Goal: Transaction & Acquisition: Purchase product/service

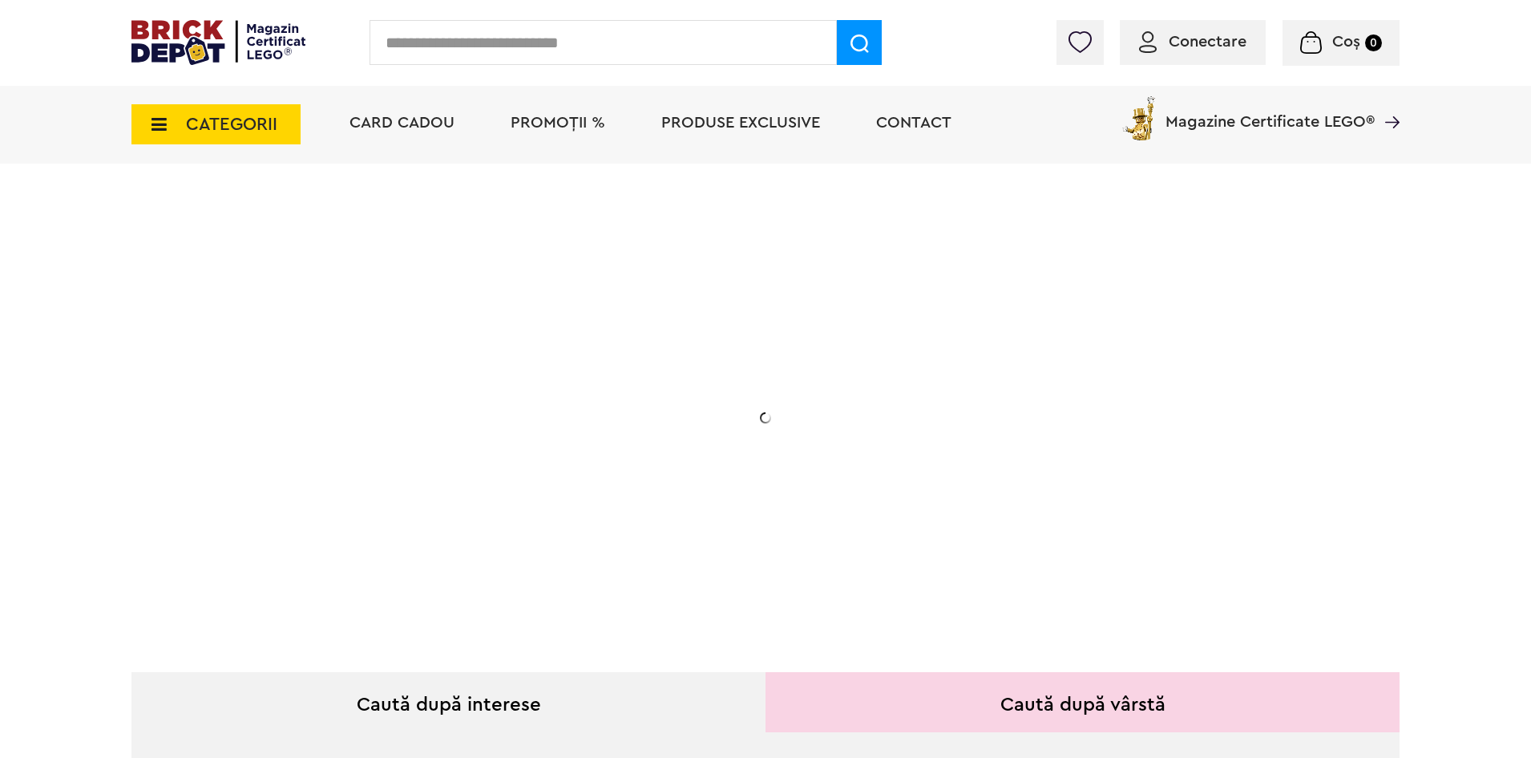
drag, startPoint x: 0, startPoint y: 0, endPoint x: 546, endPoint y: 45, distance: 547.8
click at [546, 45] on input "text" at bounding box center [603, 42] width 467 height 45
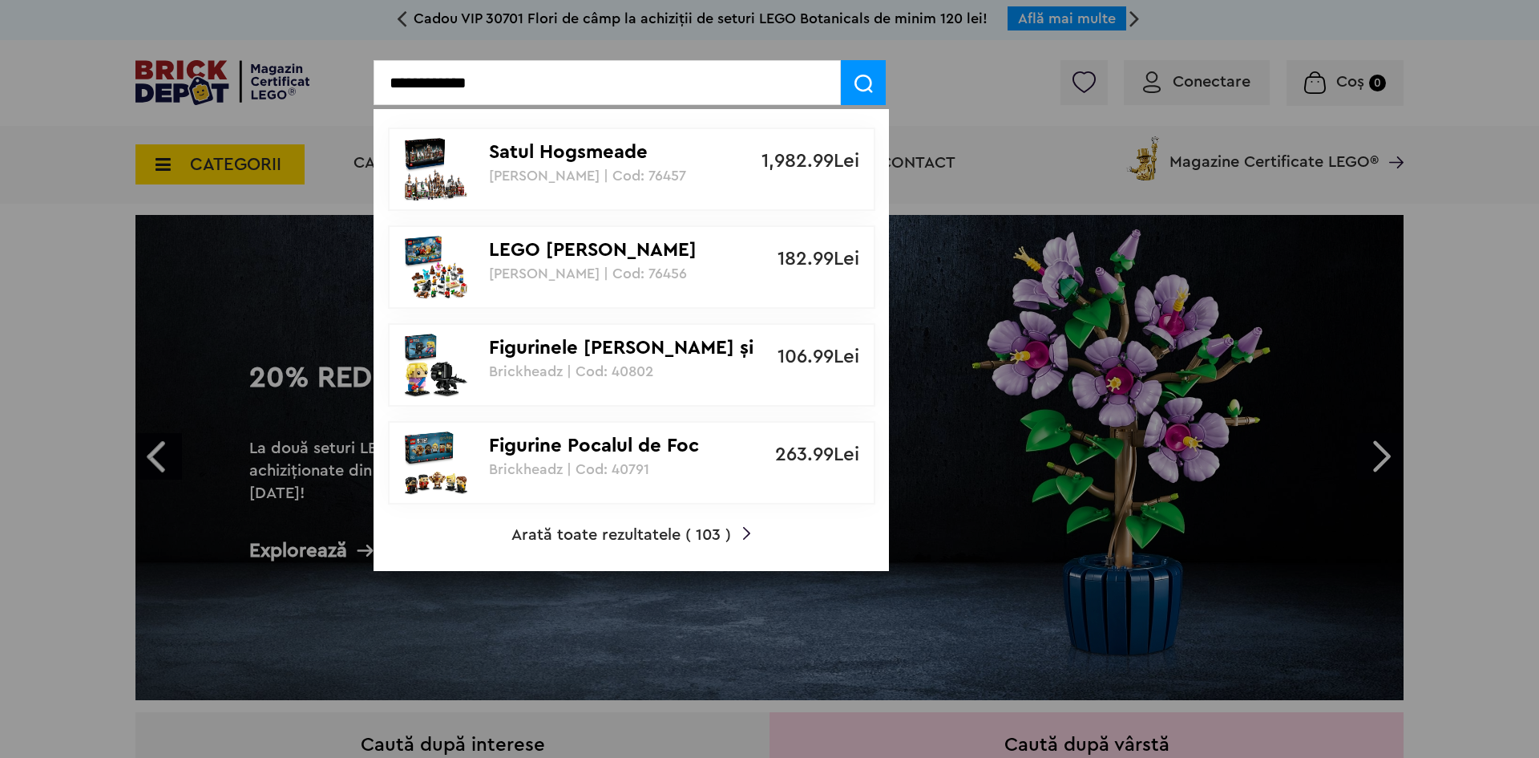
type input "**********"
click at [873, 93] on span at bounding box center [863, 82] width 45 height 45
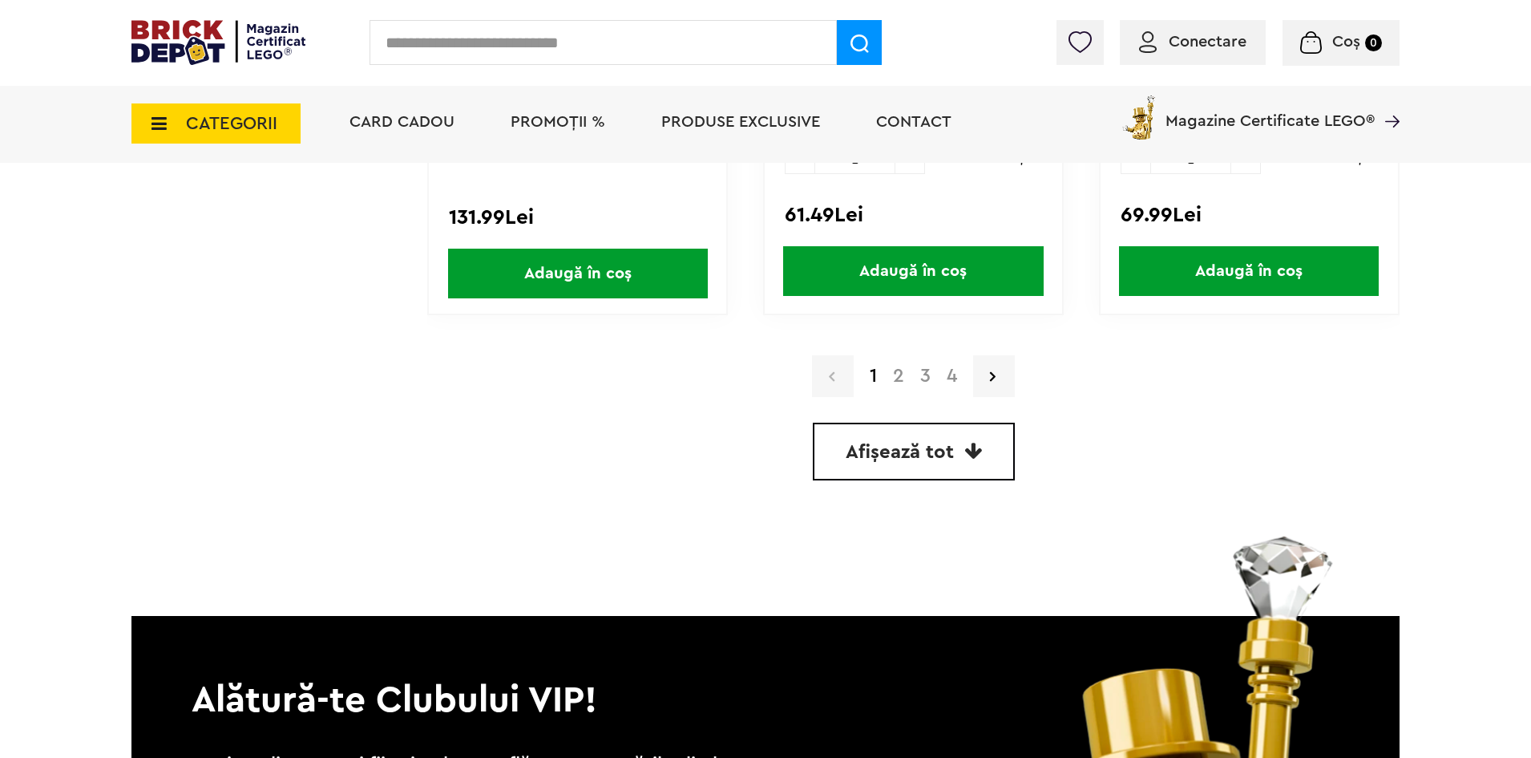
scroll to position [4490, 0]
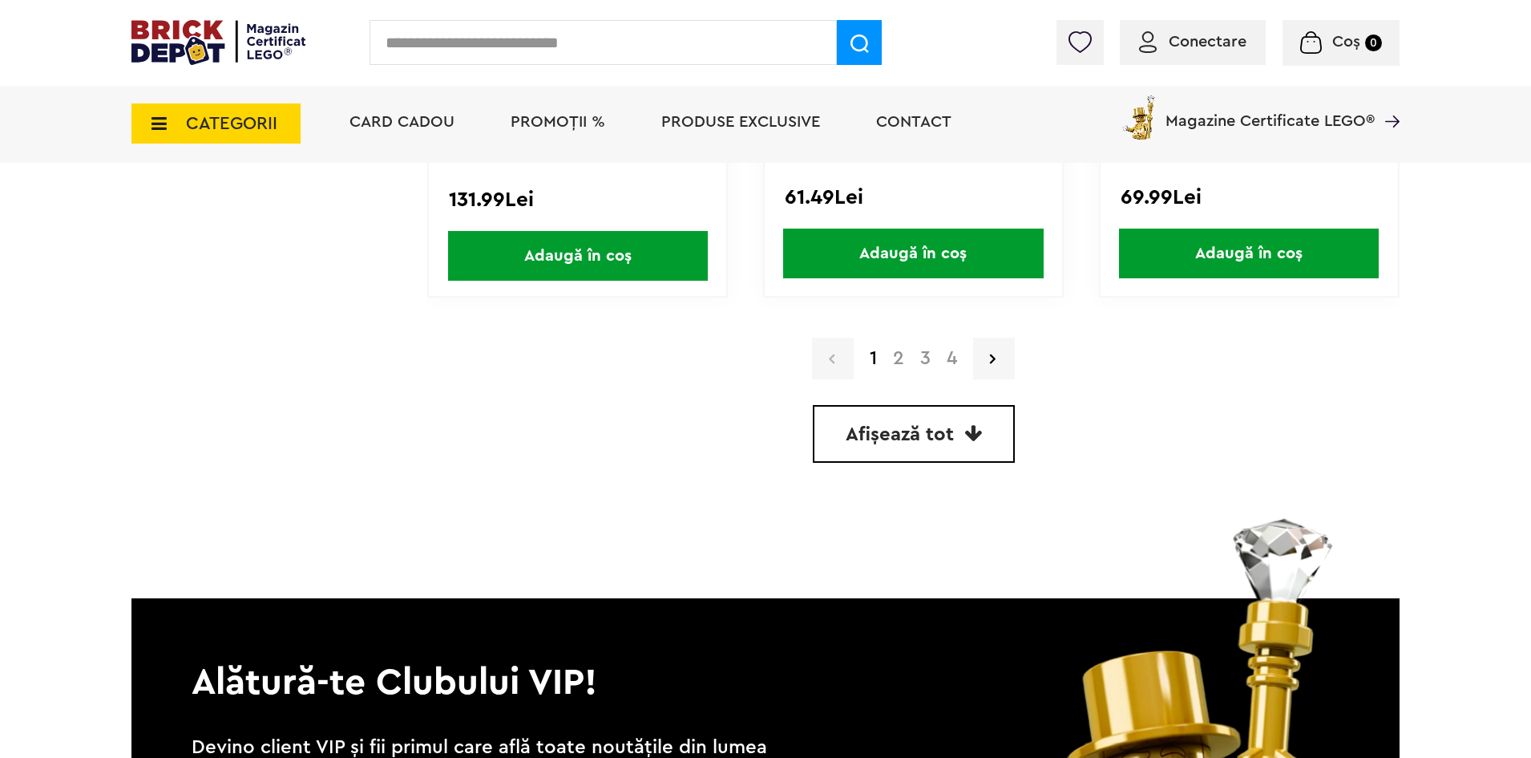
click at [904, 370] on div "1 2 3 4" at bounding box center [913, 359] width 972 height 42
click at [901, 366] on link "2" at bounding box center [898, 358] width 27 height 19
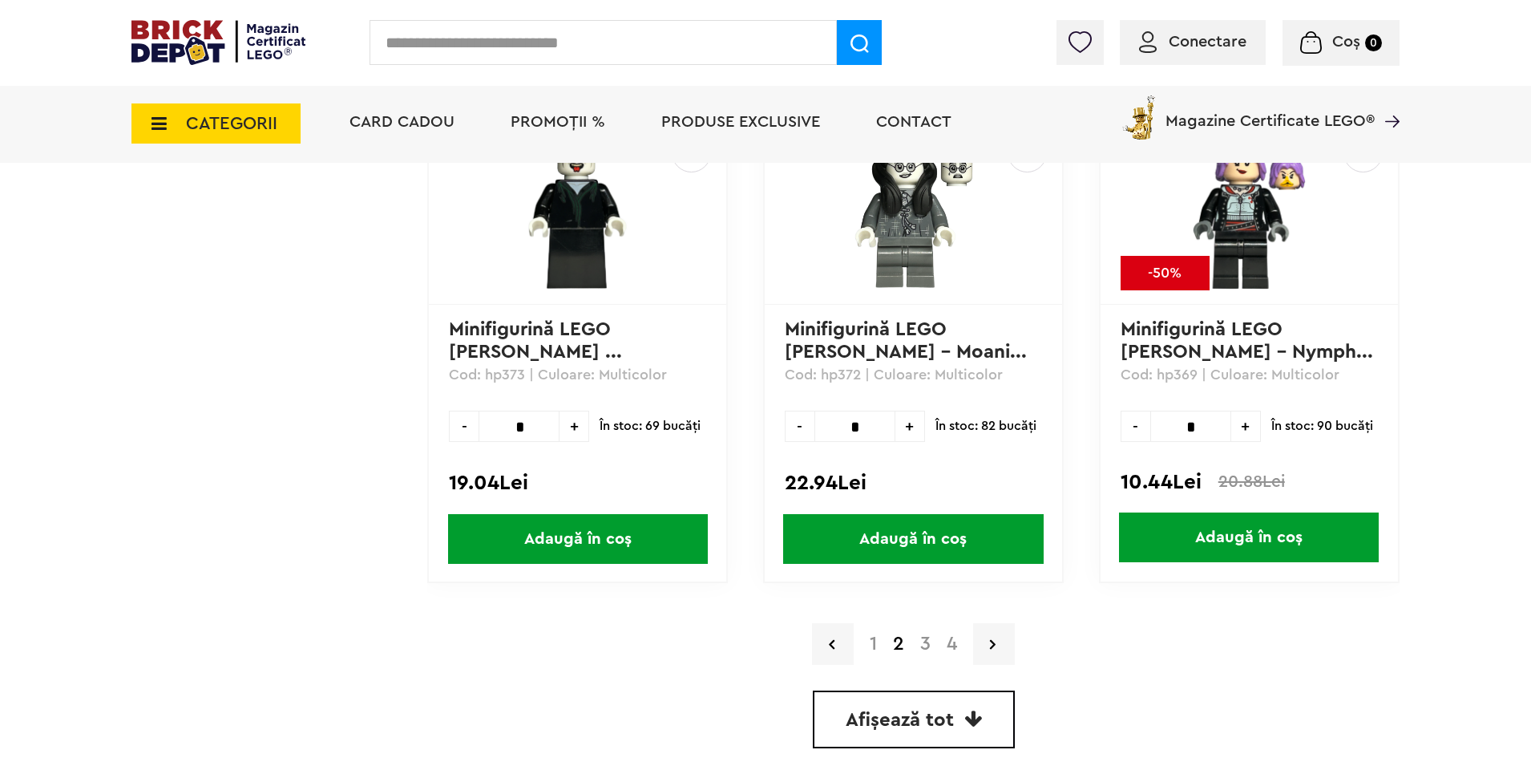
scroll to position [4570, 0]
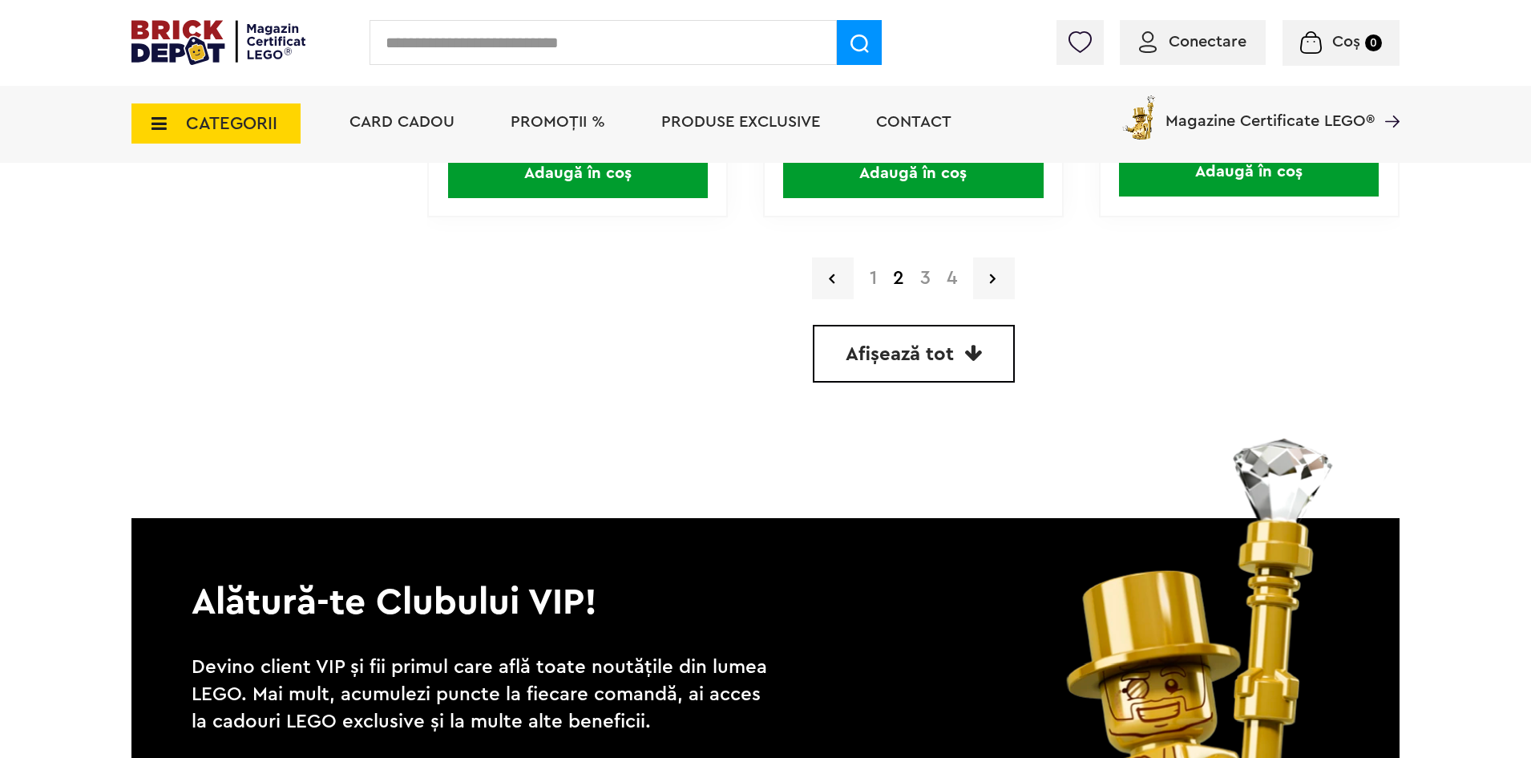
click at [919, 276] on link "3" at bounding box center [925, 278] width 26 height 19
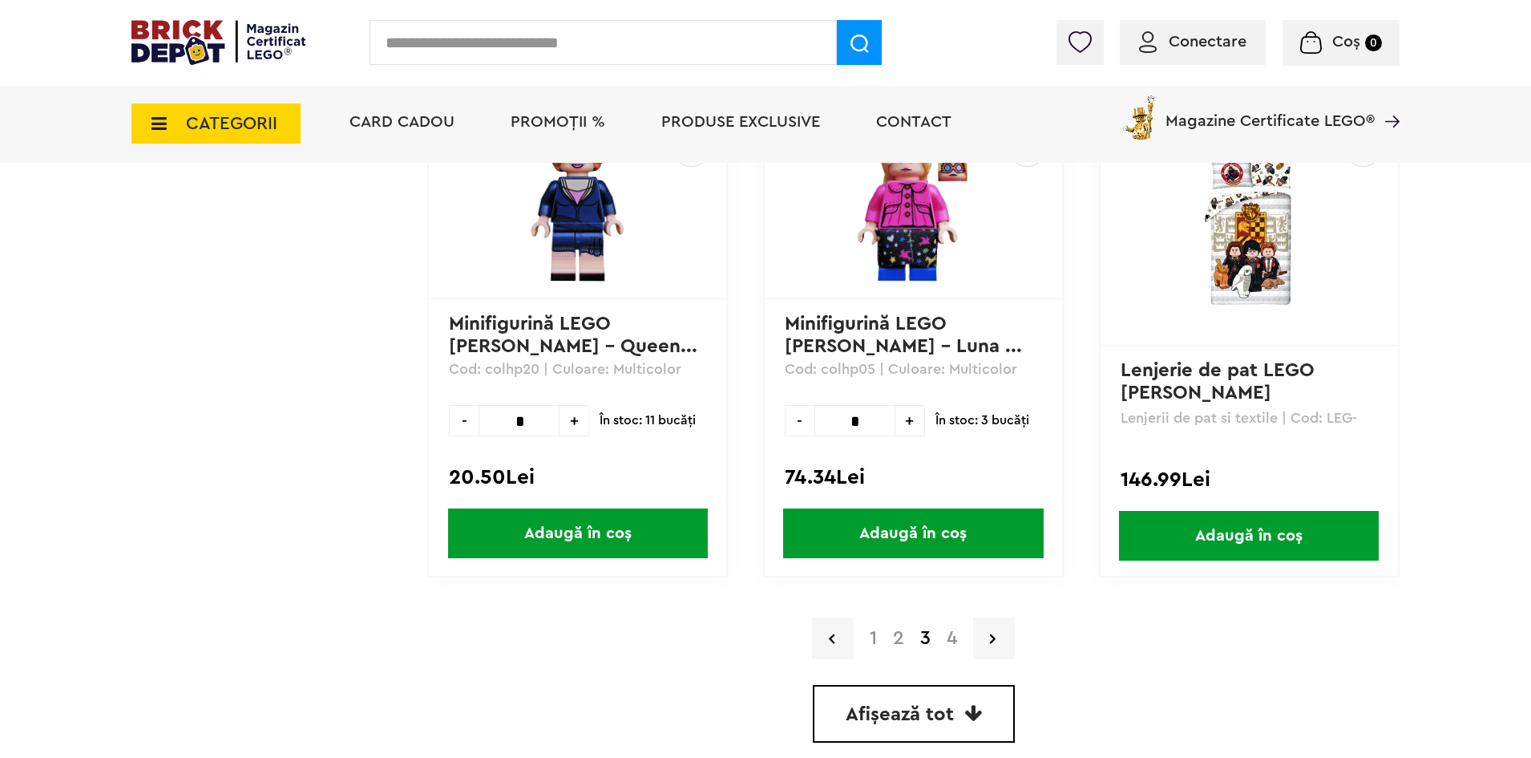
scroll to position [4249, 0]
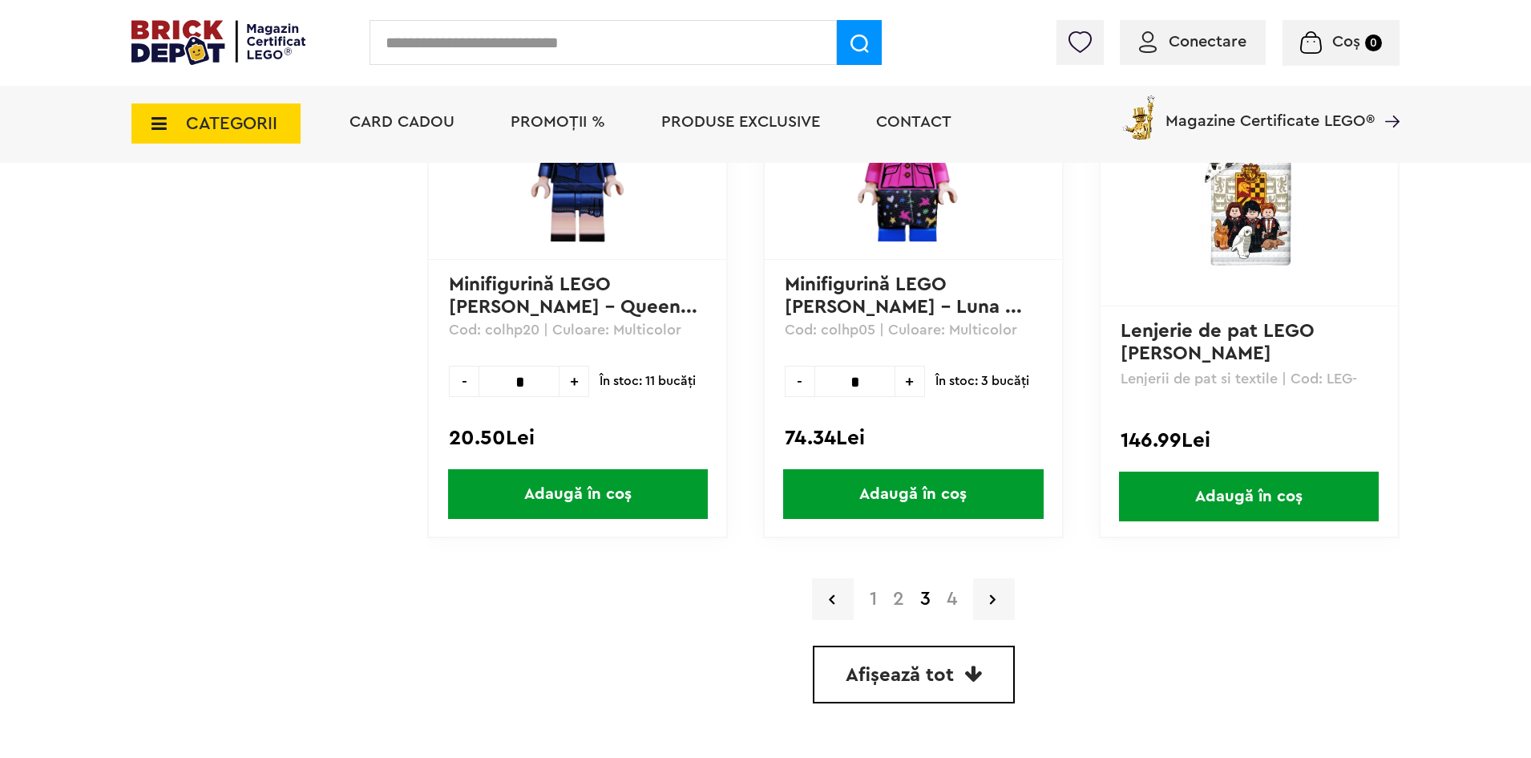
click at [946, 600] on link "4" at bounding box center [952, 598] width 26 height 19
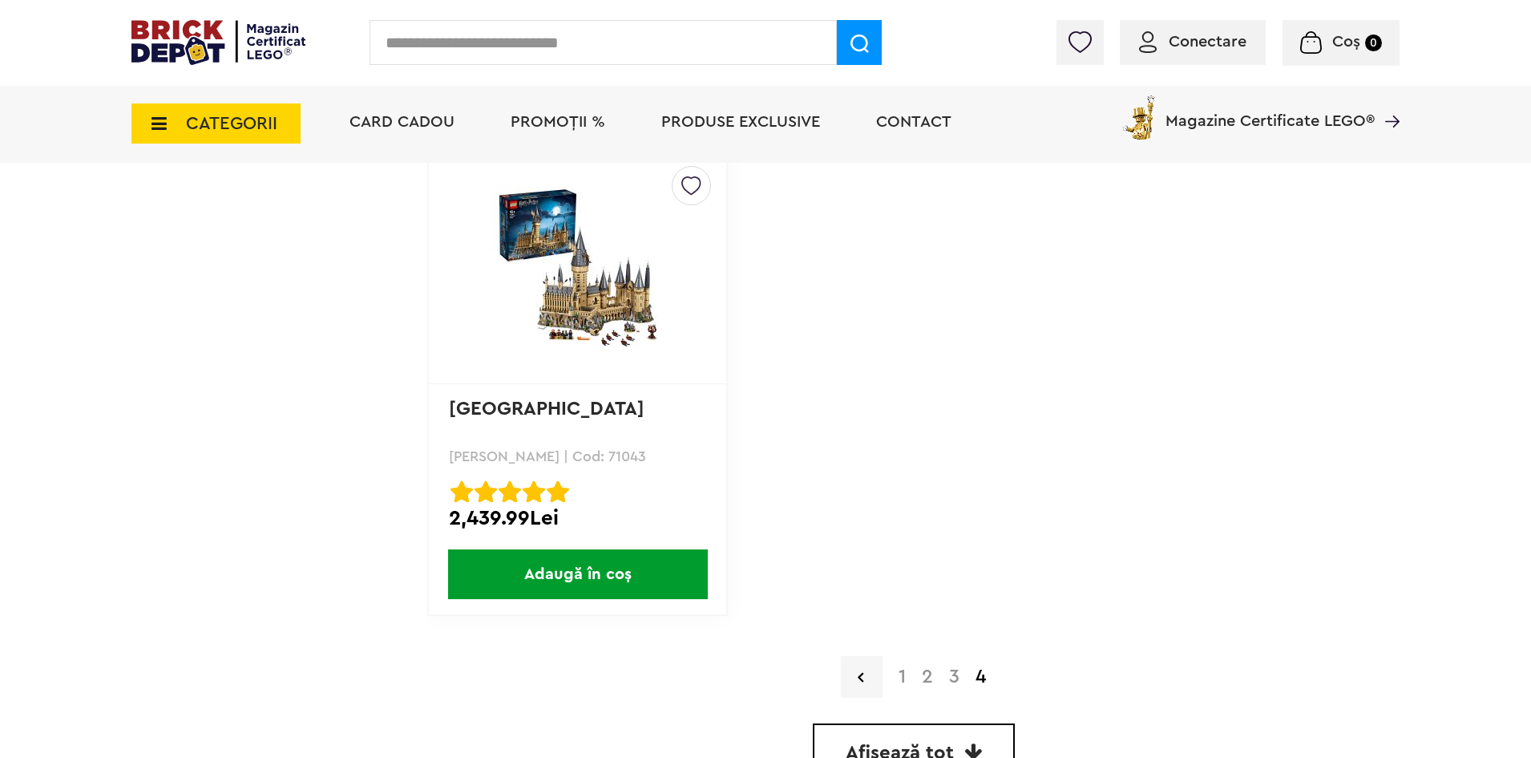
scroll to position [3768, 0]
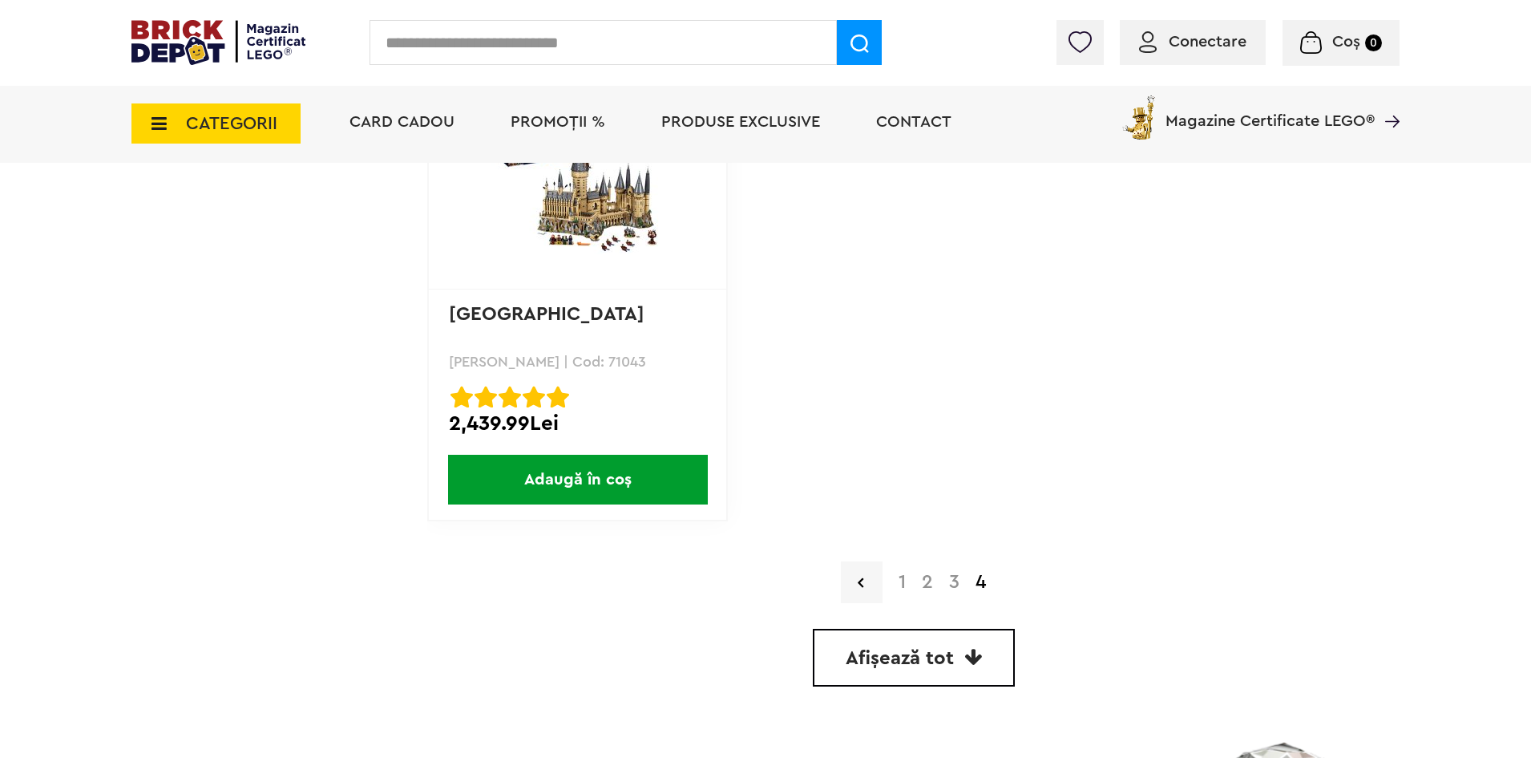
click at [900, 578] on link "1" at bounding box center [902, 581] width 23 height 19
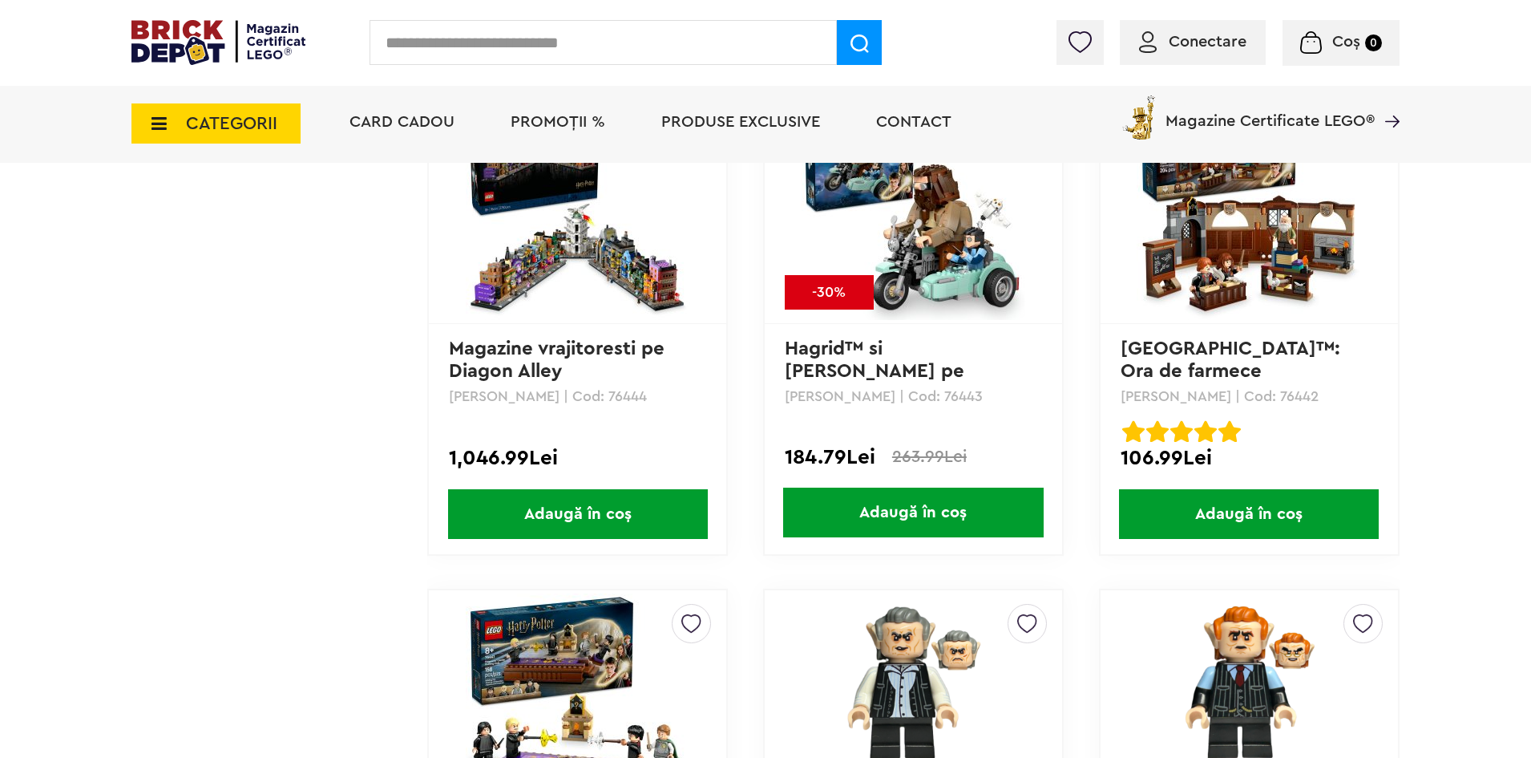
scroll to position [3734, 0]
click at [1192, 285] on img at bounding box center [1249, 207] width 224 height 224
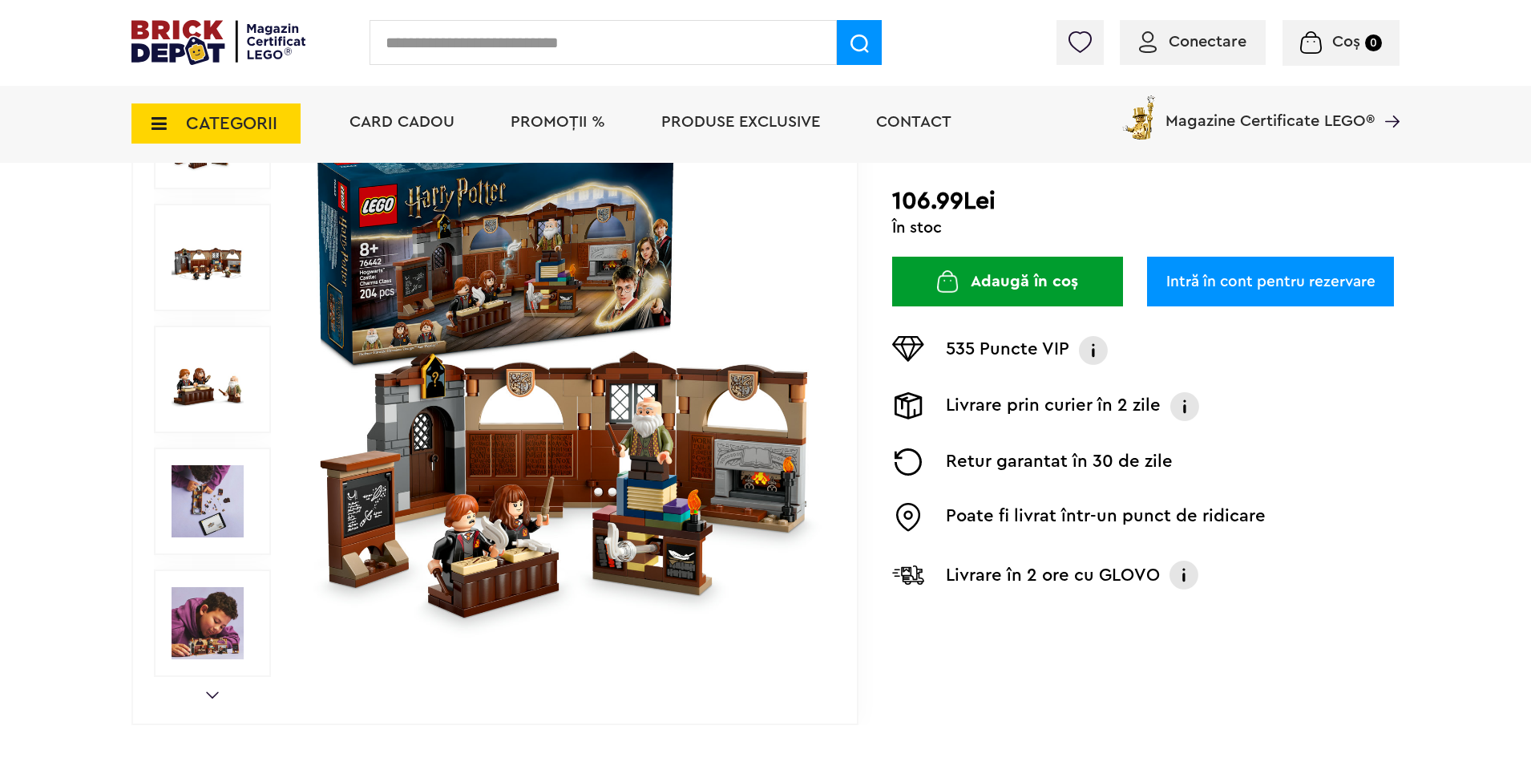
scroll to position [241, 0]
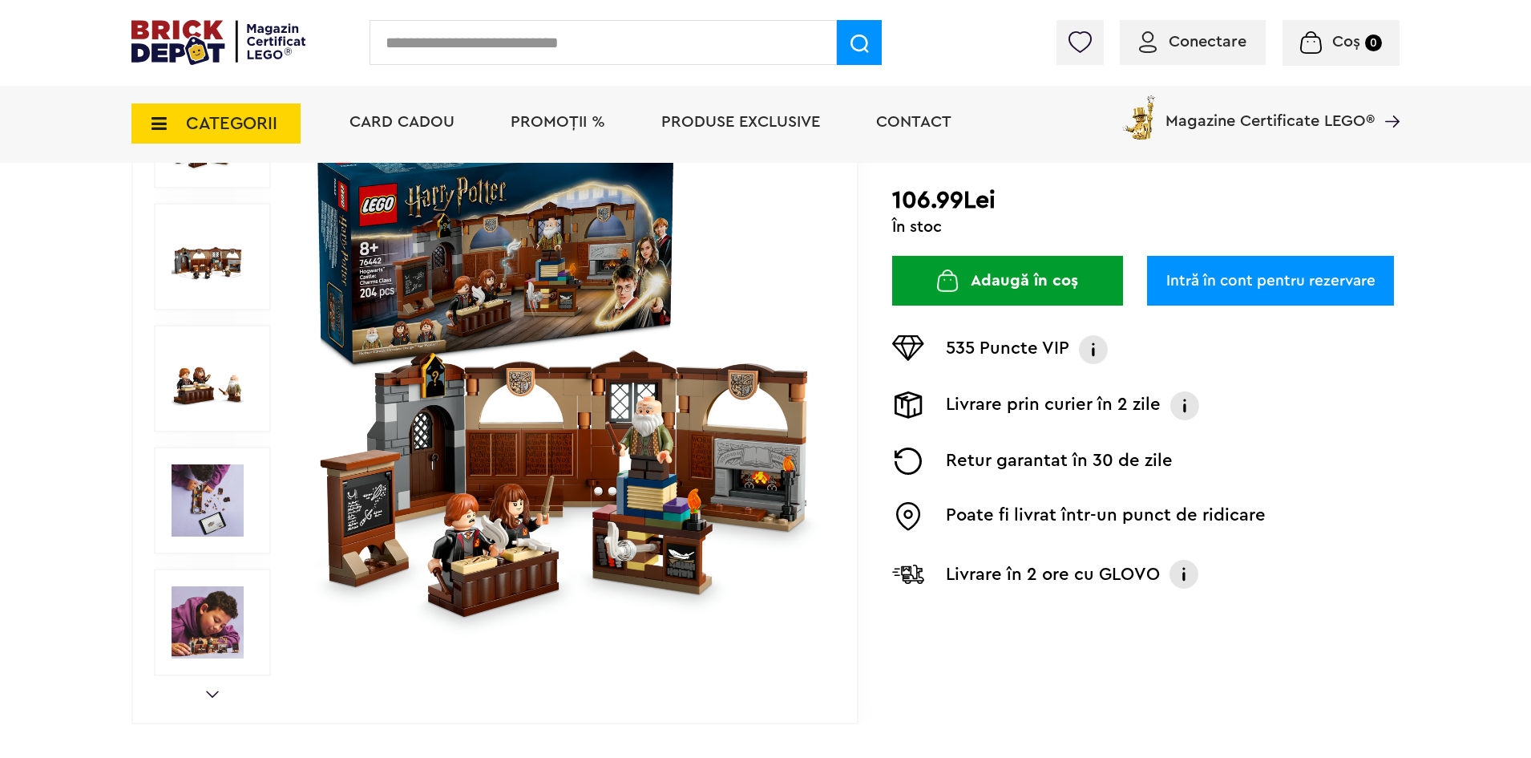
click at [455, 451] on img at bounding box center [564, 378] width 516 height 516
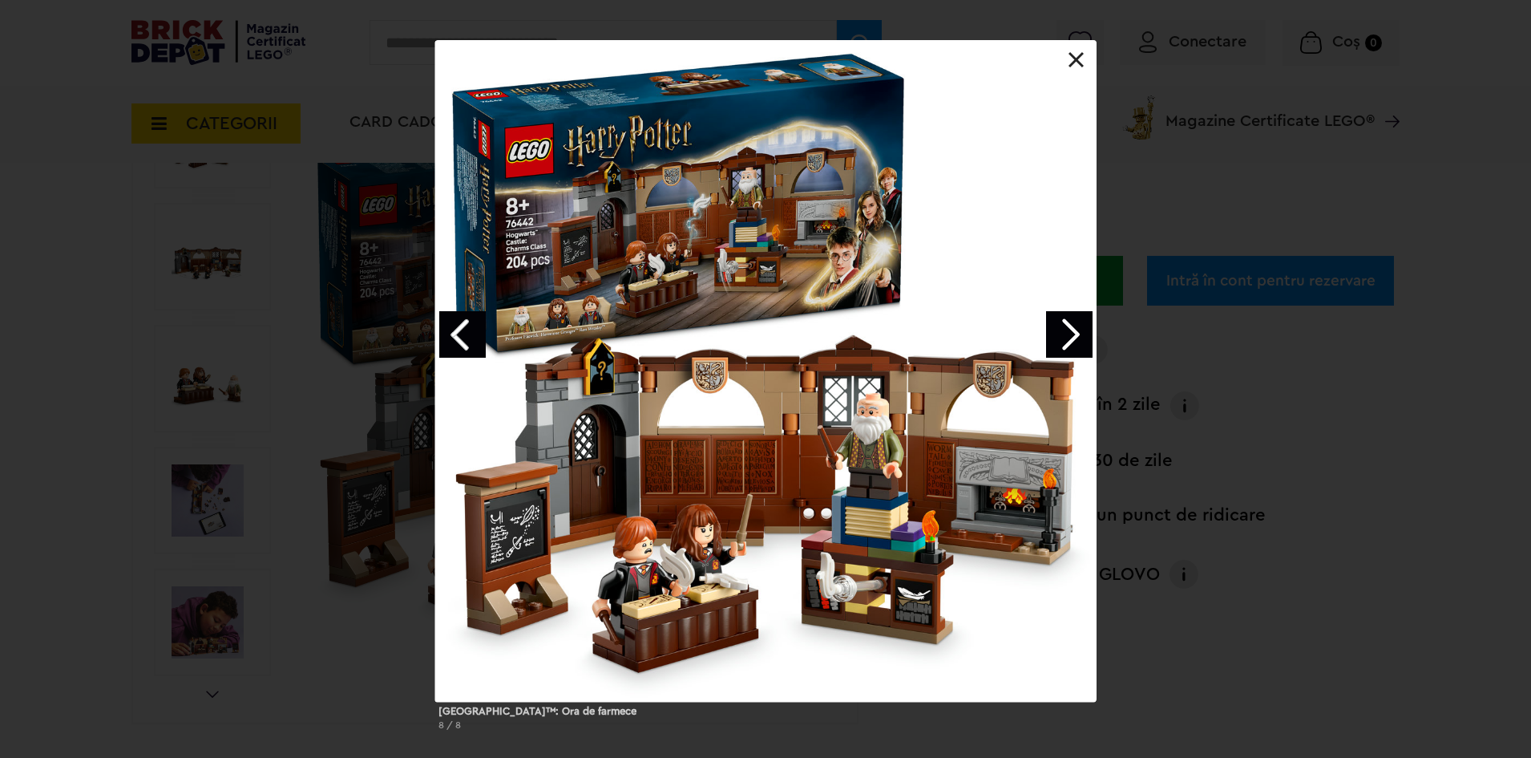
click at [1088, 336] on link "Next image" at bounding box center [1069, 334] width 46 height 46
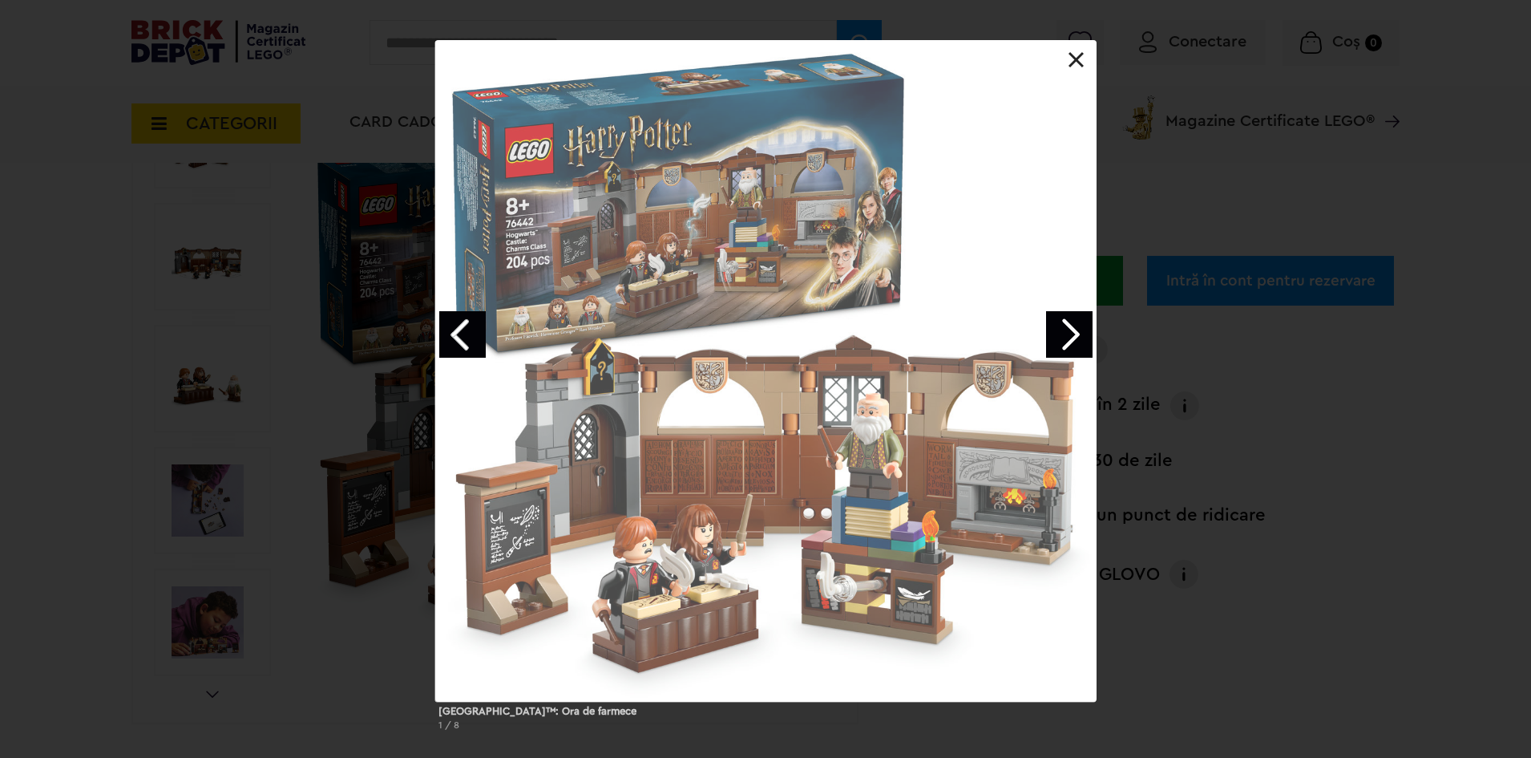
click at [1088, 336] on link "Next image" at bounding box center [1069, 334] width 46 height 46
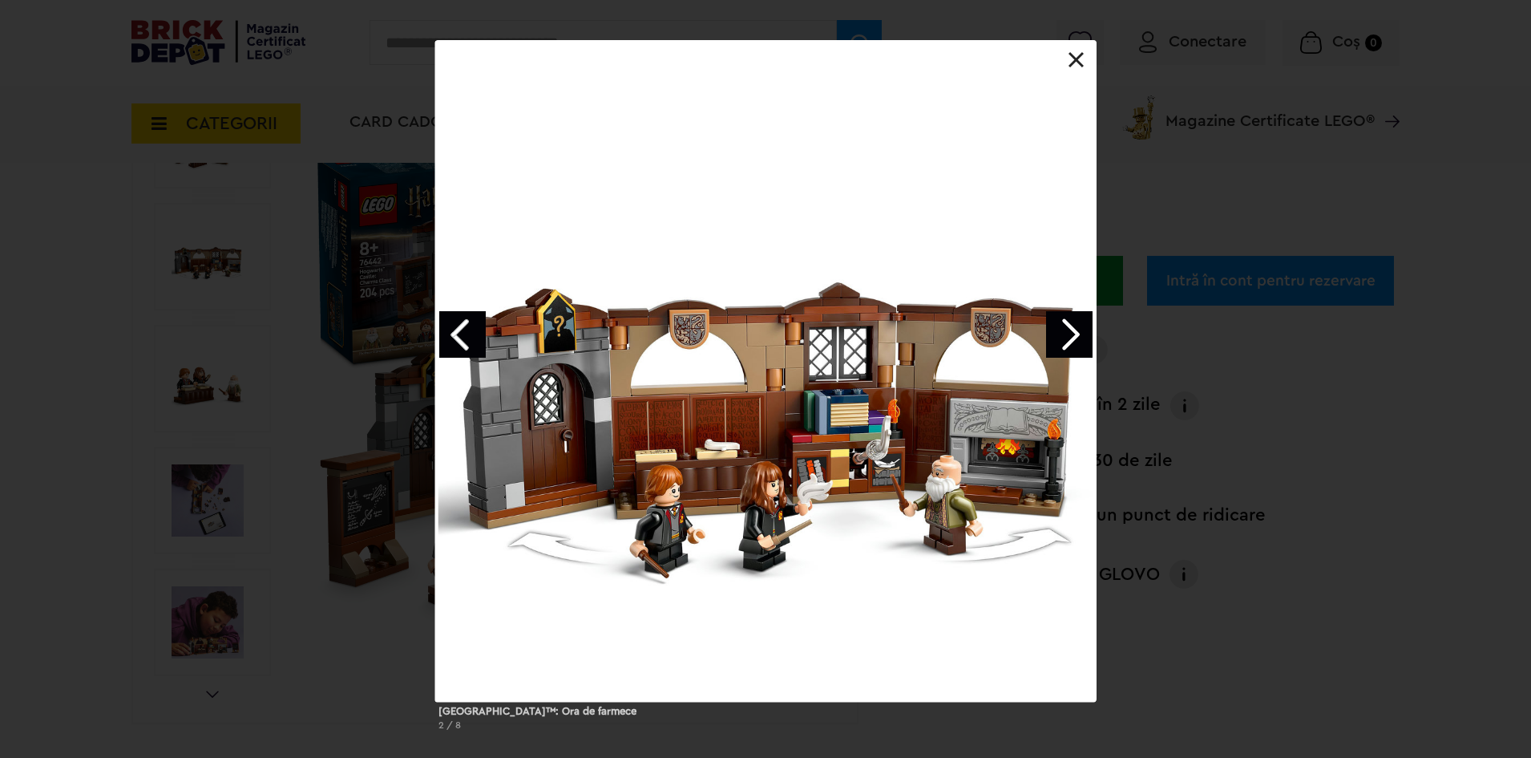
click at [1067, 338] on link "Next image" at bounding box center [1069, 334] width 46 height 46
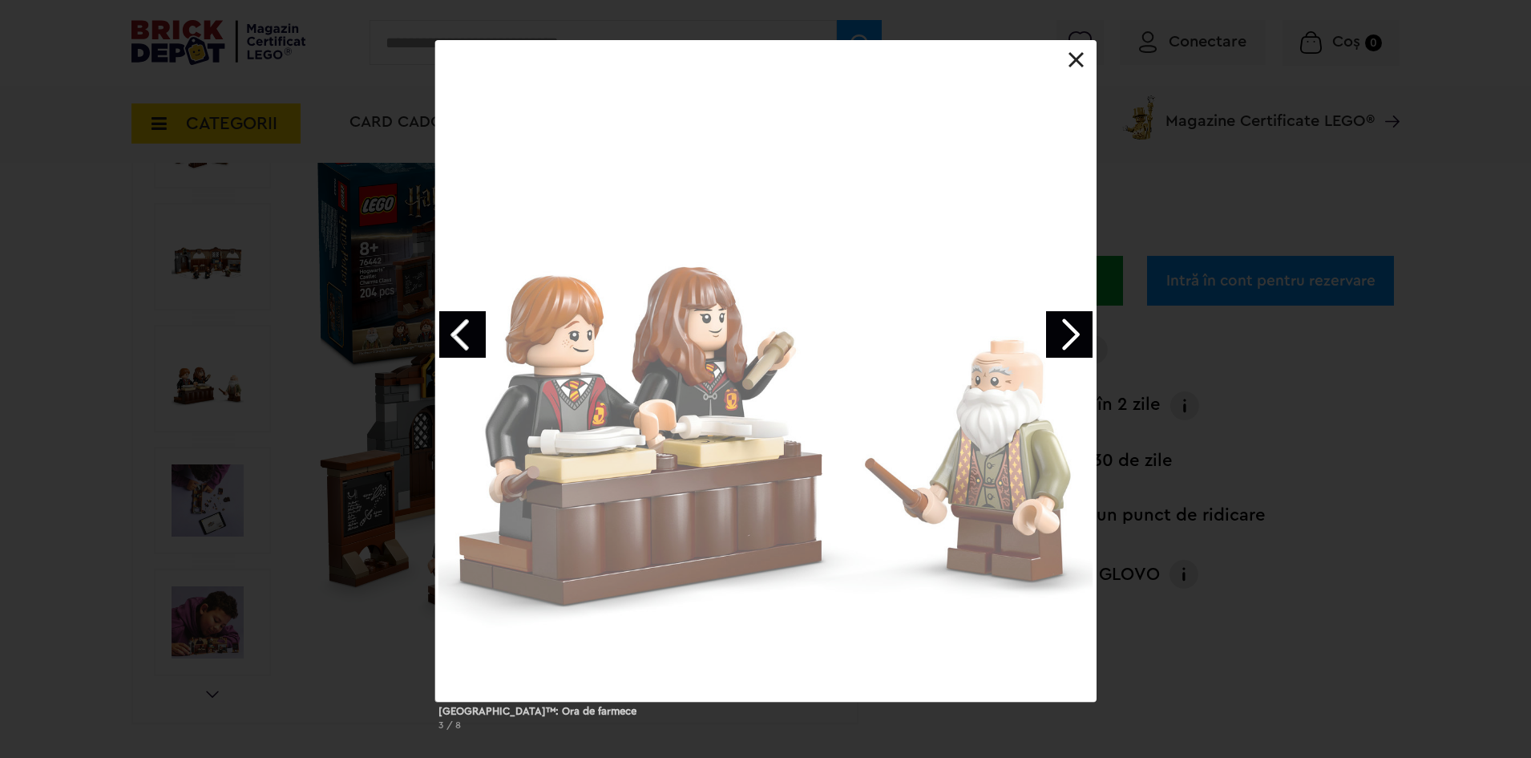
click at [1067, 338] on link "Next image" at bounding box center [1069, 334] width 46 height 46
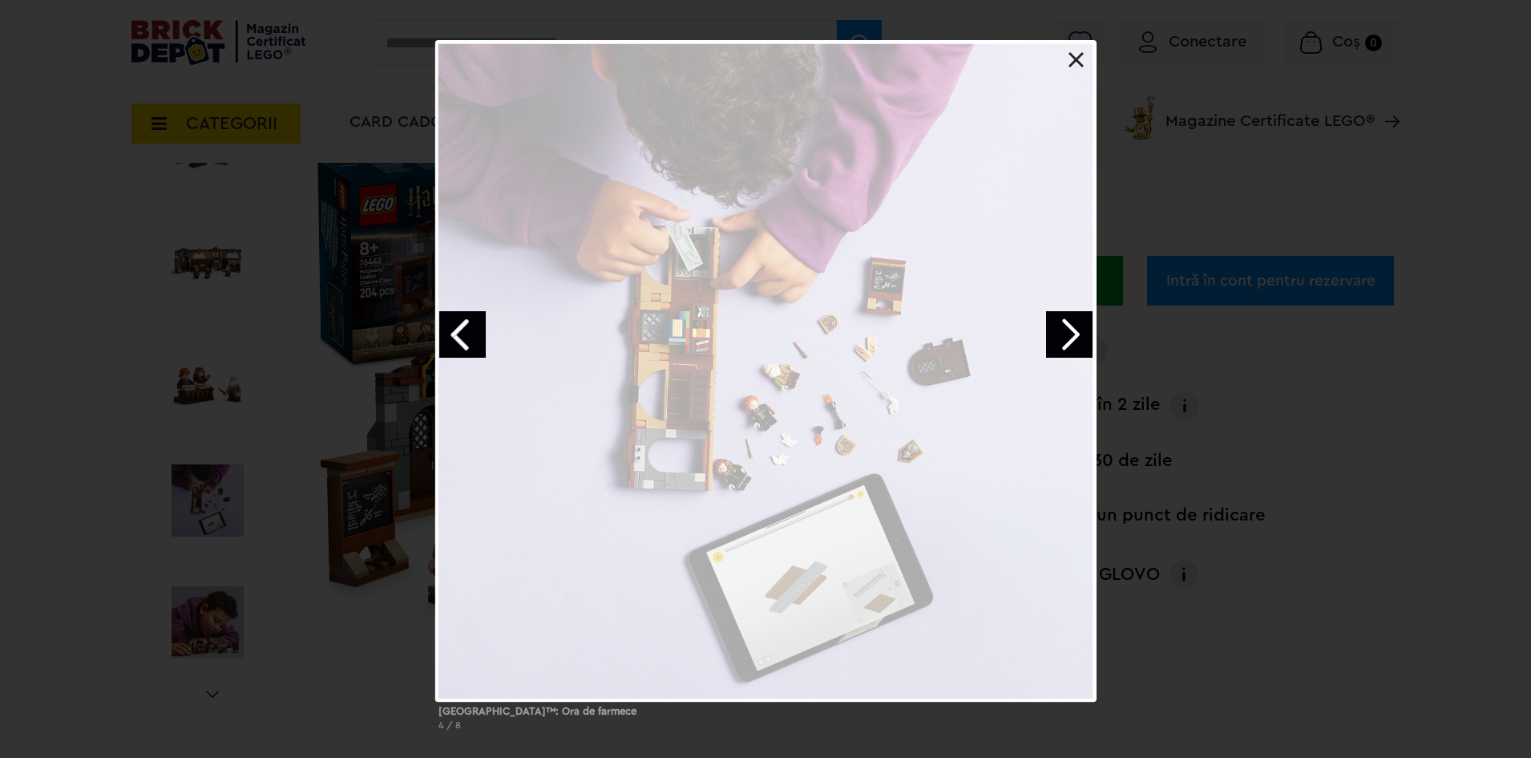
click at [1067, 338] on link "Next image" at bounding box center [1069, 334] width 46 height 46
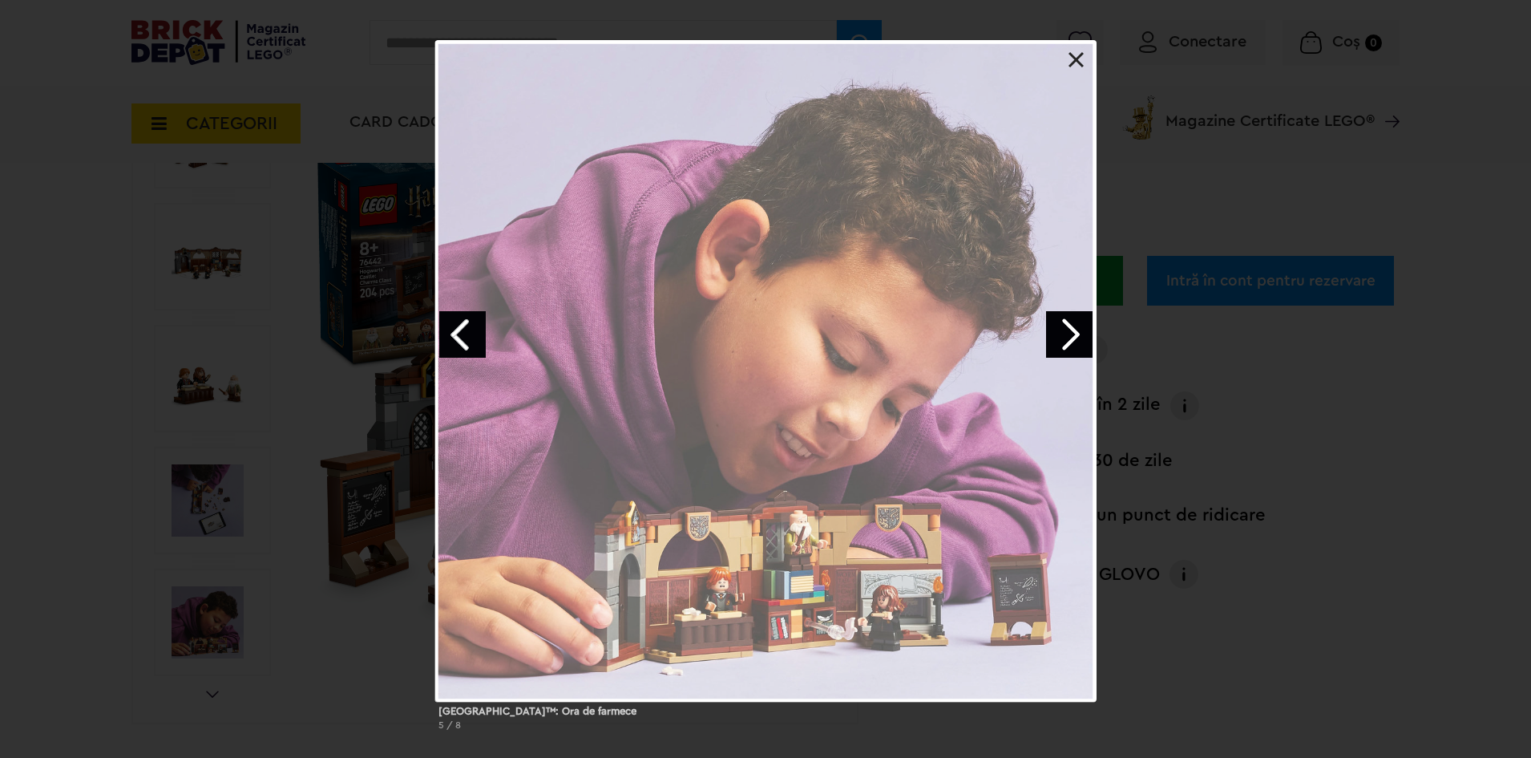
click at [1067, 338] on link "Next image" at bounding box center [1069, 334] width 46 height 46
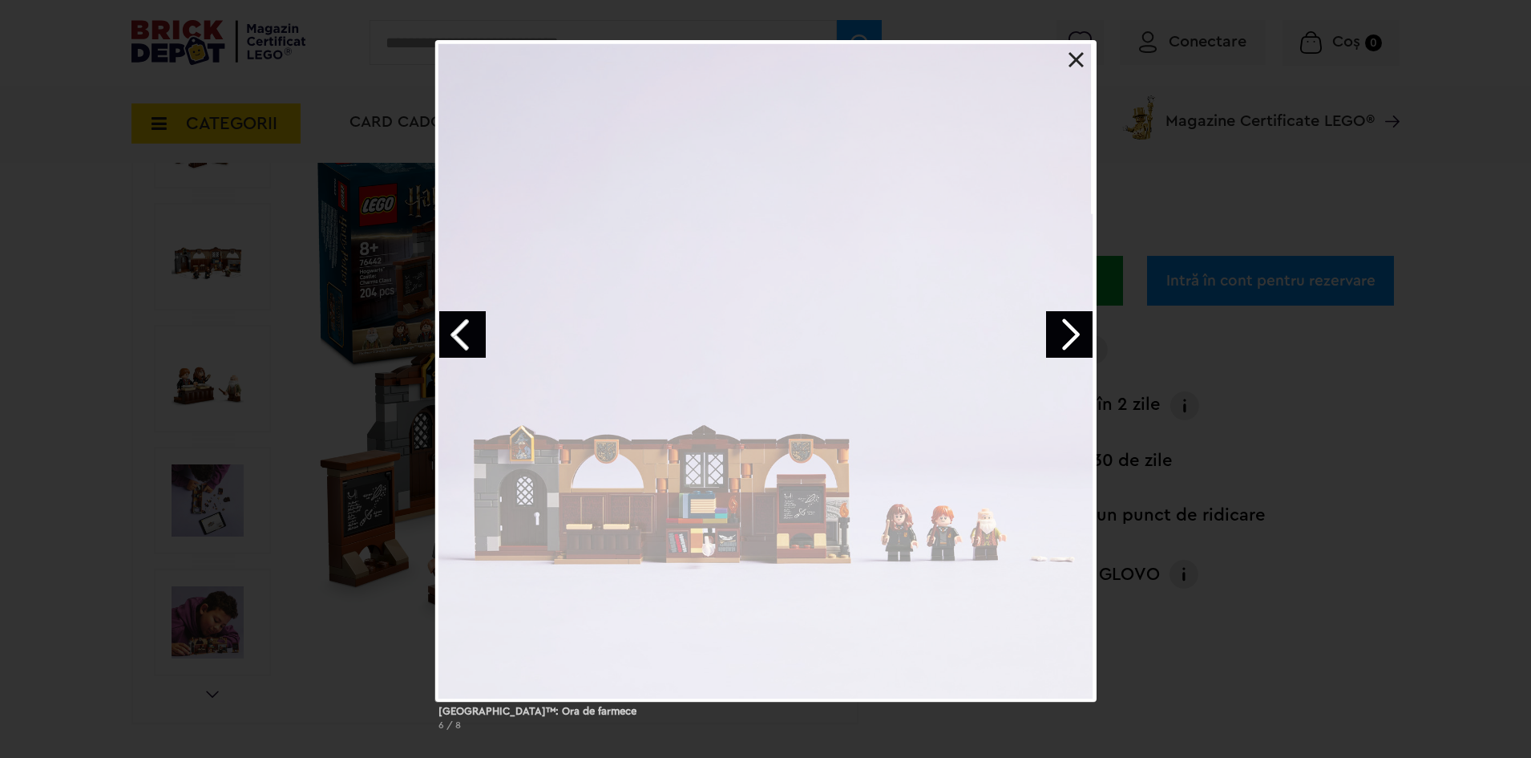
click at [1067, 338] on link "Next image" at bounding box center [1069, 334] width 46 height 46
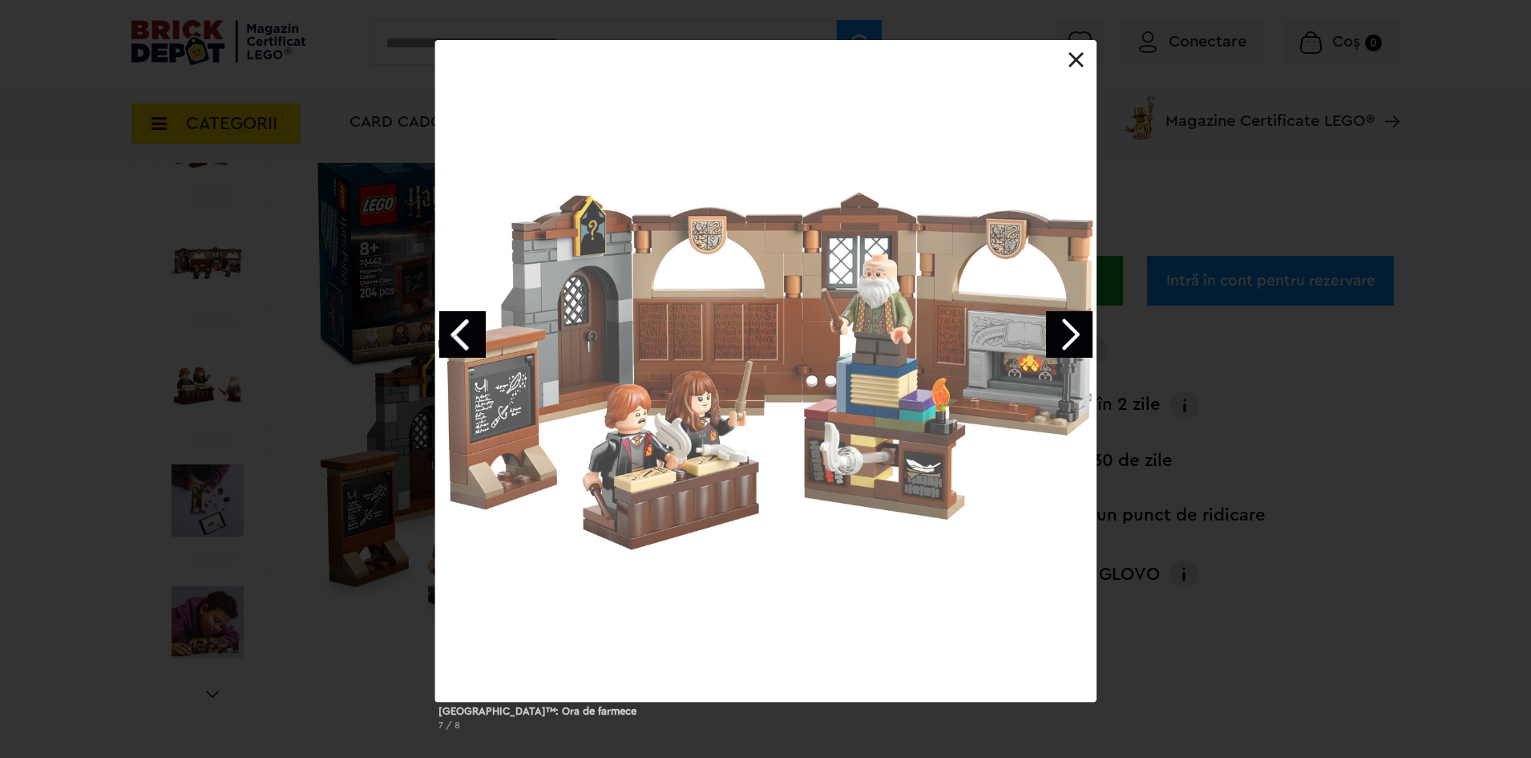
click at [1067, 338] on link "Next image" at bounding box center [1069, 334] width 46 height 46
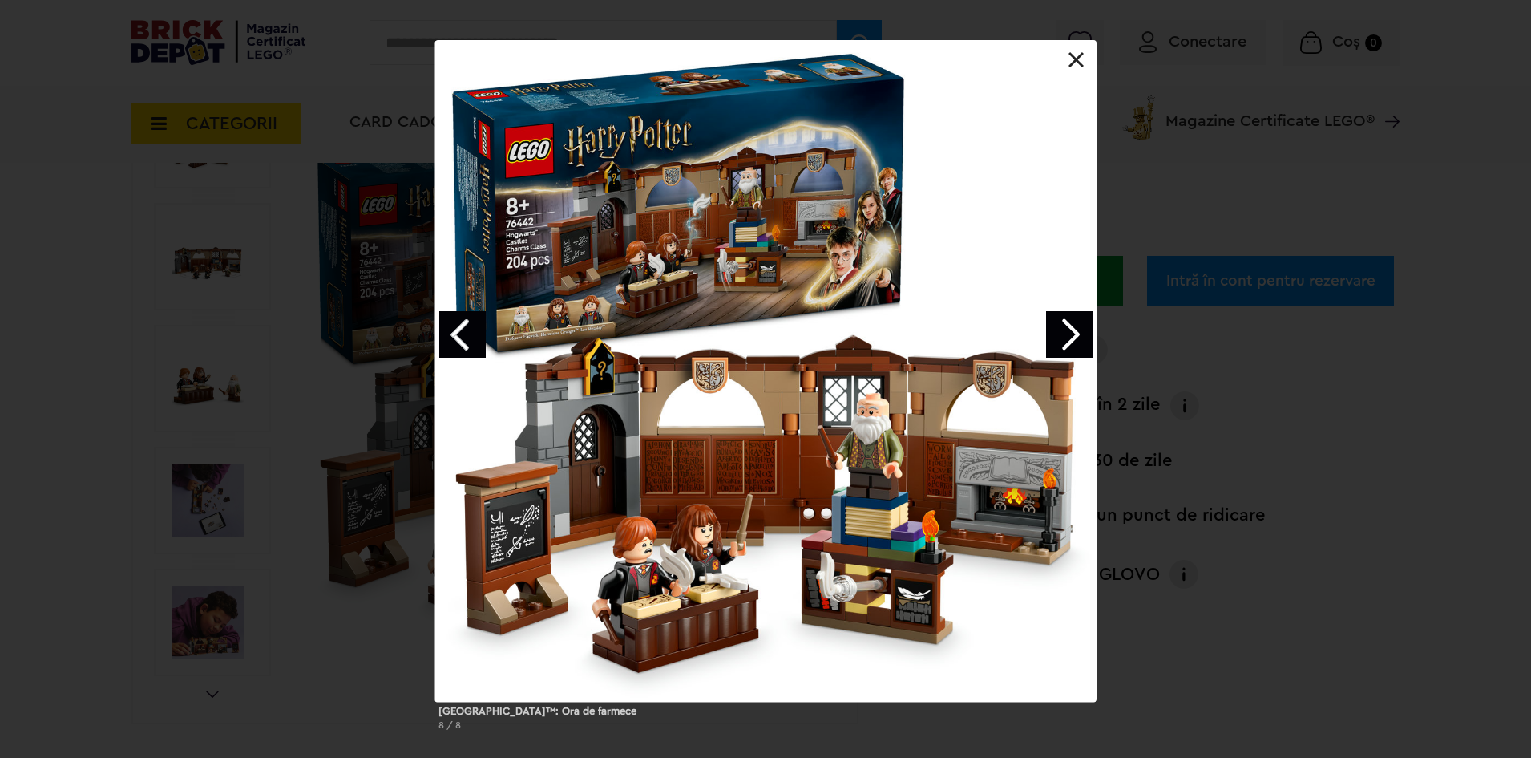
click at [1067, 338] on link "Next image" at bounding box center [1069, 334] width 46 height 46
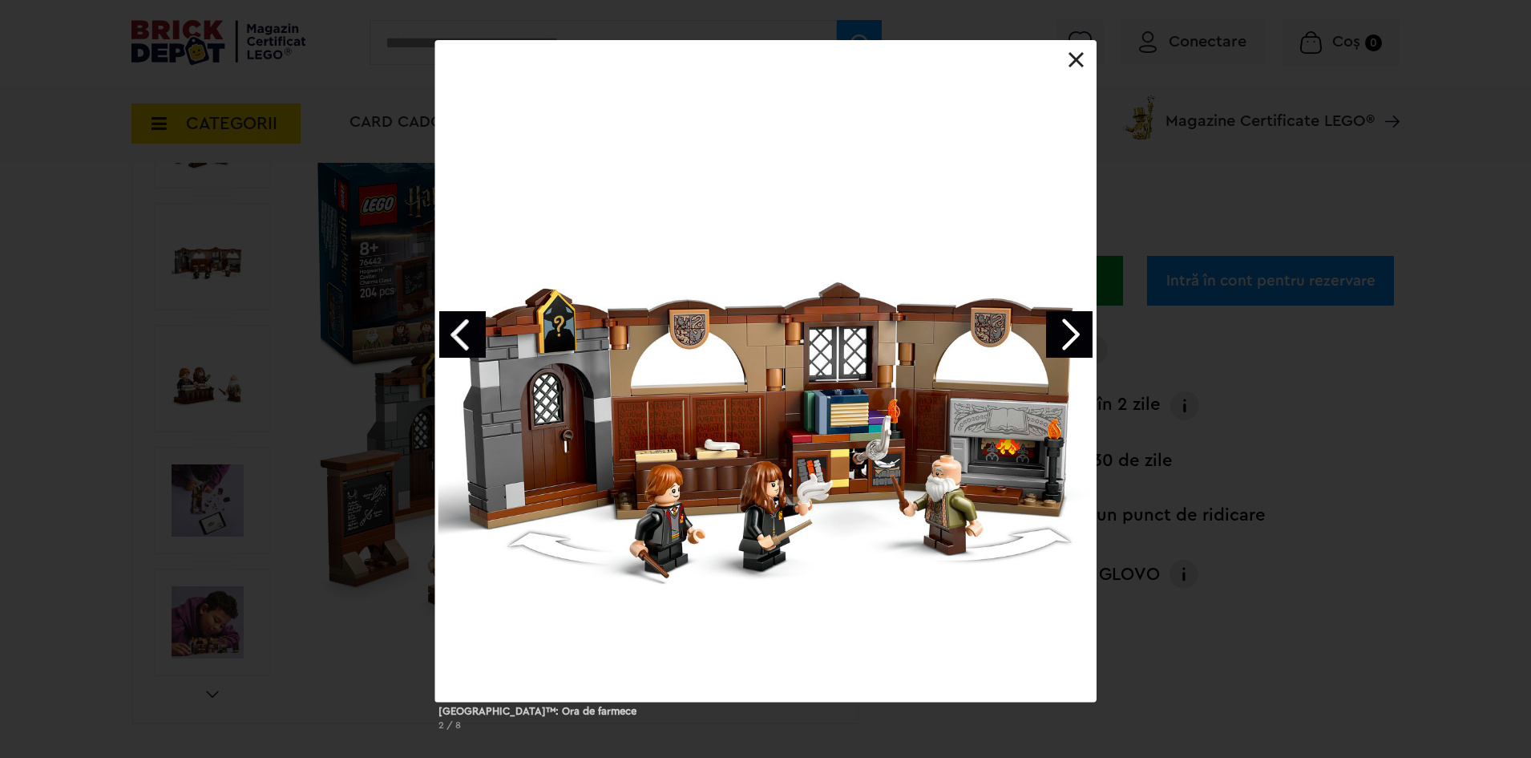
click at [1067, 338] on link "Next image" at bounding box center [1069, 334] width 46 height 46
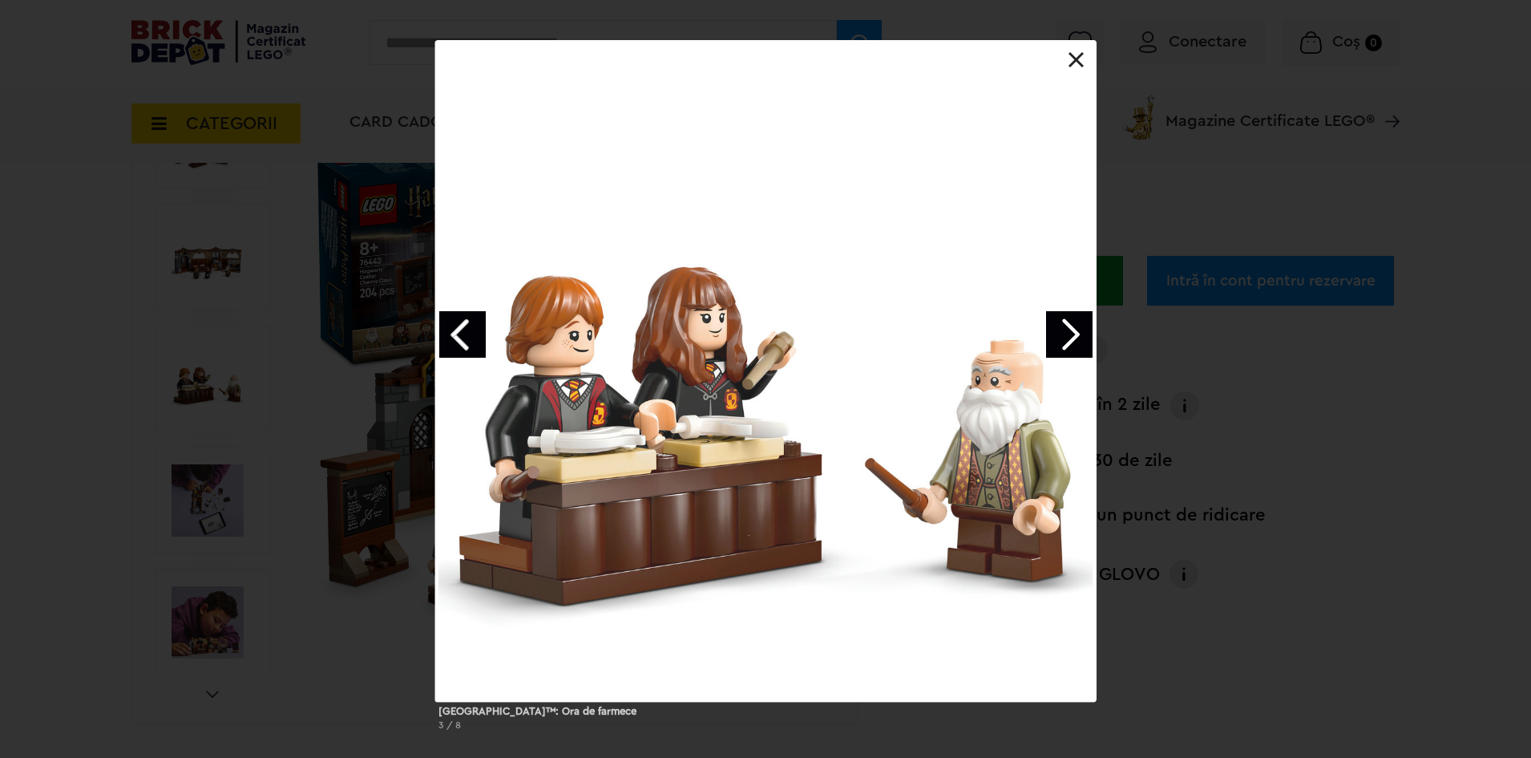
click at [1062, 335] on link "Next image" at bounding box center [1069, 334] width 46 height 46
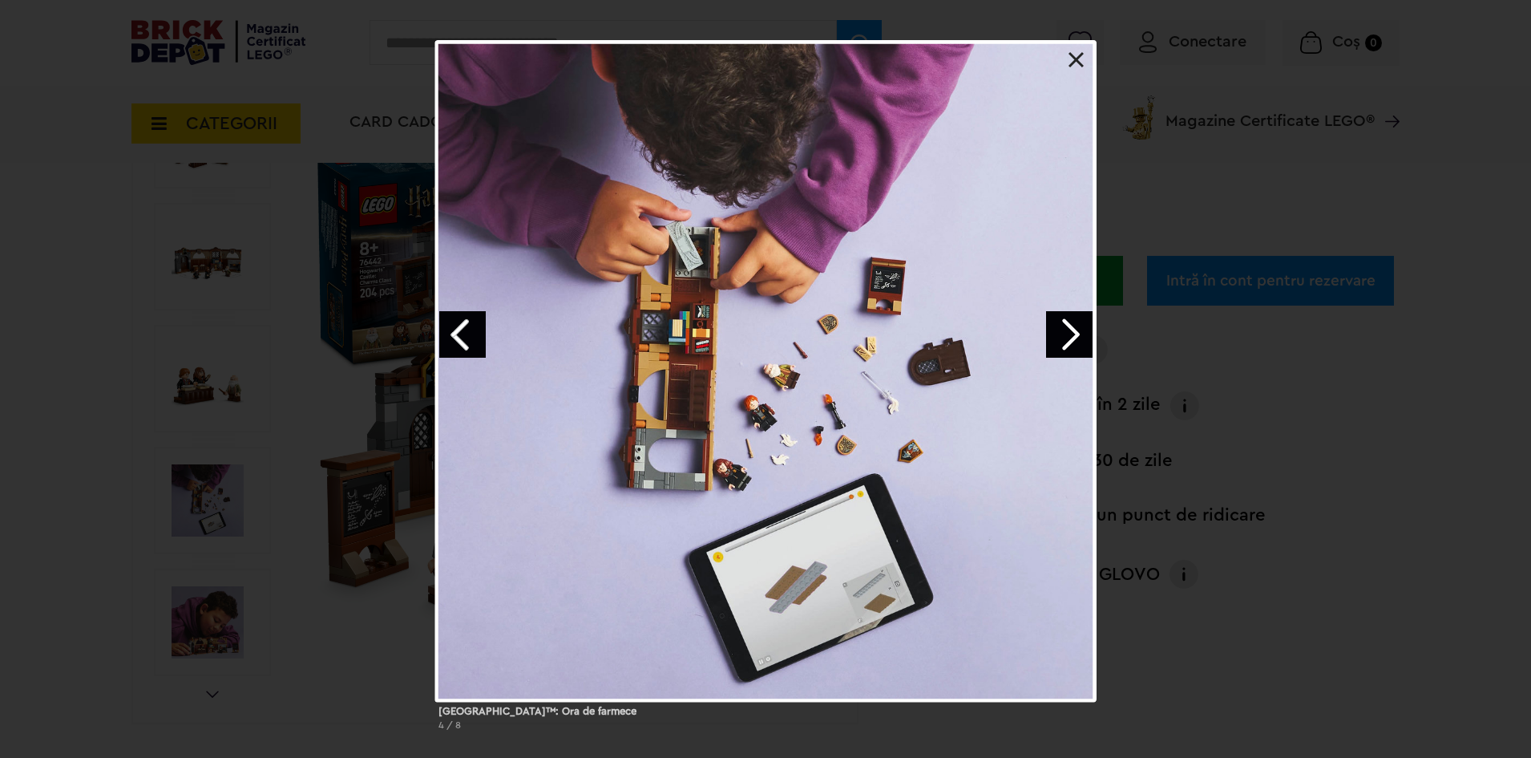
click at [1062, 335] on link "Next image" at bounding box center [1069, 334] width 46 height 46
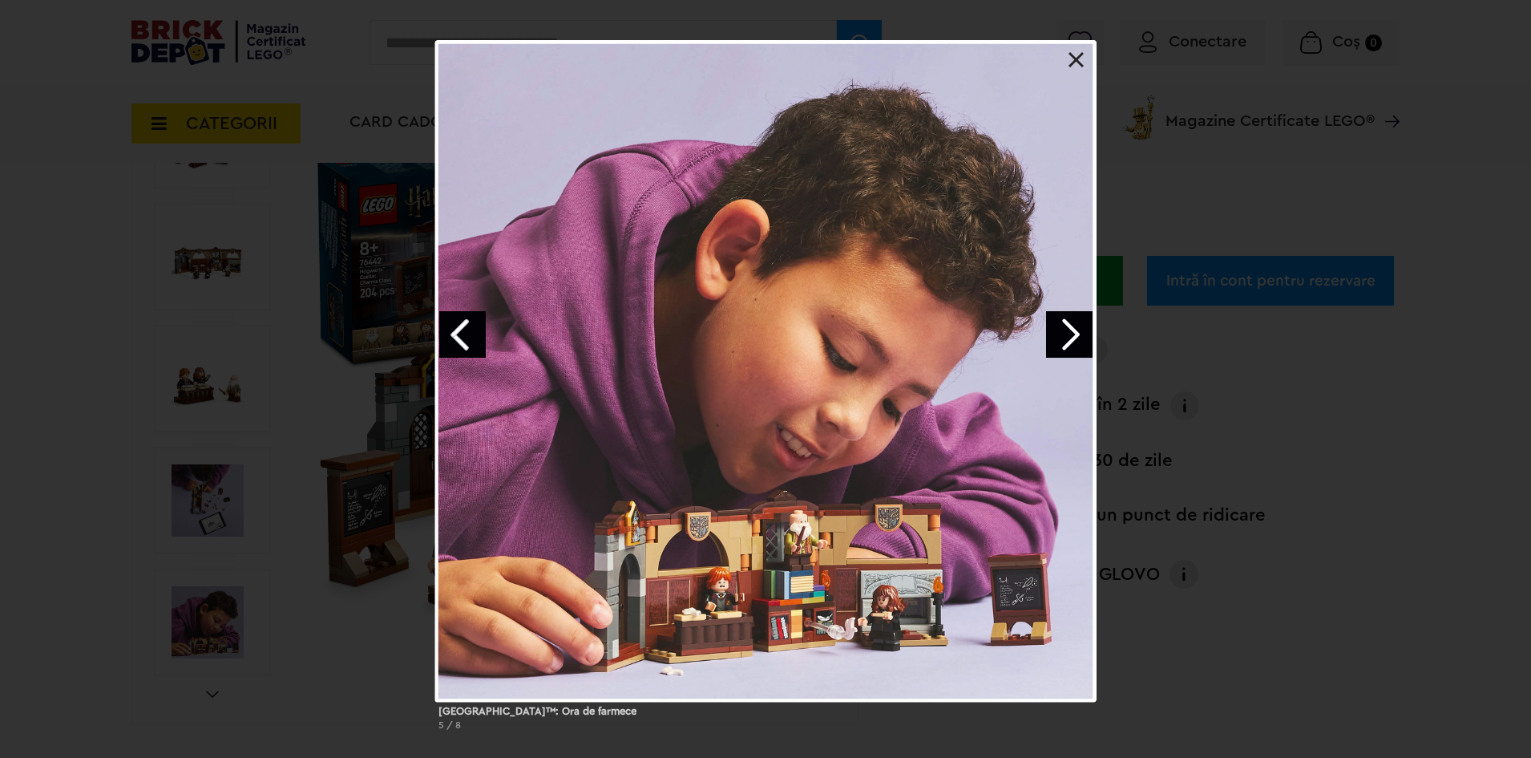
click at [1062, 335] on link "Next image" at bounding box center [1069, 334] width 46 height 46
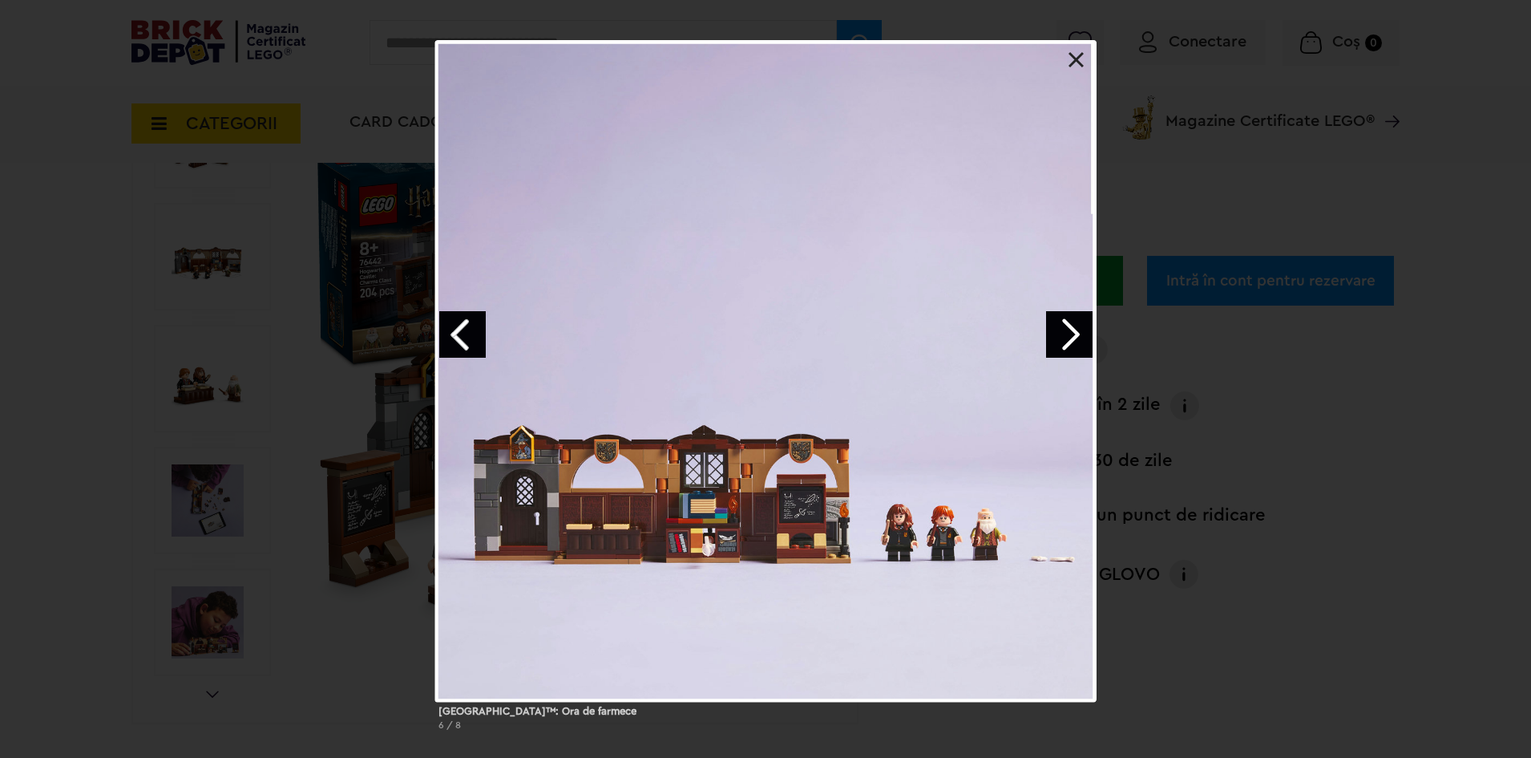
click at [1062, 335] on link "Next image" at bounding box center [1069, 334] width 46 height 46
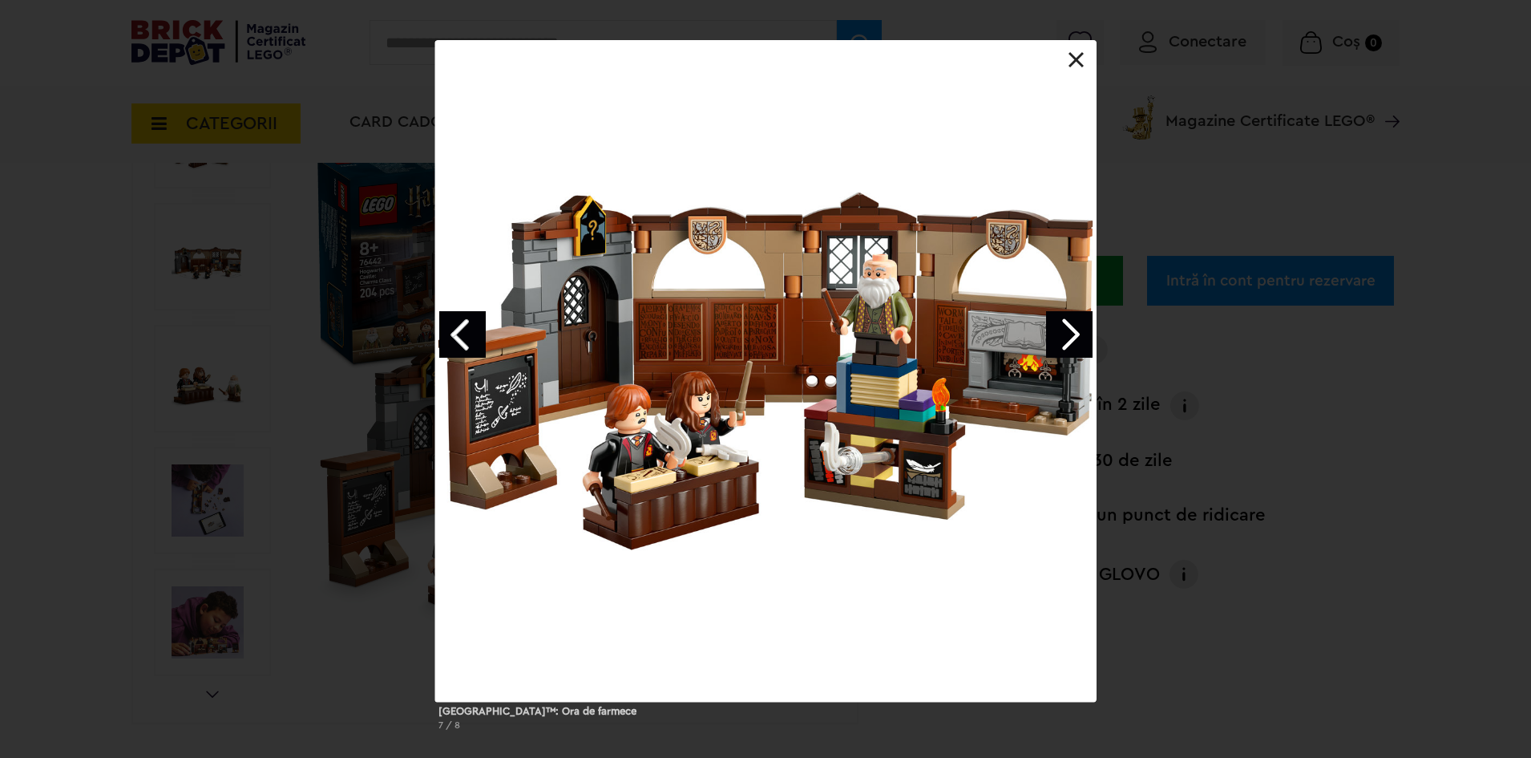
click at [1062, 335] on link "Next image" at bounding box center [1069, 334] width 46 height 46
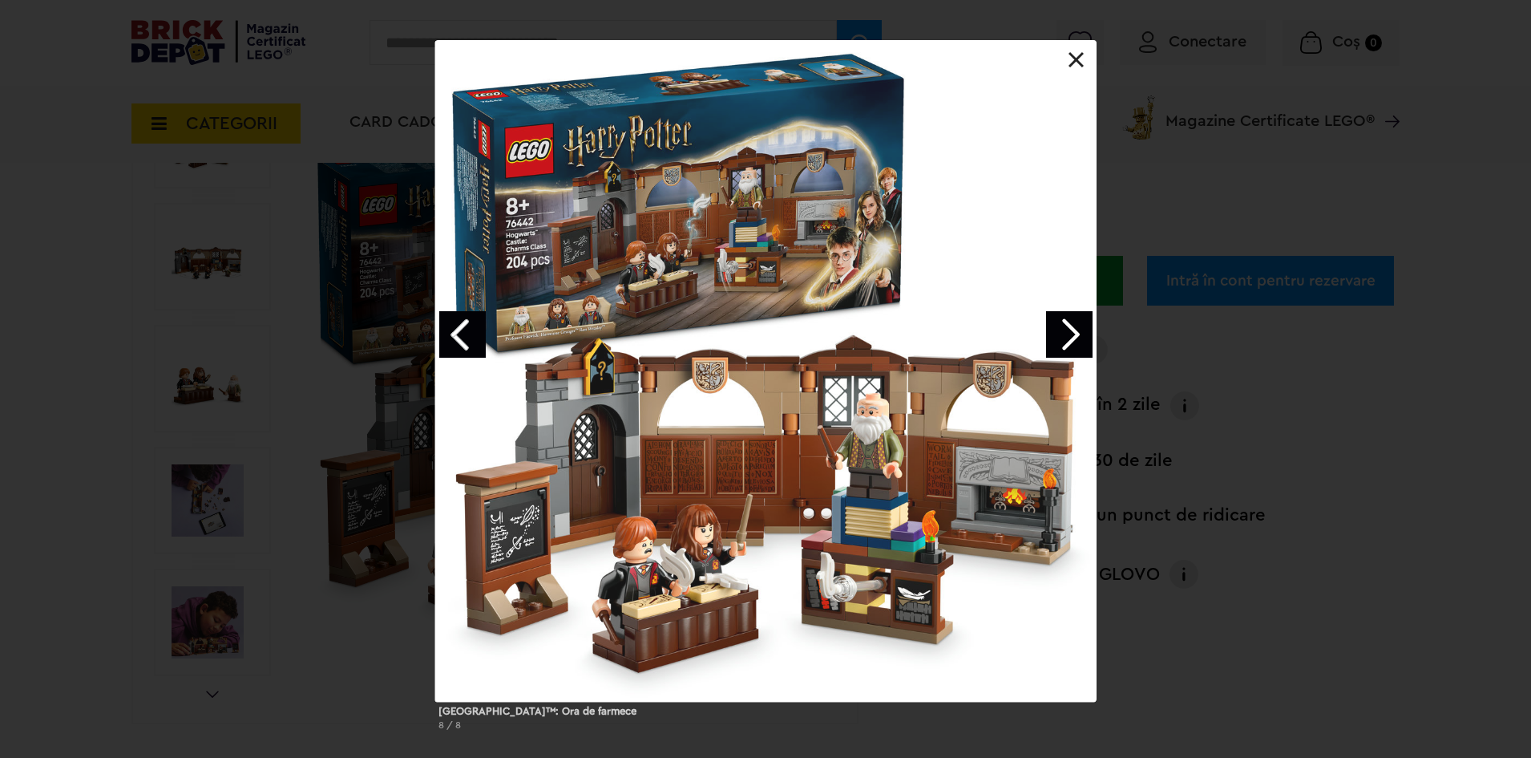
click at [1062, 335] on link "Next image" at bounding box center [1069, 334] width 46 height 46
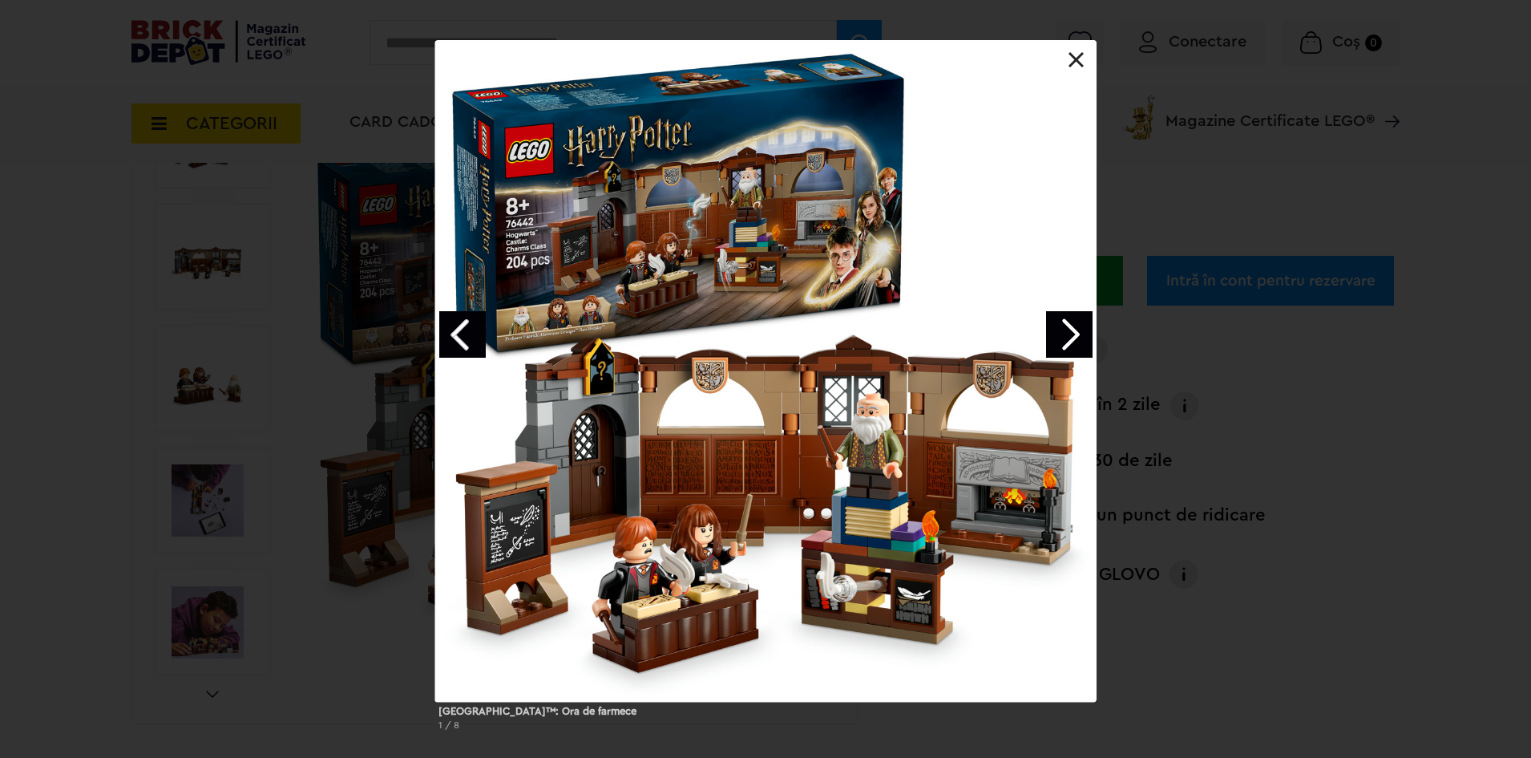
click at [1061, 69] on div at bounding box center [765, 370] width 661 height 661
click at [1076, 67] on link at bounding box center [1077, 60] width 16 height 16
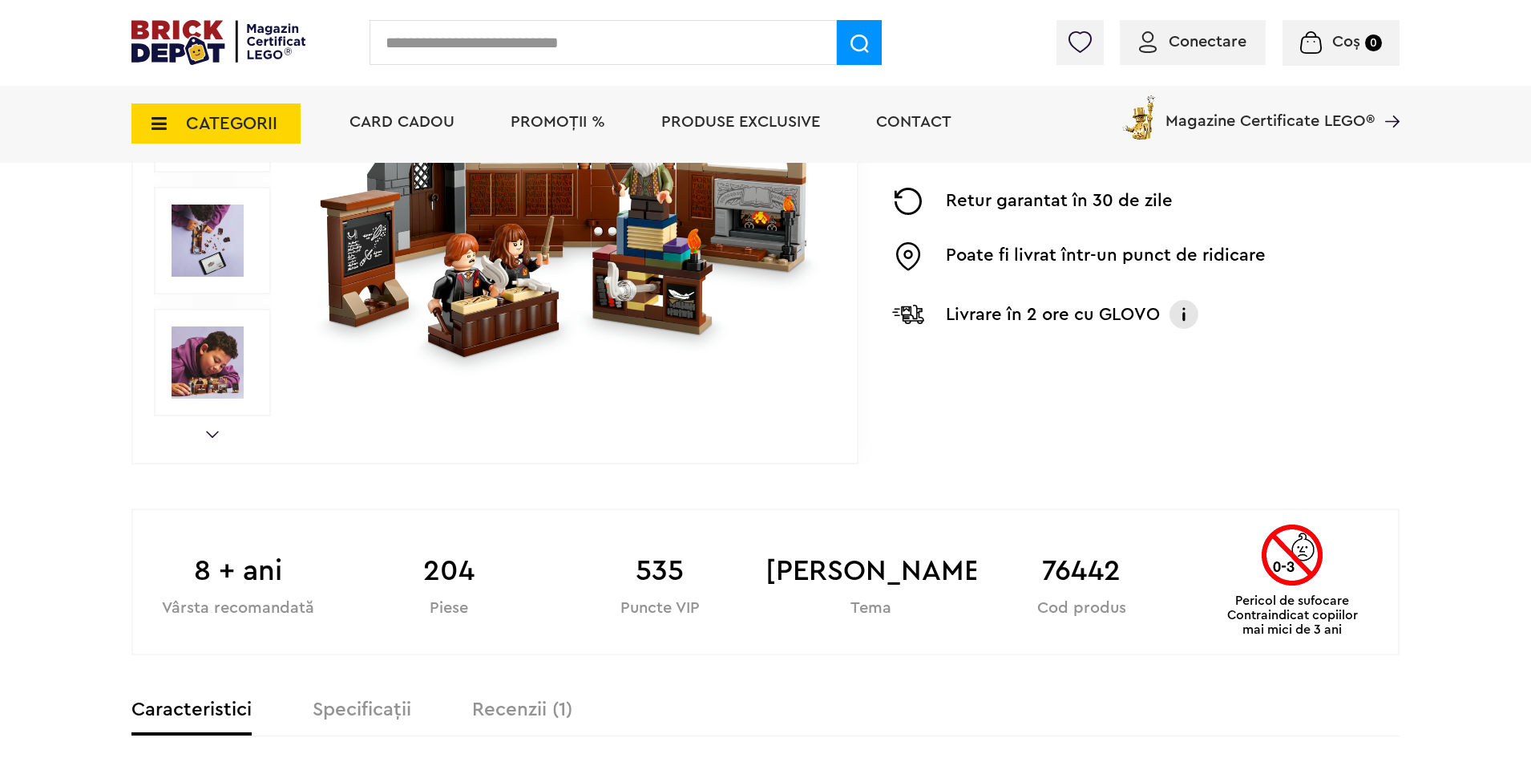
scroll to position [471, 0]
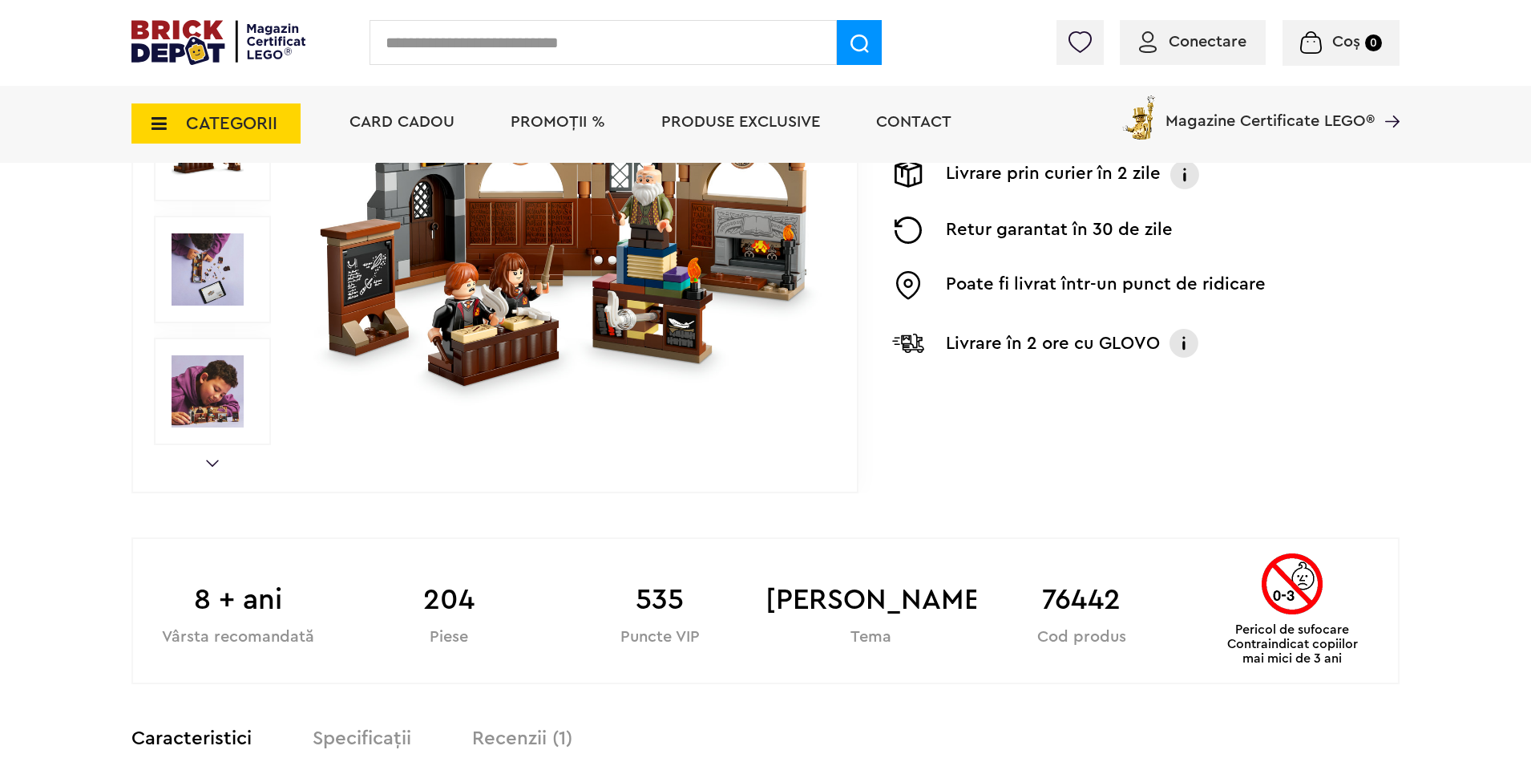
click at [516, 738] on label "Recenzii (1)" at bounding box center [522, 738] width 100 height 19
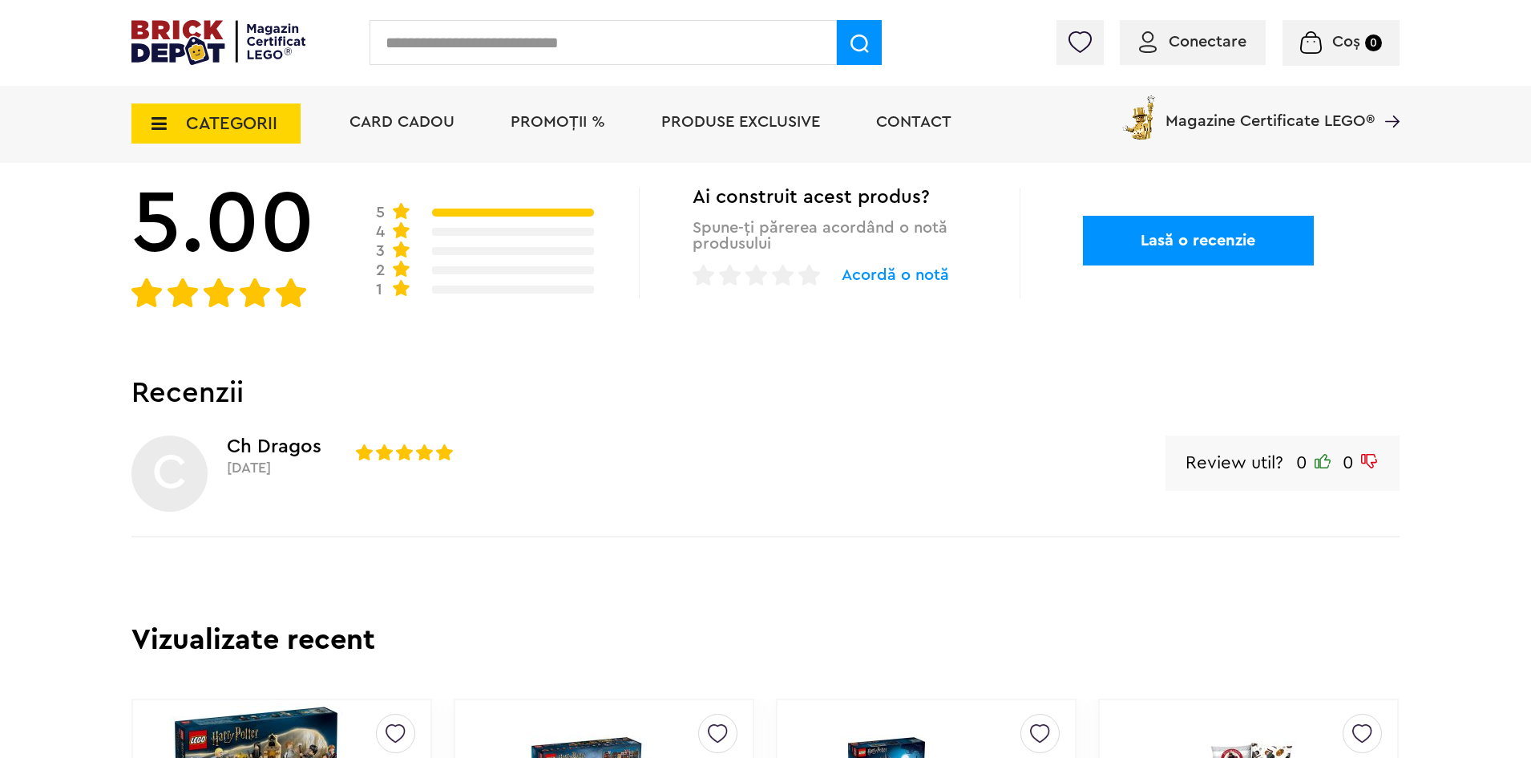
scroll to position [952, 0]
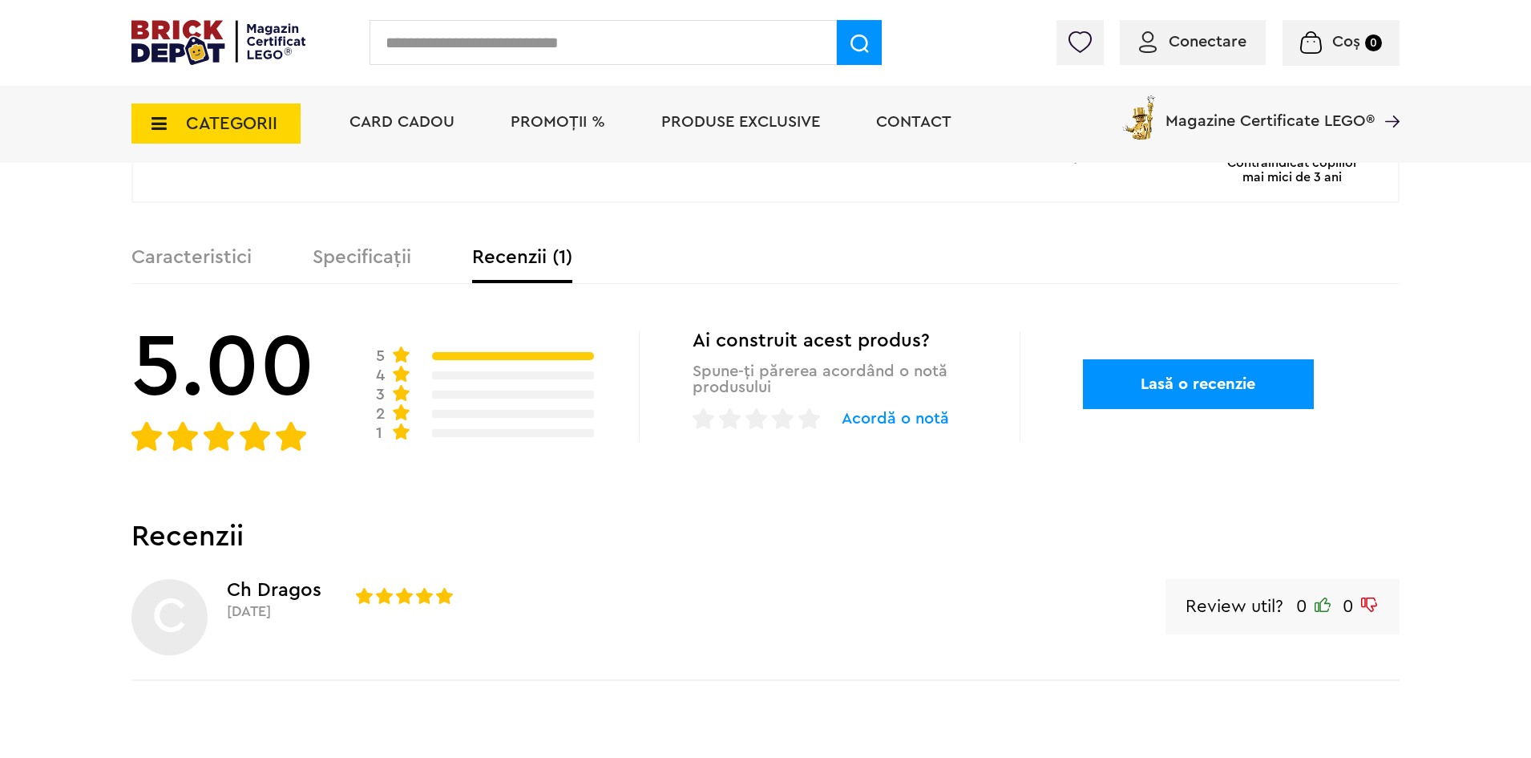
click at [367, 272] on div "Caracteristici Specificații Recenzii (1)" at bounding box center [765, 266] width 1268 height 36
click at [367, 261] on label "Specificații" at bounding box center [362, 257] width 99 height 19
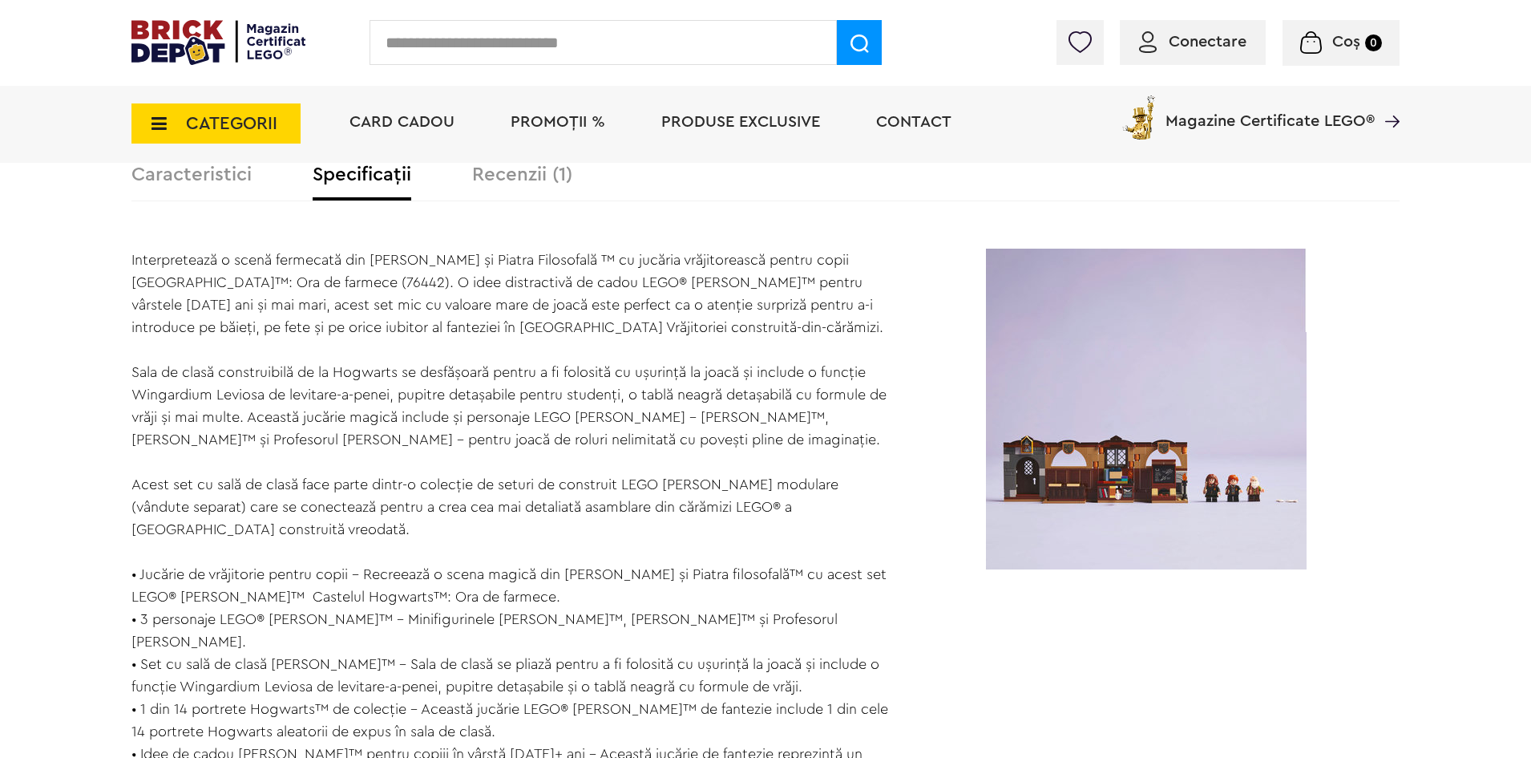
scroll to position [1033, 0]
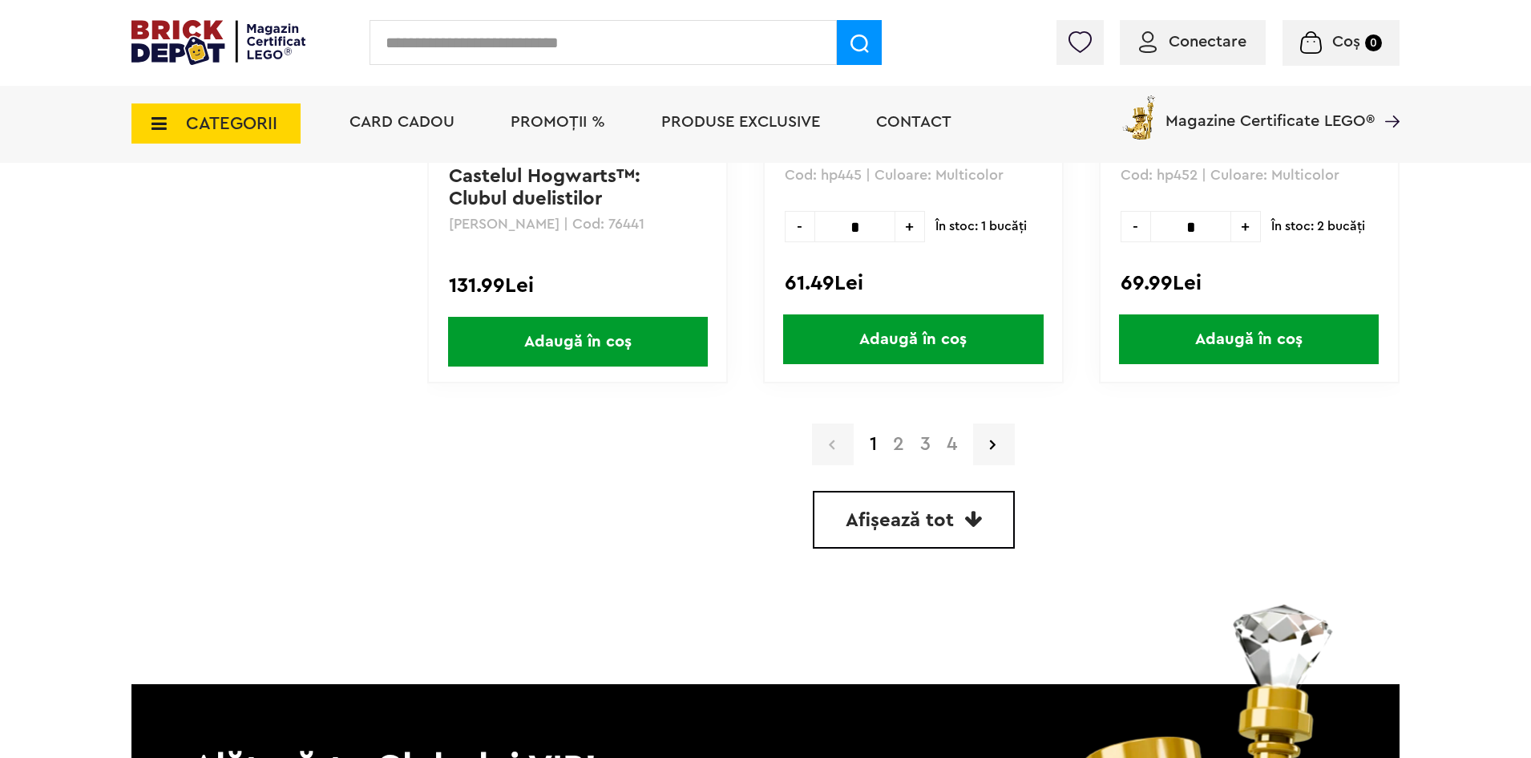
scroll to position [4409, 0]
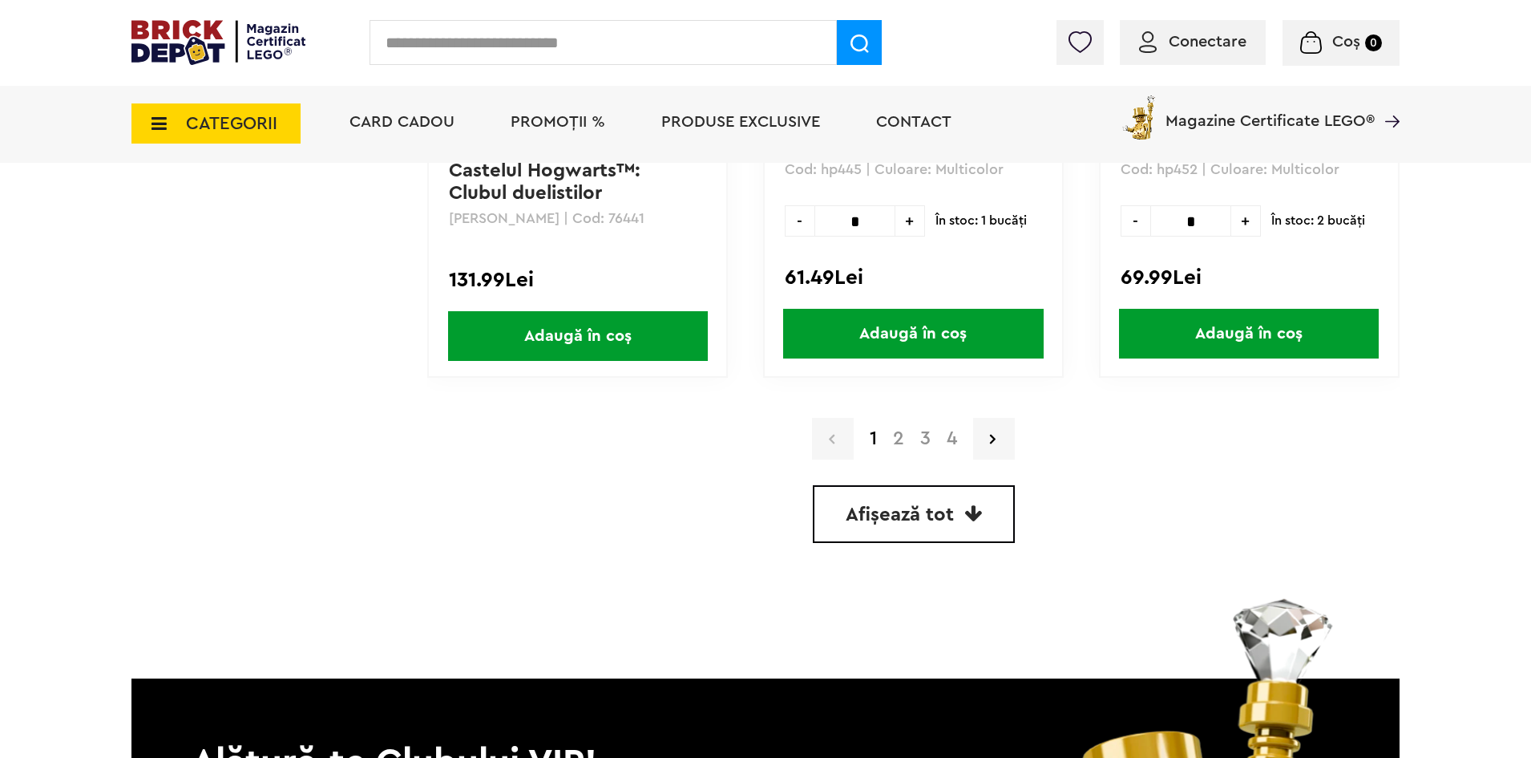
click at [892, 451] on div "1 2 3 4" at bounding box center [913, 439] width 972 height 42
click at [896, 436] on link "2" at bounding box center [898, 438] width 27 height 19
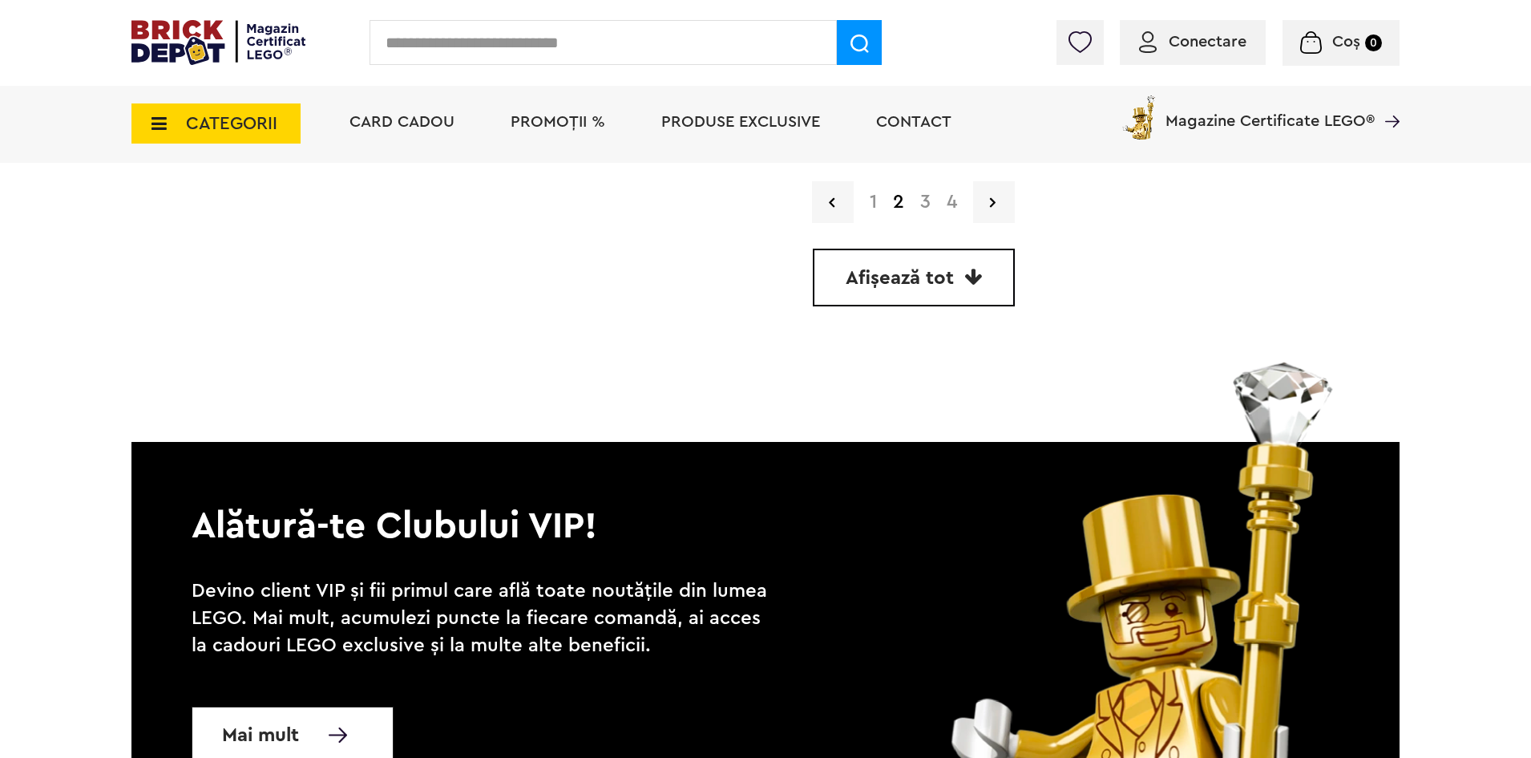
scroll to position [4650, 0]
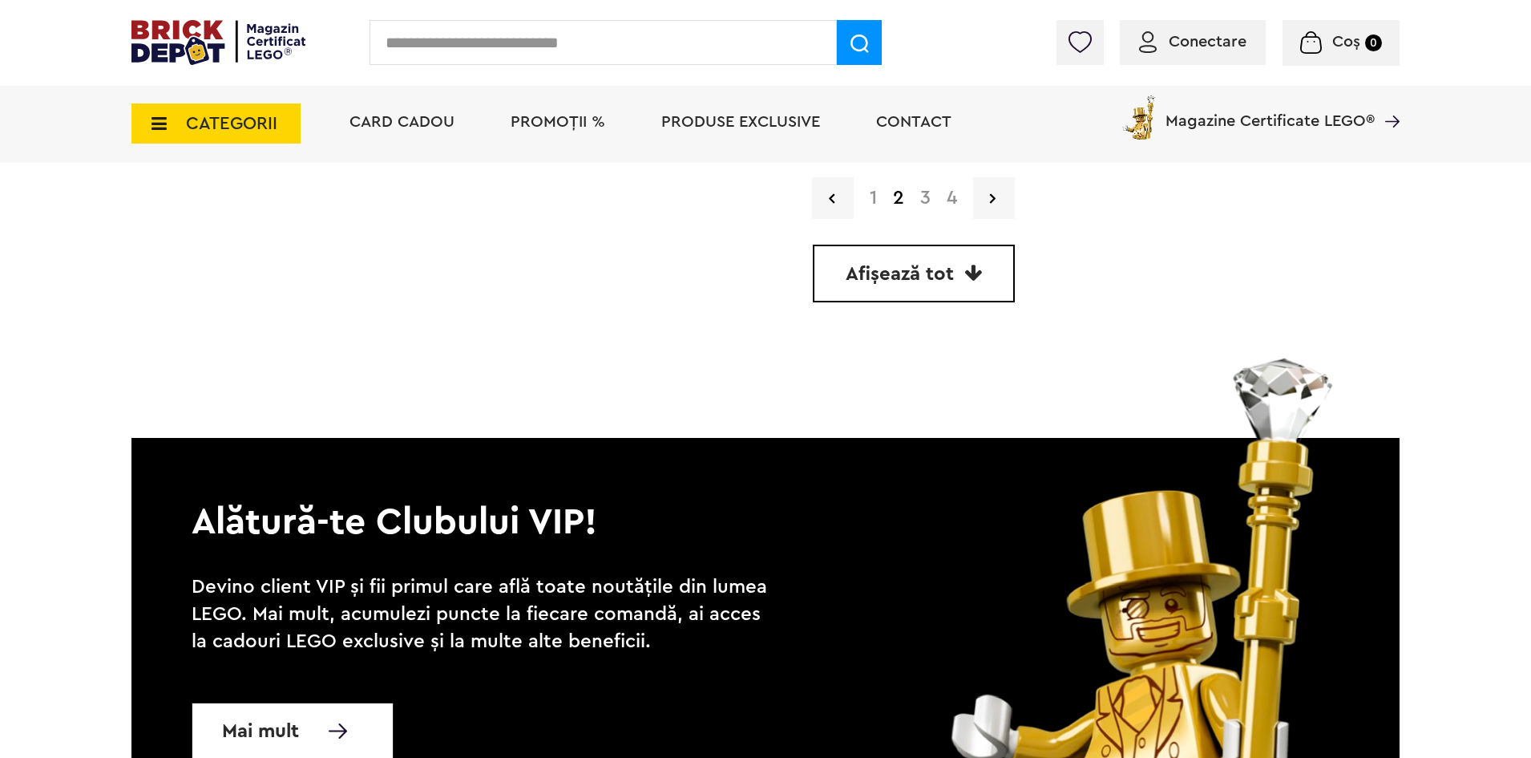
click at [924, 208] on link "3" at bounding box center [925, 197] width 26 height 19
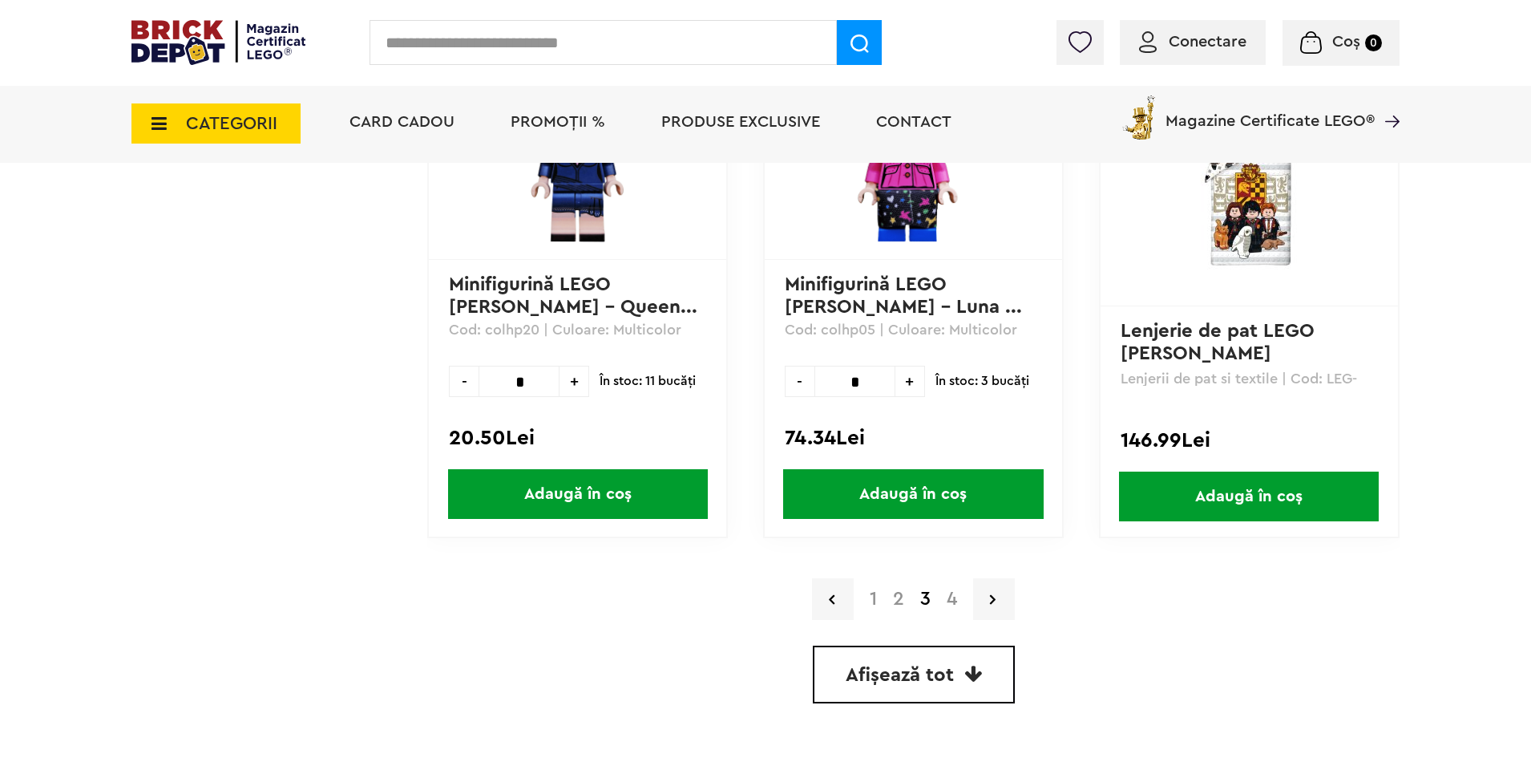
click at [953, 601] on link "4" at bounding box center [952, 598] width 26 height 19
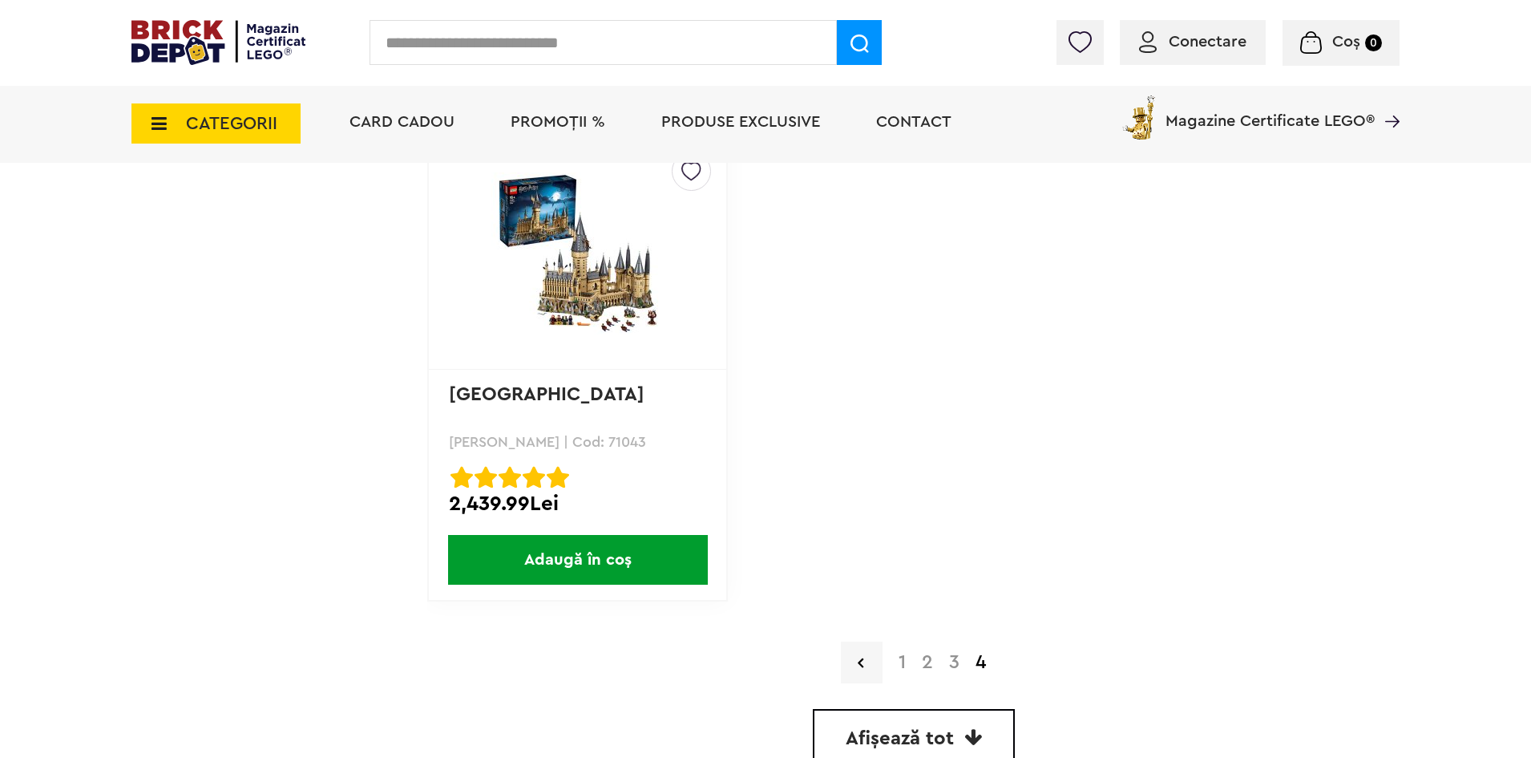
scroll to position [3287, 0]
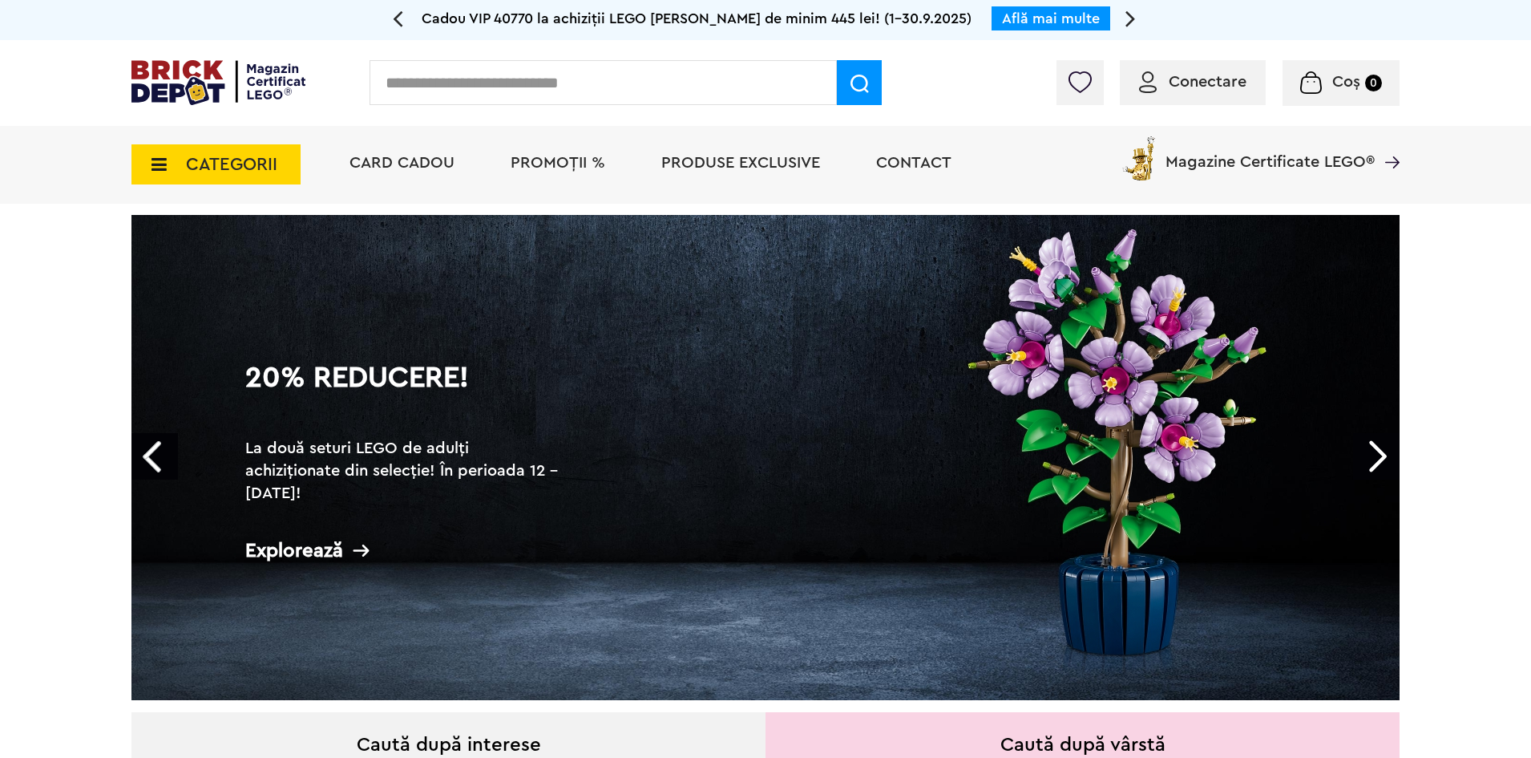
click at [580, 83] on input "text" at bounding box center [603, 82] width 467 height 45
click at [1124, 14] on div "Cadou VIP 40770 la achiziții LEGO Harry Potter de minim 445 lei! (1-30.9.2025) …" at bounding box center [1180, 7] width 5881 height 14
click at [1124, 21] on div "Cadou VIP 40769 Controler SEGA Genesis la achiziții LEGO de minim 645 lei! Află…" at bounding box center [766, 18] width 722 height 22
click at [1136, 10] on link at bounding box center [1132, 7] width 13 height 7
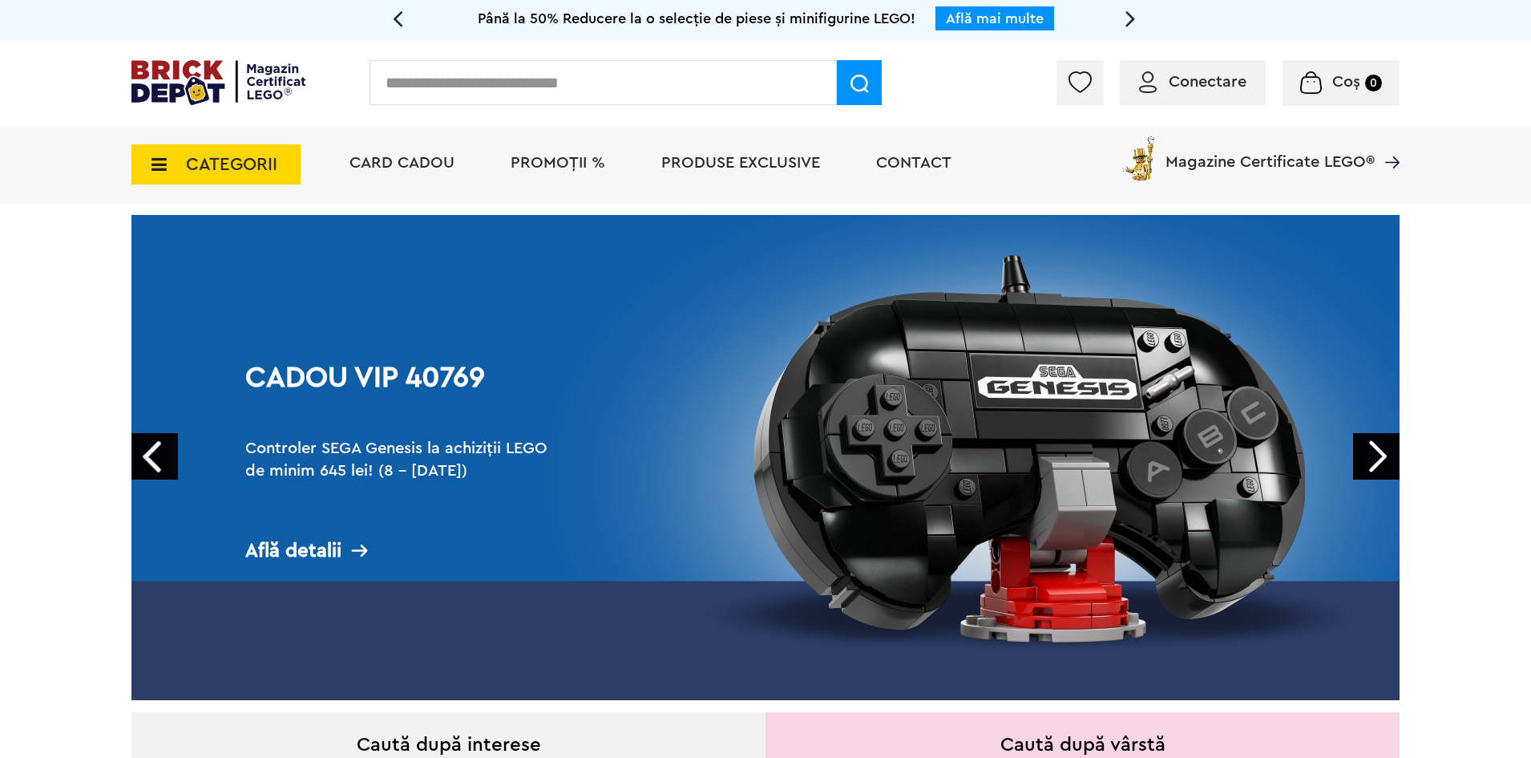
click at [1136, 10] on link at bounding box center [1132, 7] width 13 height 7
click at [705, 76] on input "text" at bounding box center [603, 82] width 467 height 45
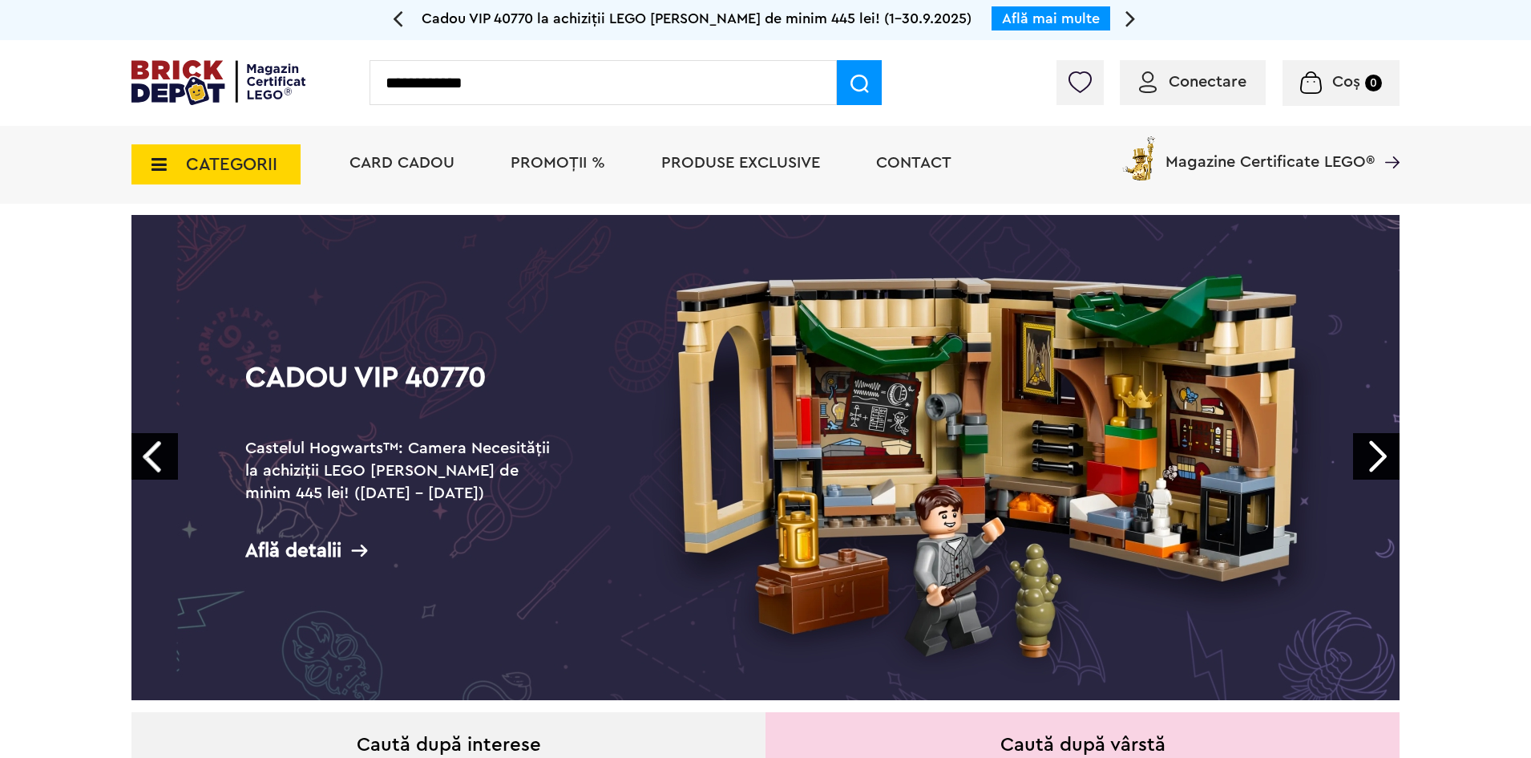
type input "**********"
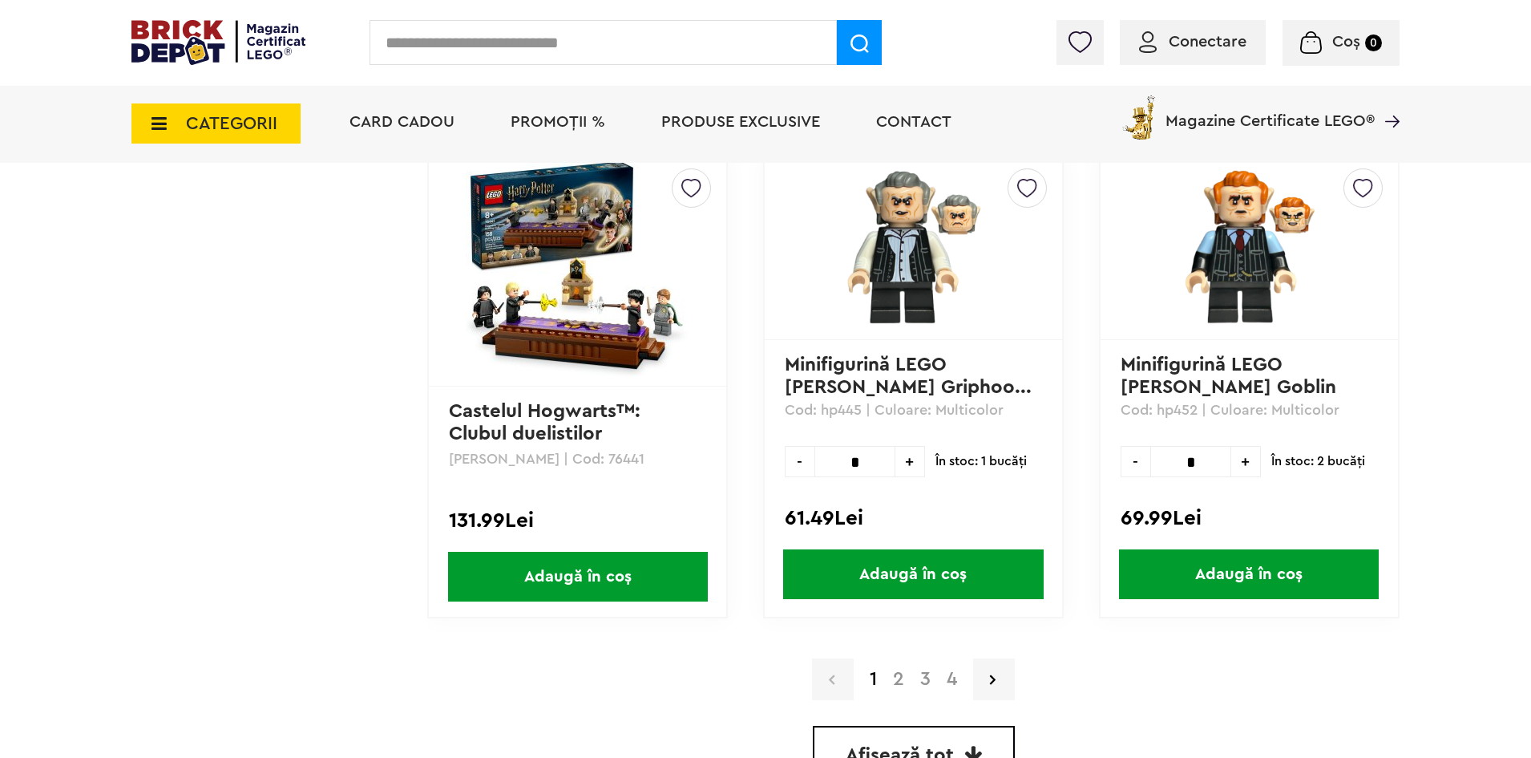
scroll to position [4570, 0]
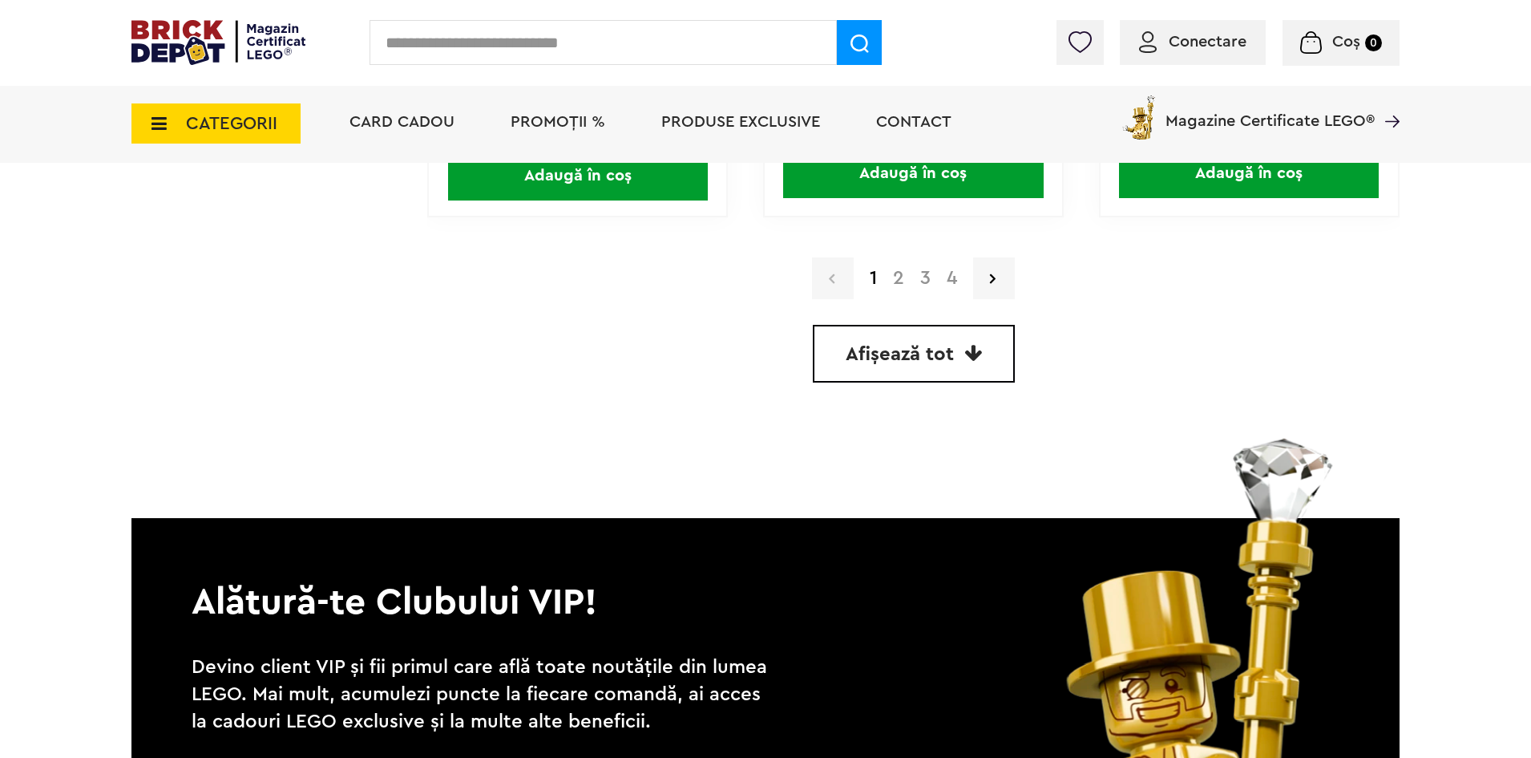
click at [951, 282] on link "4" at bounding box center [952, 278] width 26 height 19
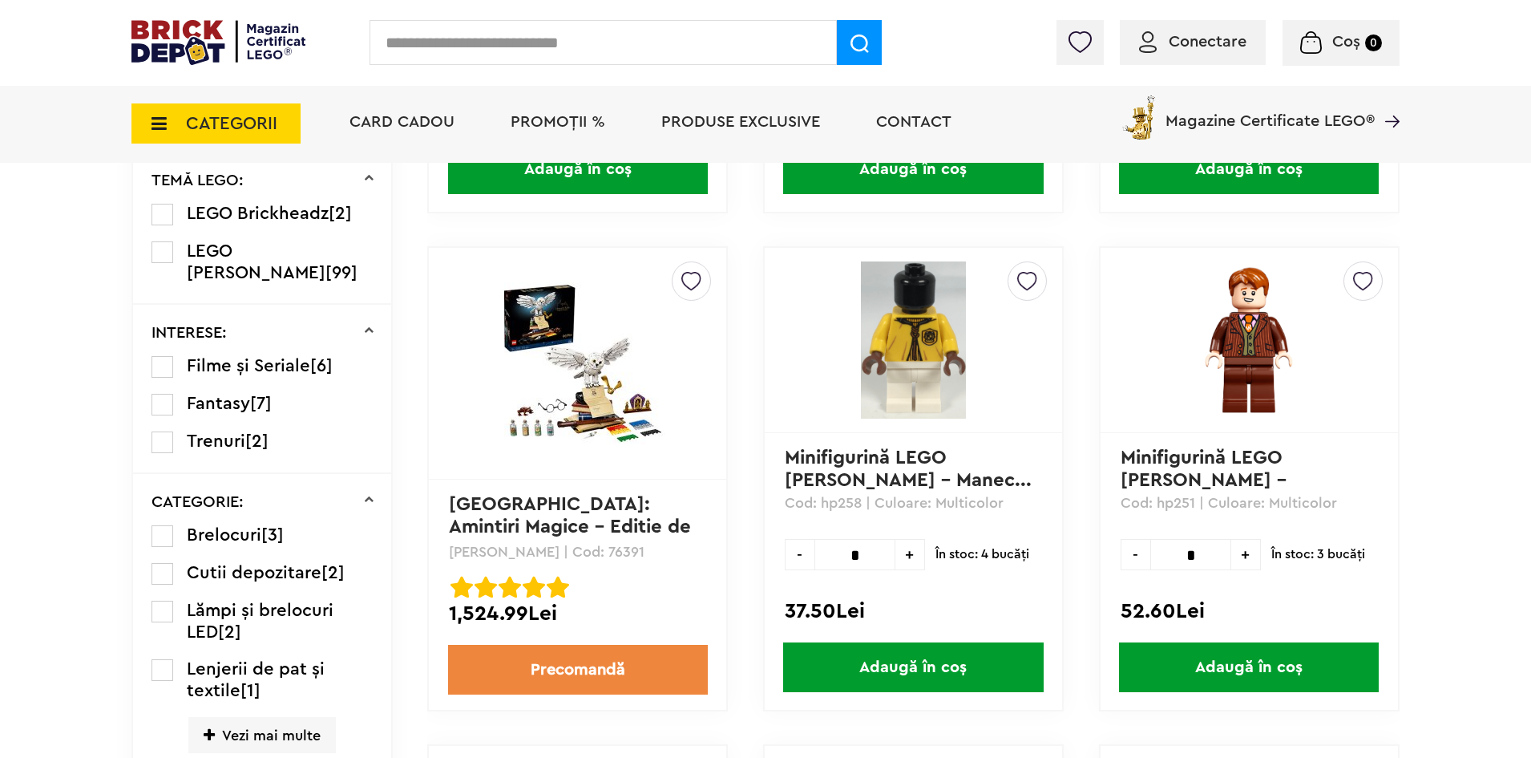
scroll to position [1329, 0]
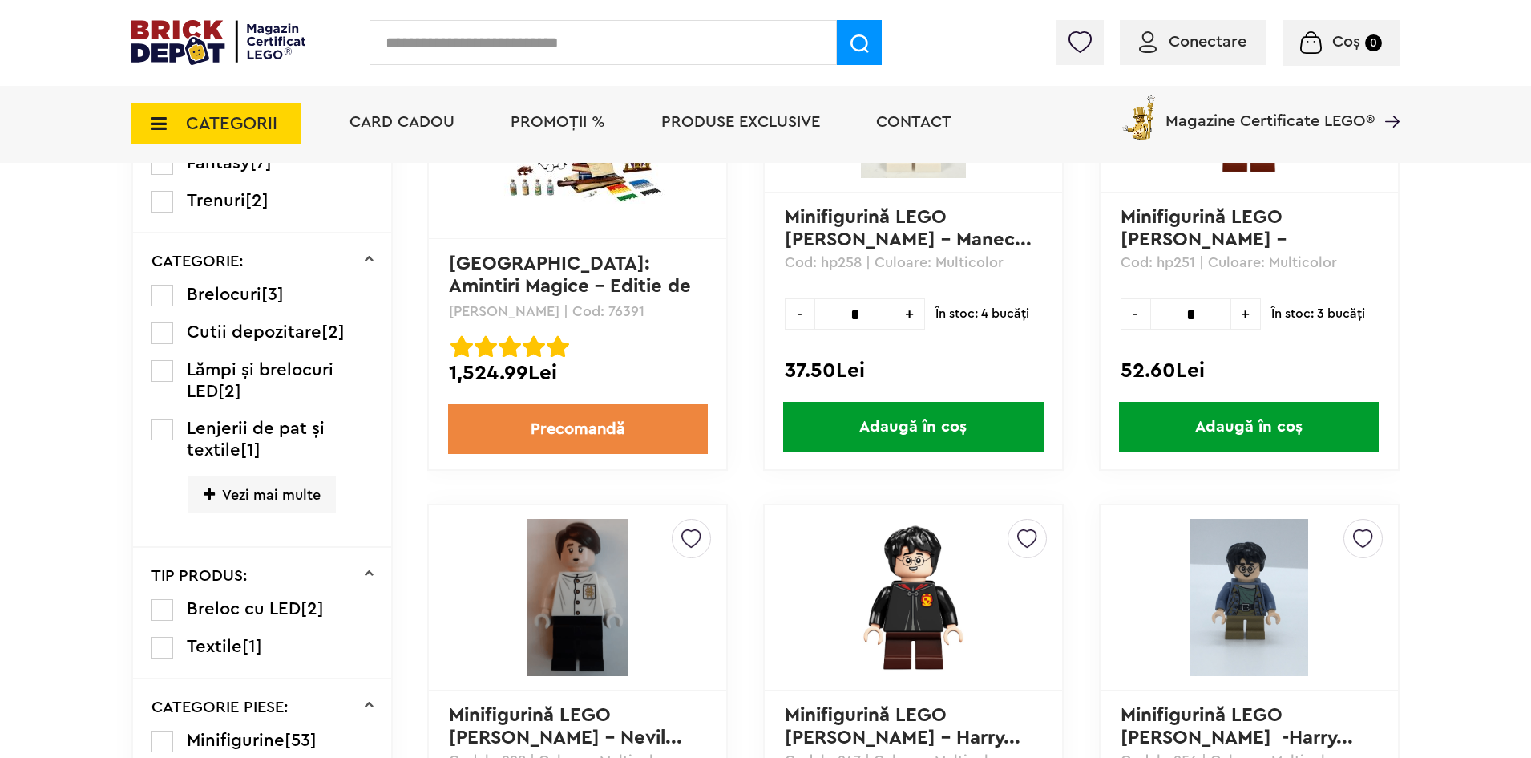
click at [614, 436] on link "Precomandă" at bounding box center [578, 429] width 260 height 50
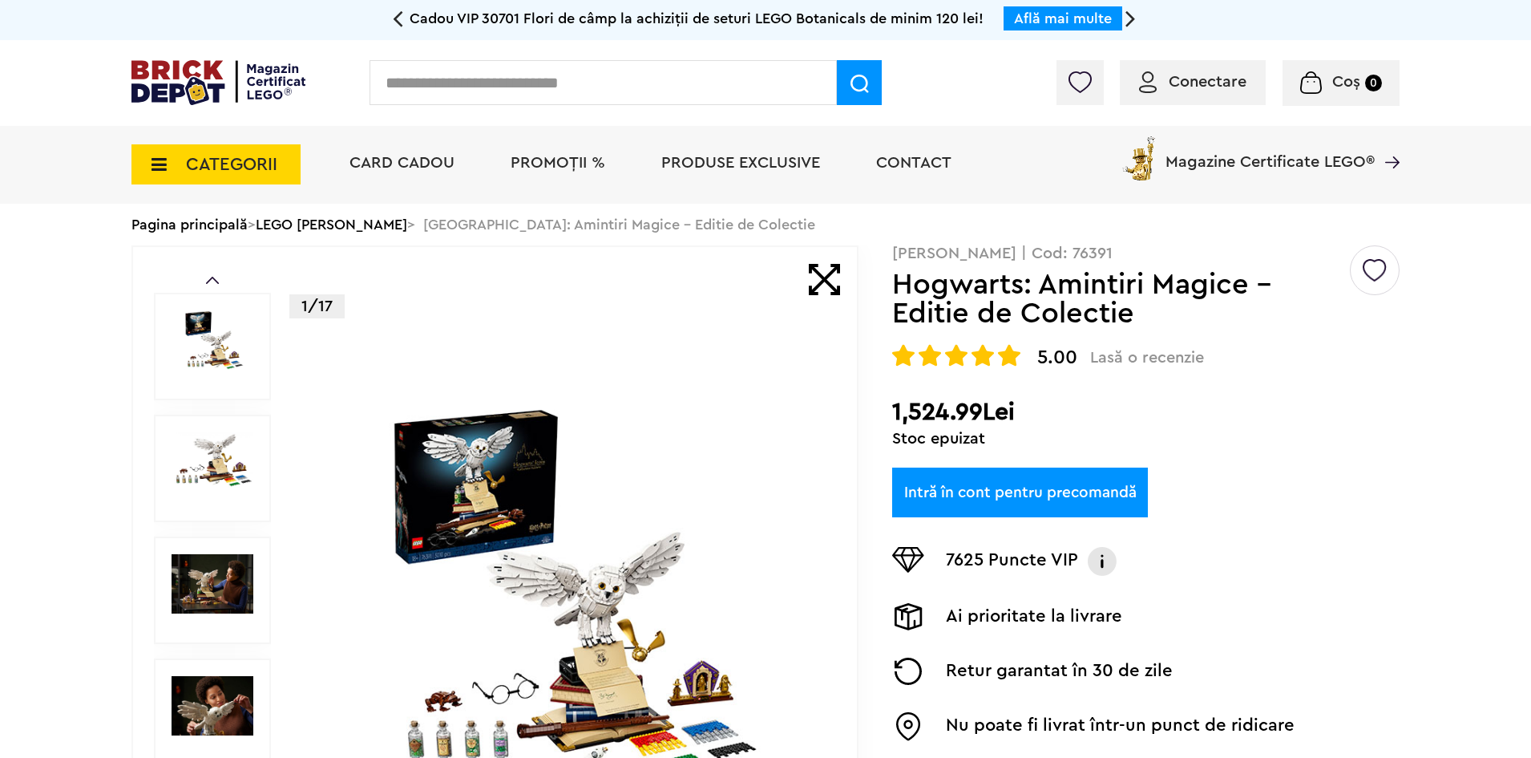
click at [1219, 84] on span "Conectare" at bounding box center [1208, 82] width 78 height 16
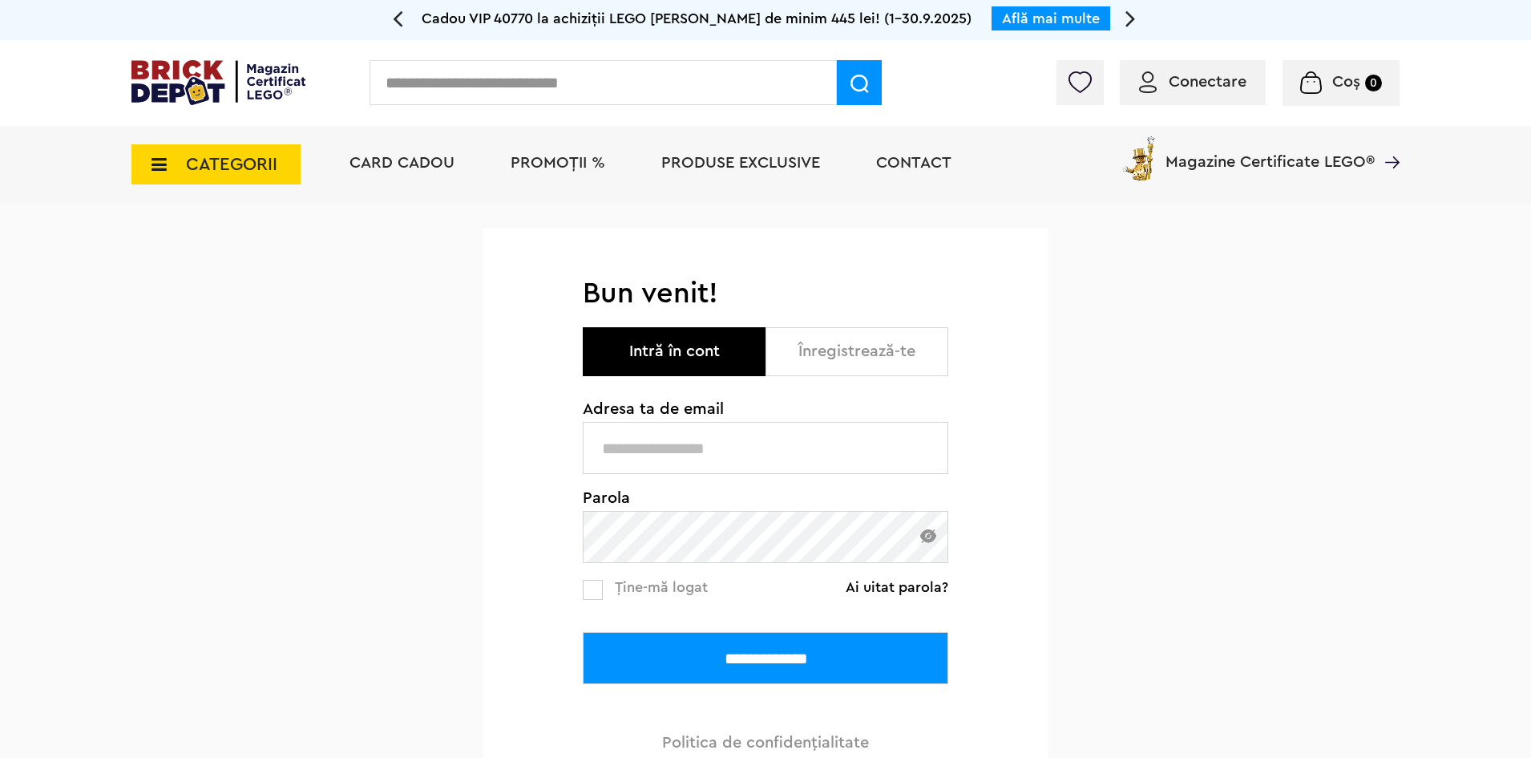
type input "**********"
click at [637, 590] on span "Ține-mă logat" at bounding box center [661, 587] width 93 height 14
click at [712, 663] on input "**********" at bounding box center [766, 658] width 366 height 52
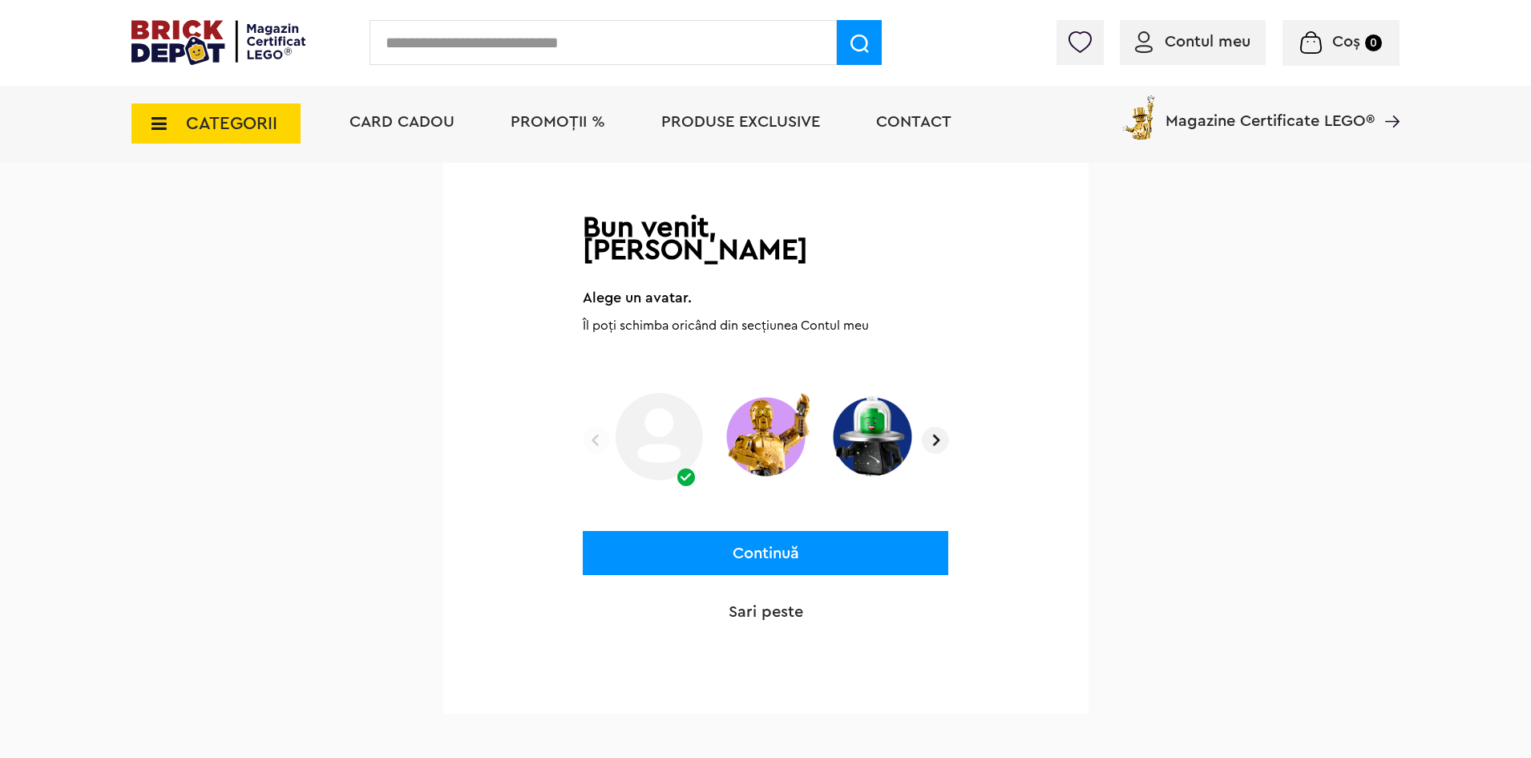
scroll to position [160, 0]
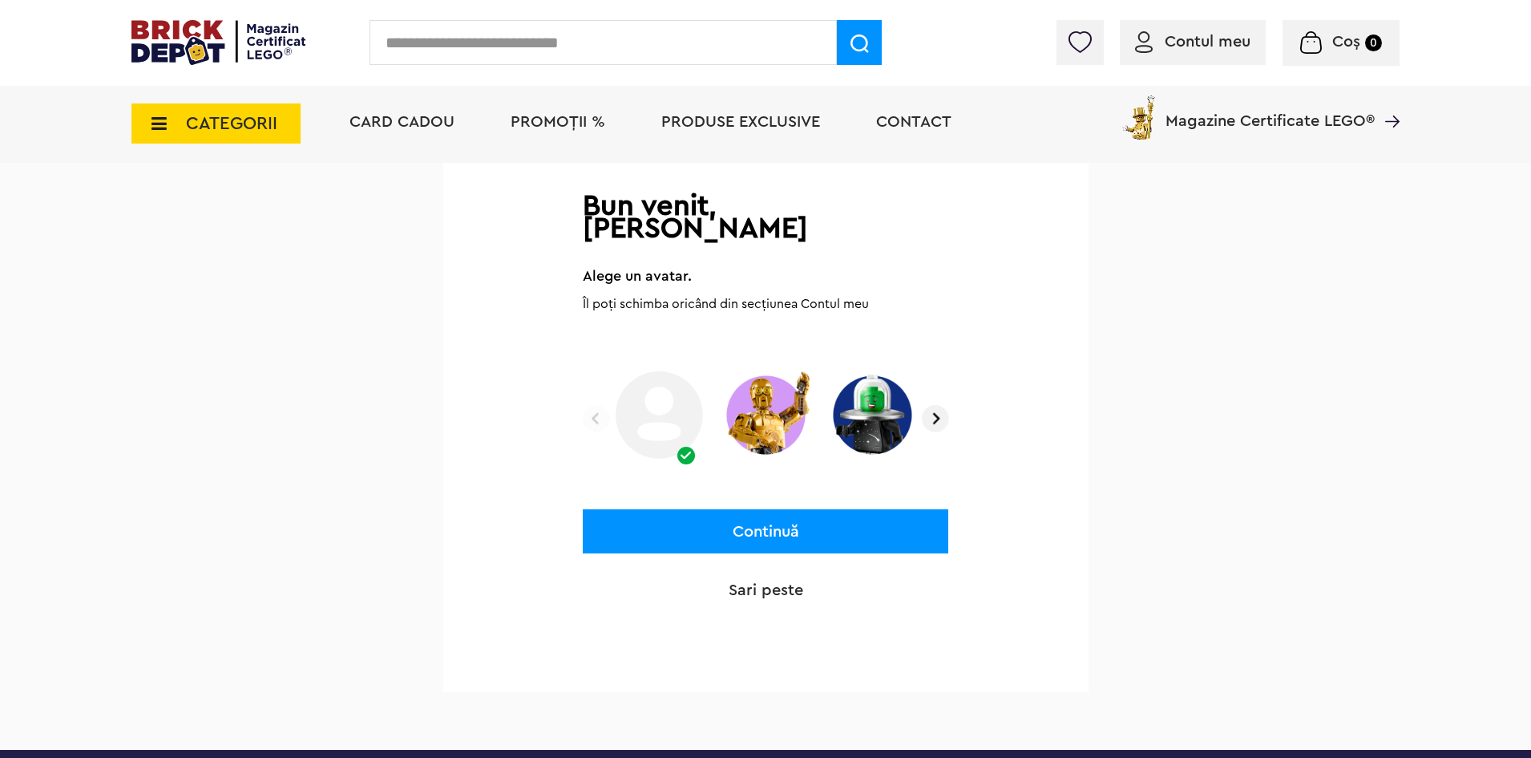
click at [929, 405] on img at bounding box center [935, 418] width 27 height 27
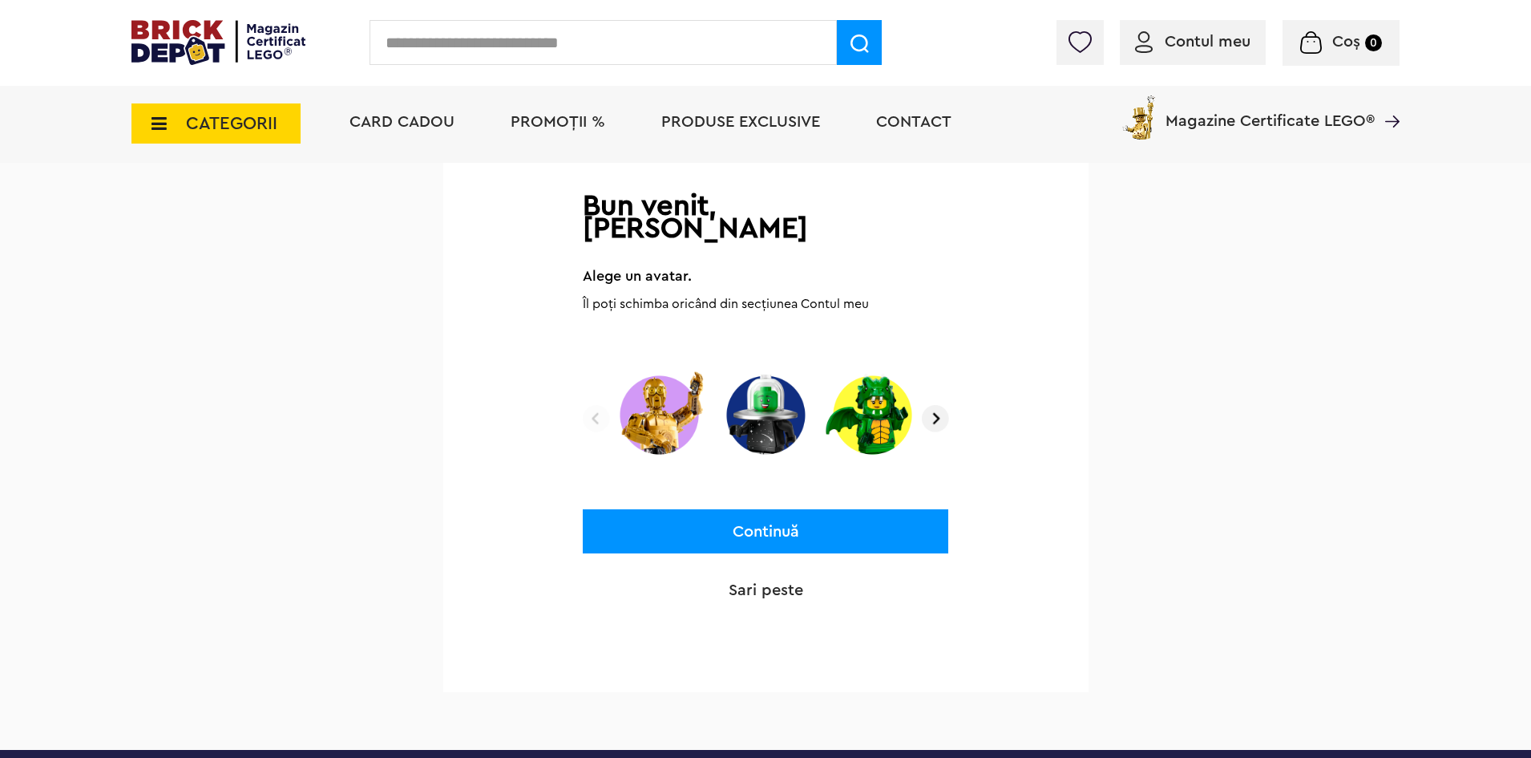
click at [929, 405] on img at bounding box center [935, 418] width 27 height 27
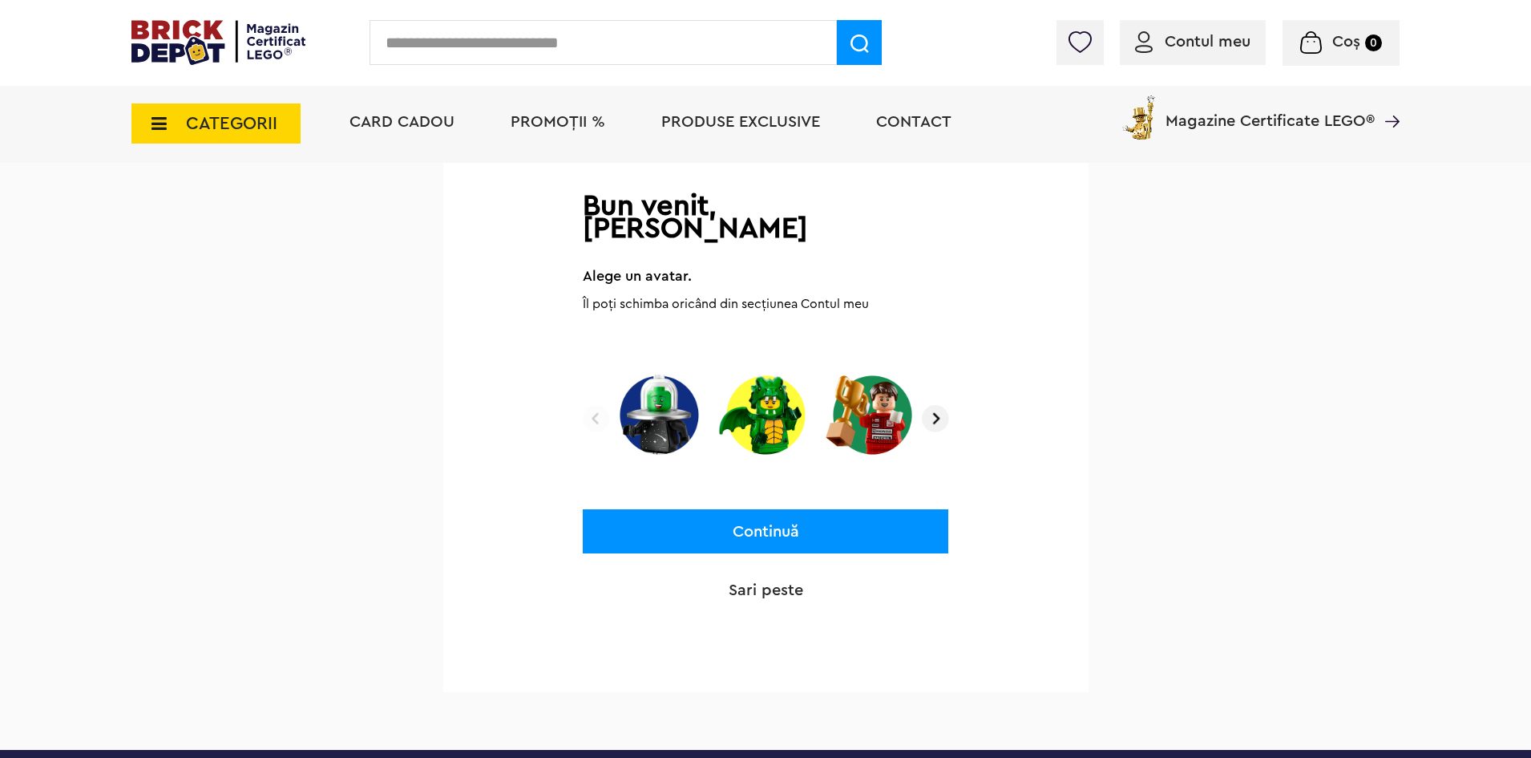
click at [929, 405] on img at bounding box center [935, 418] width 27 height 27
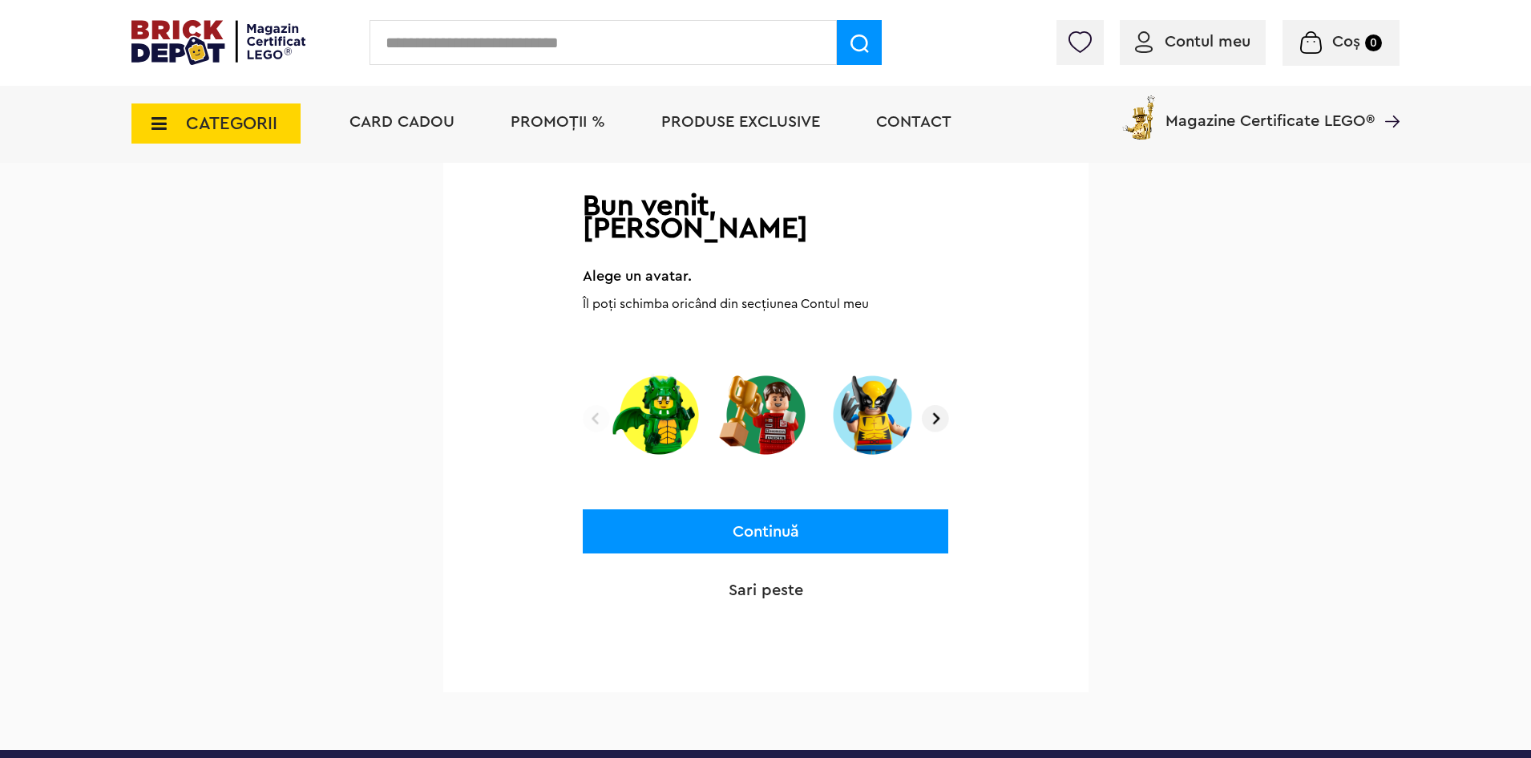
click at [929, 405] on img at bounding box center [935, 418] width 27 height 27
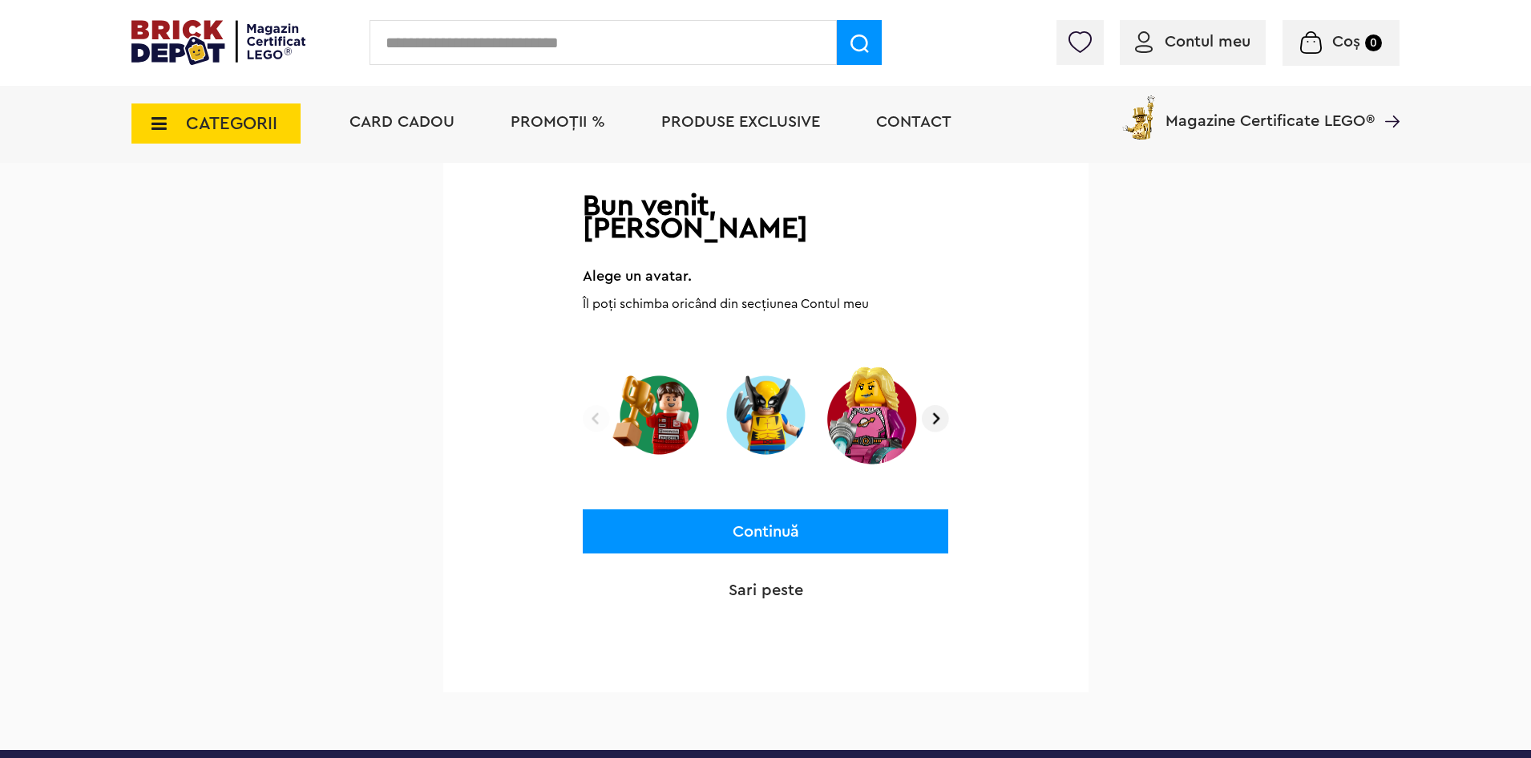
click at [929, 405] on img at bounding box center [935, 418] width 27 height 27
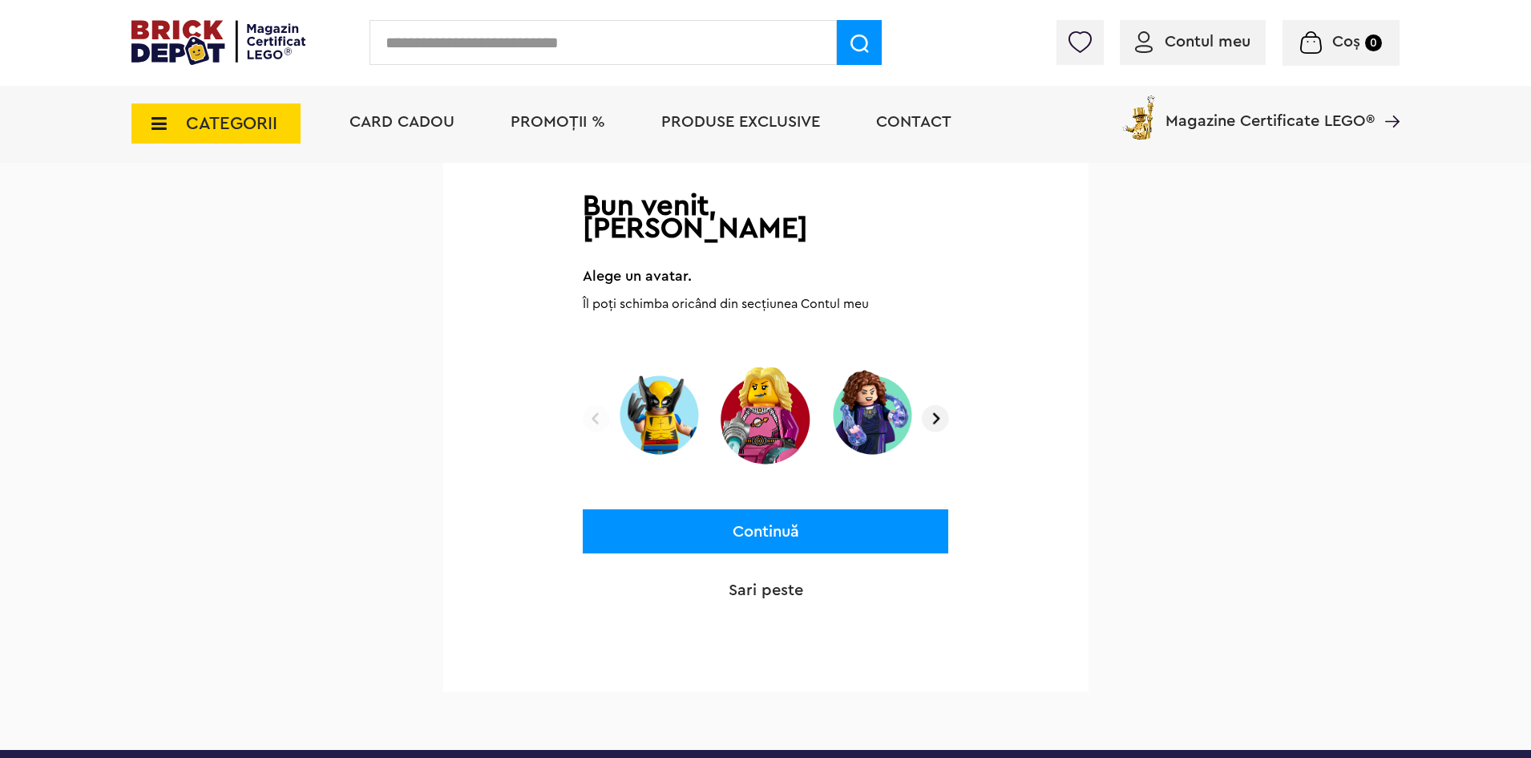
click at [929, 405] on img at bounding box center [935, 418] width 27 height 27
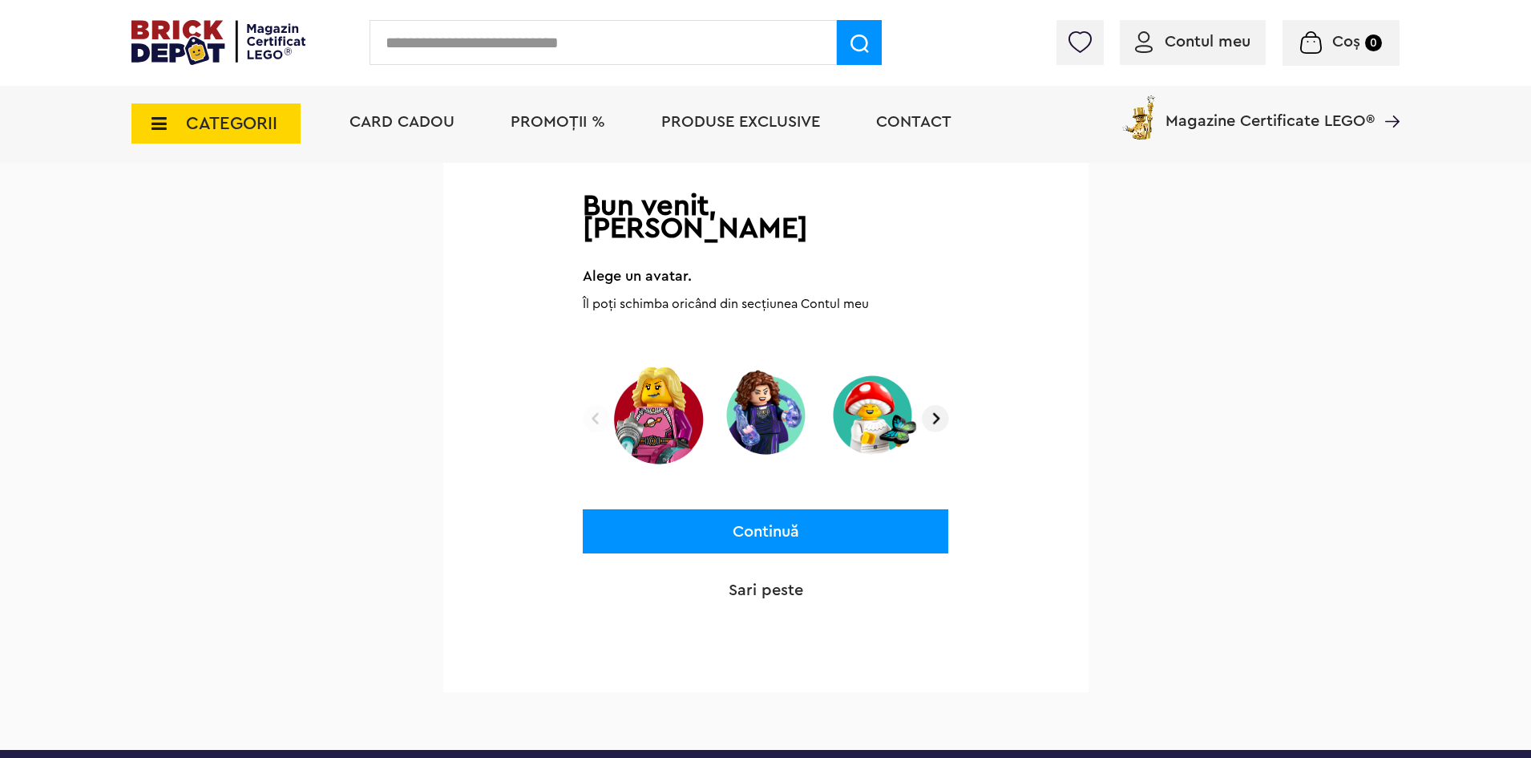
click at [929, 405] on img at bounding box center [935, 418] width 27 height 27
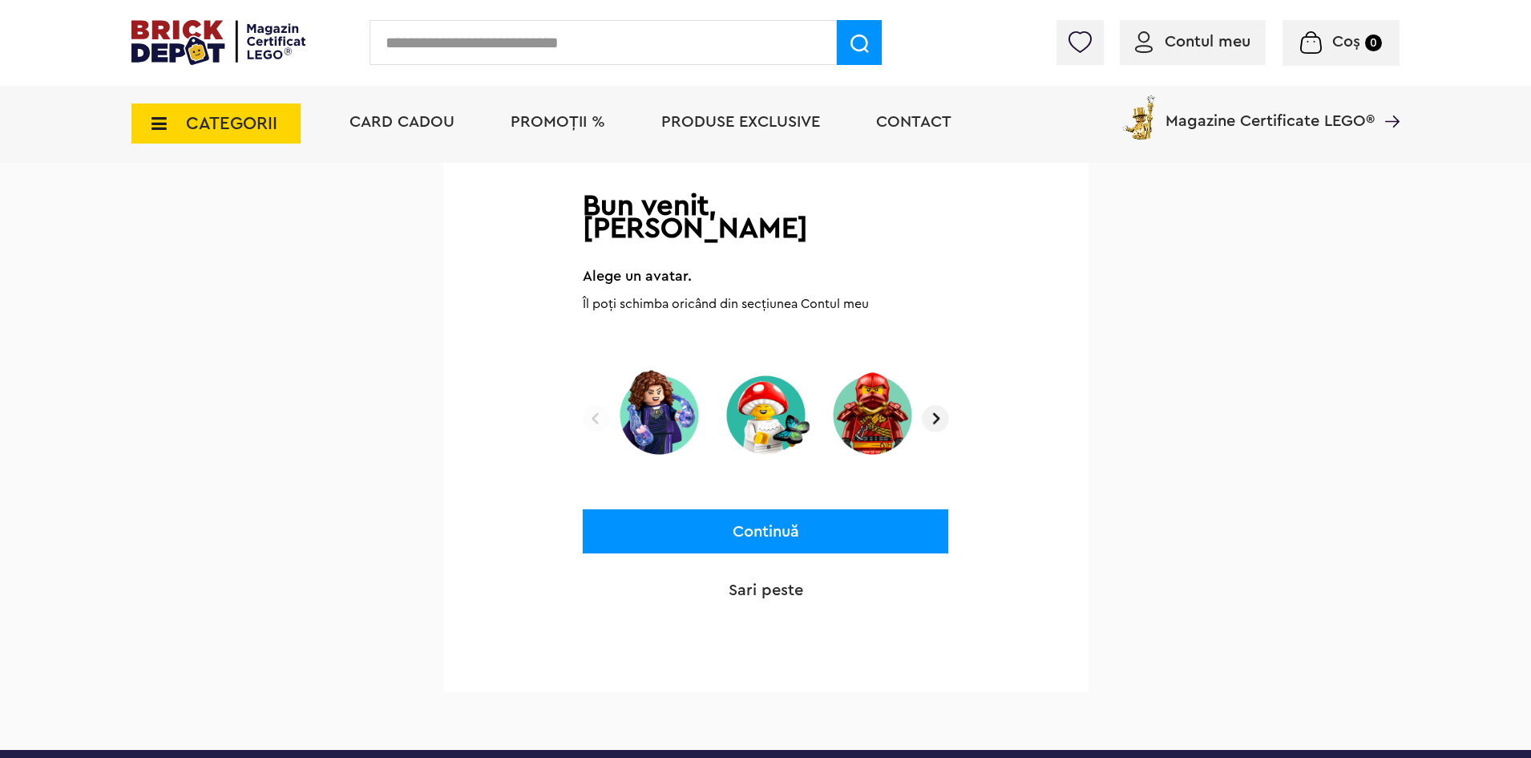
click at [929, 405] on img at bounding box center [935, 418] width 27 height 27
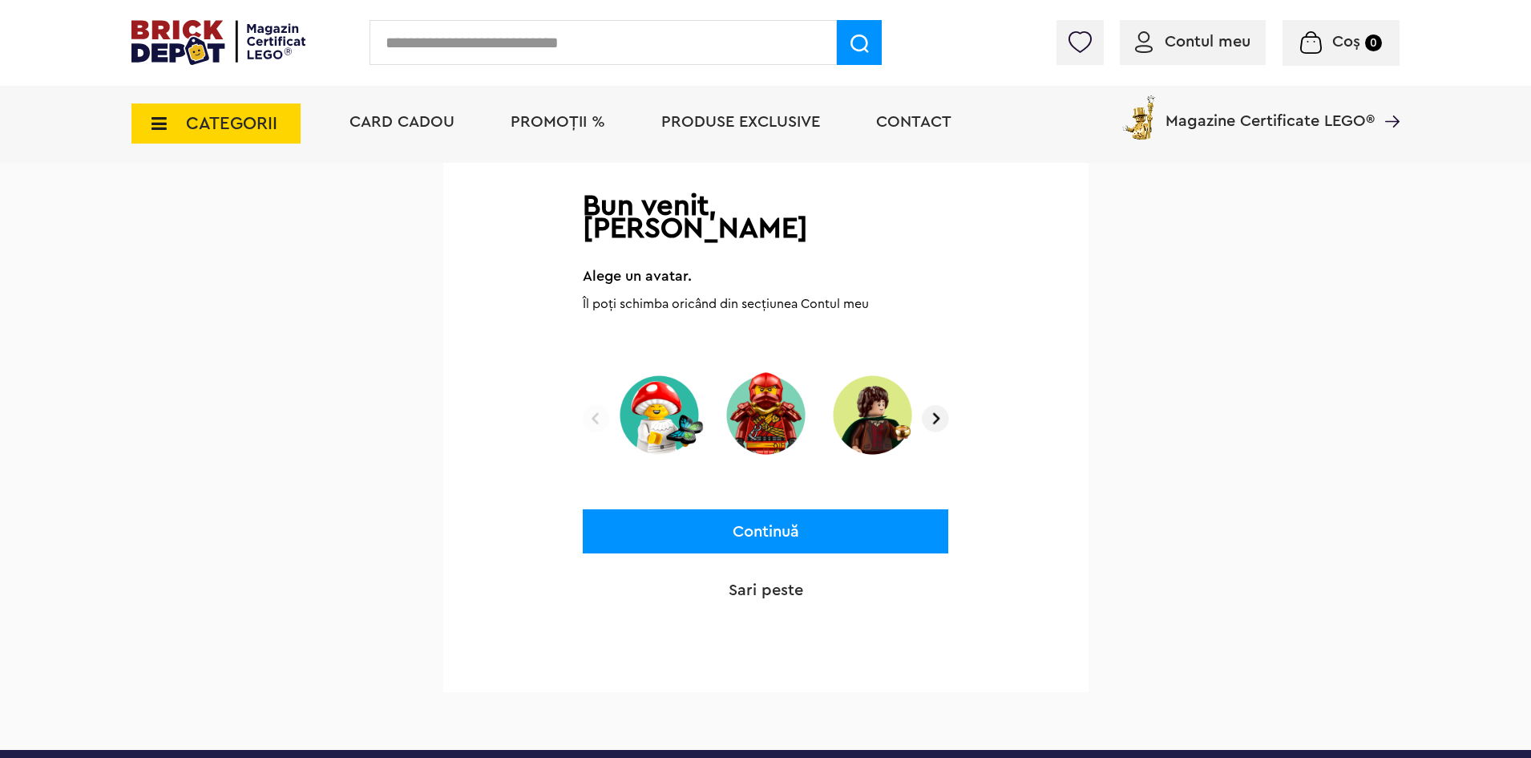
click at [929, 405] on img at bounding box center [935, 418] width 27 height 27
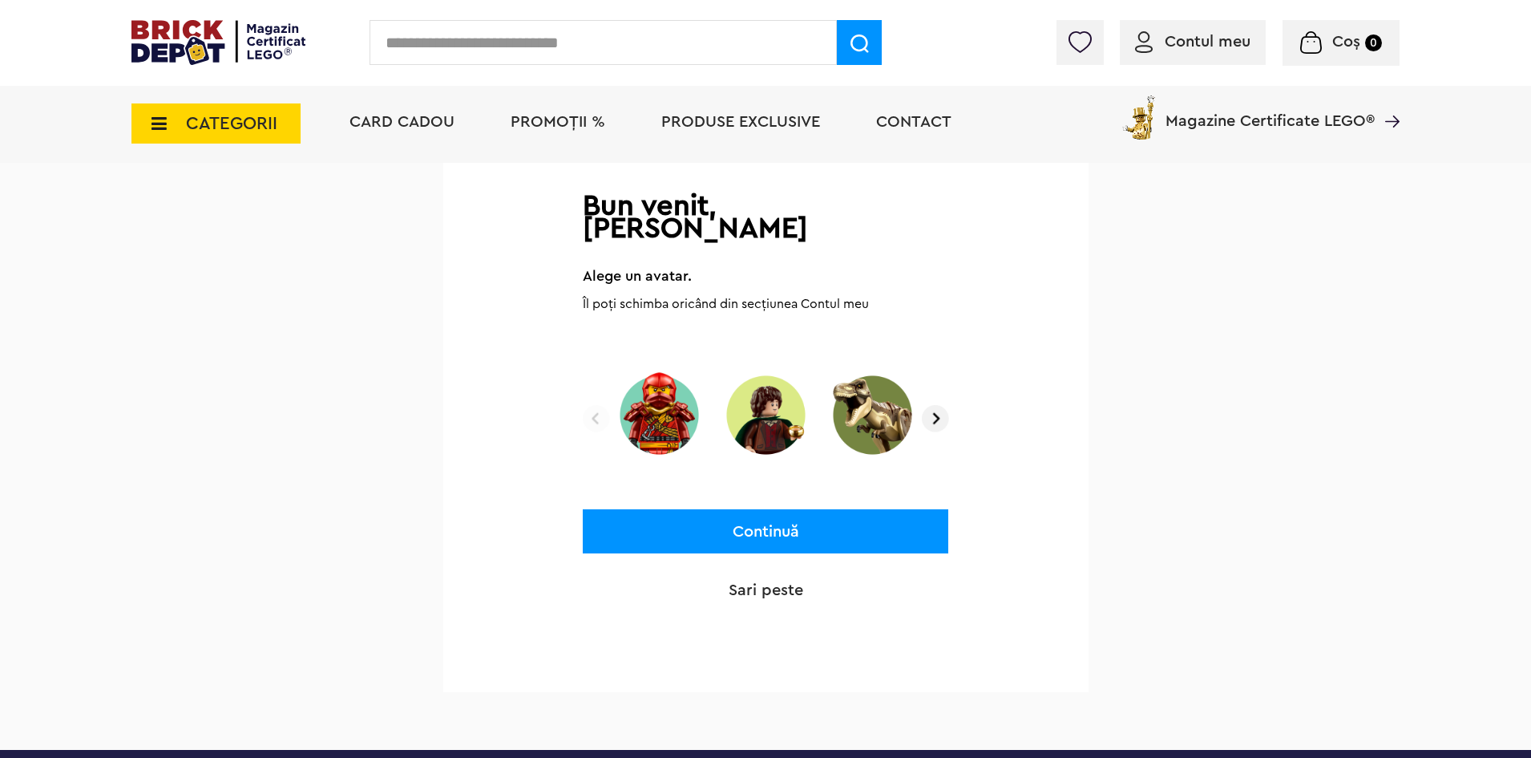
click at [737, 407] on img at bounding box center [765, 414] width 95 height 99
click at [773, 509] on button "Continuă" at bounding box center [766, 531] width 366 height 44
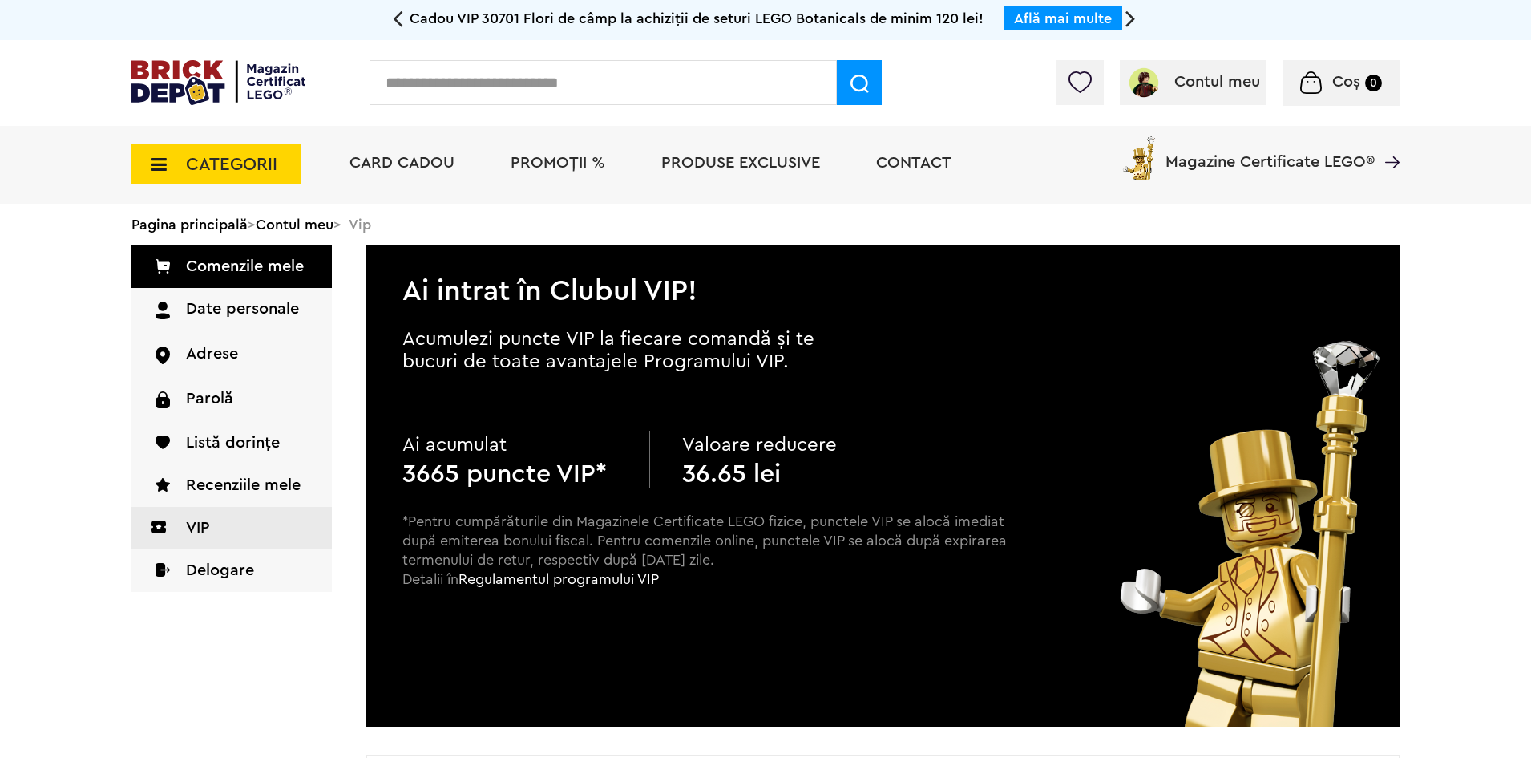
click at [657, 71] on input "text" at bounding box center [603, 82] width 467 height 45
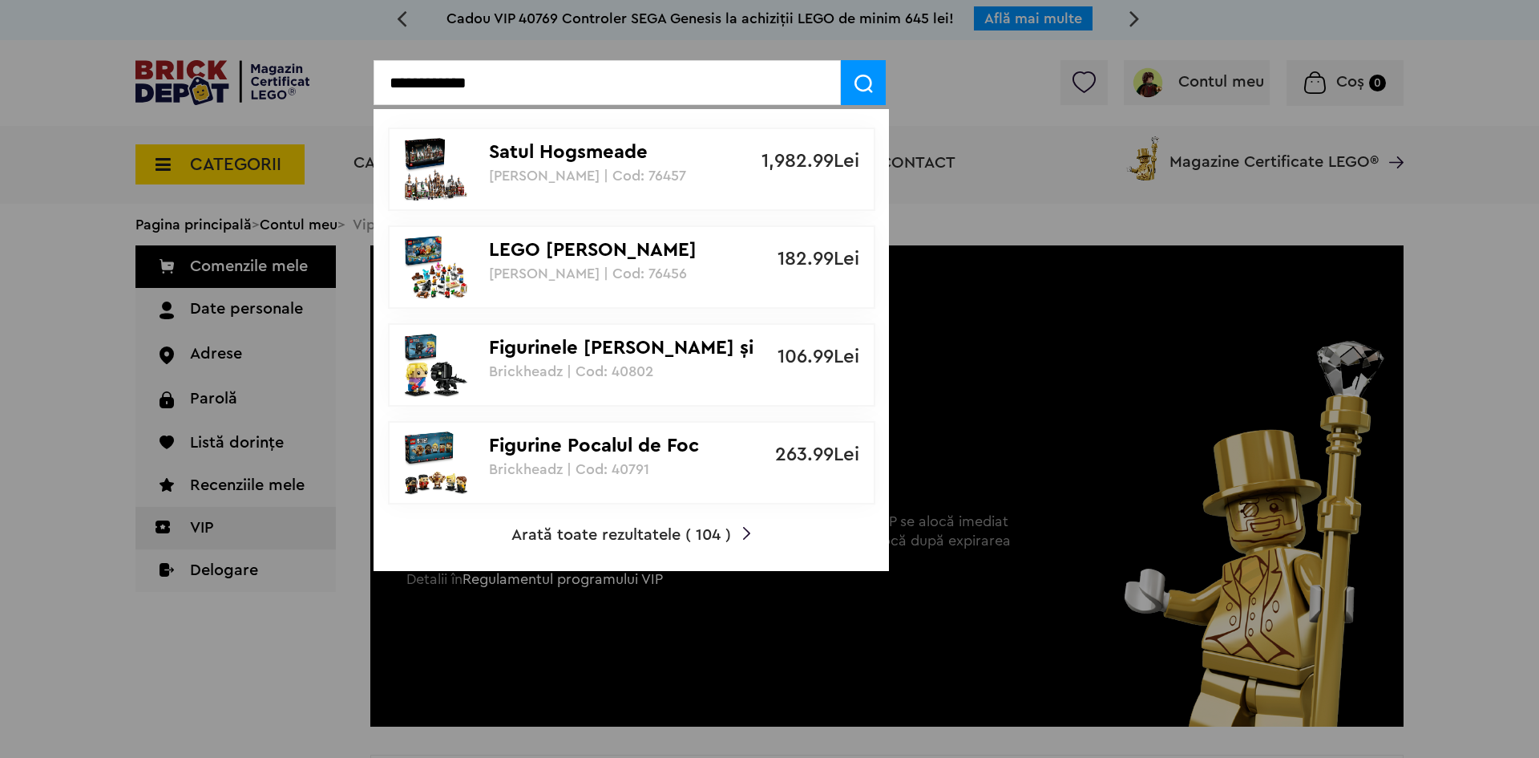
type input "**********"
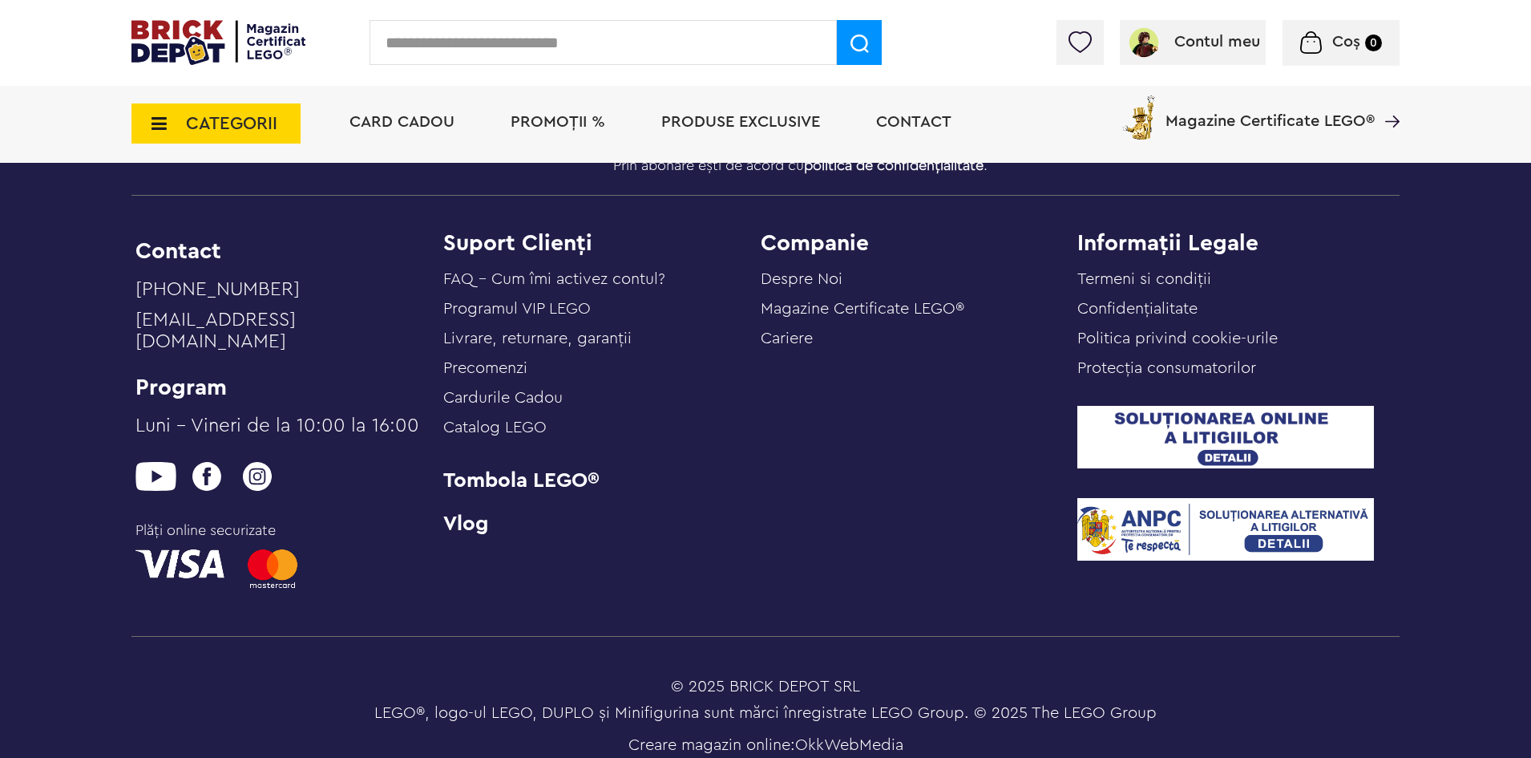
scroll to position [4628, 0]
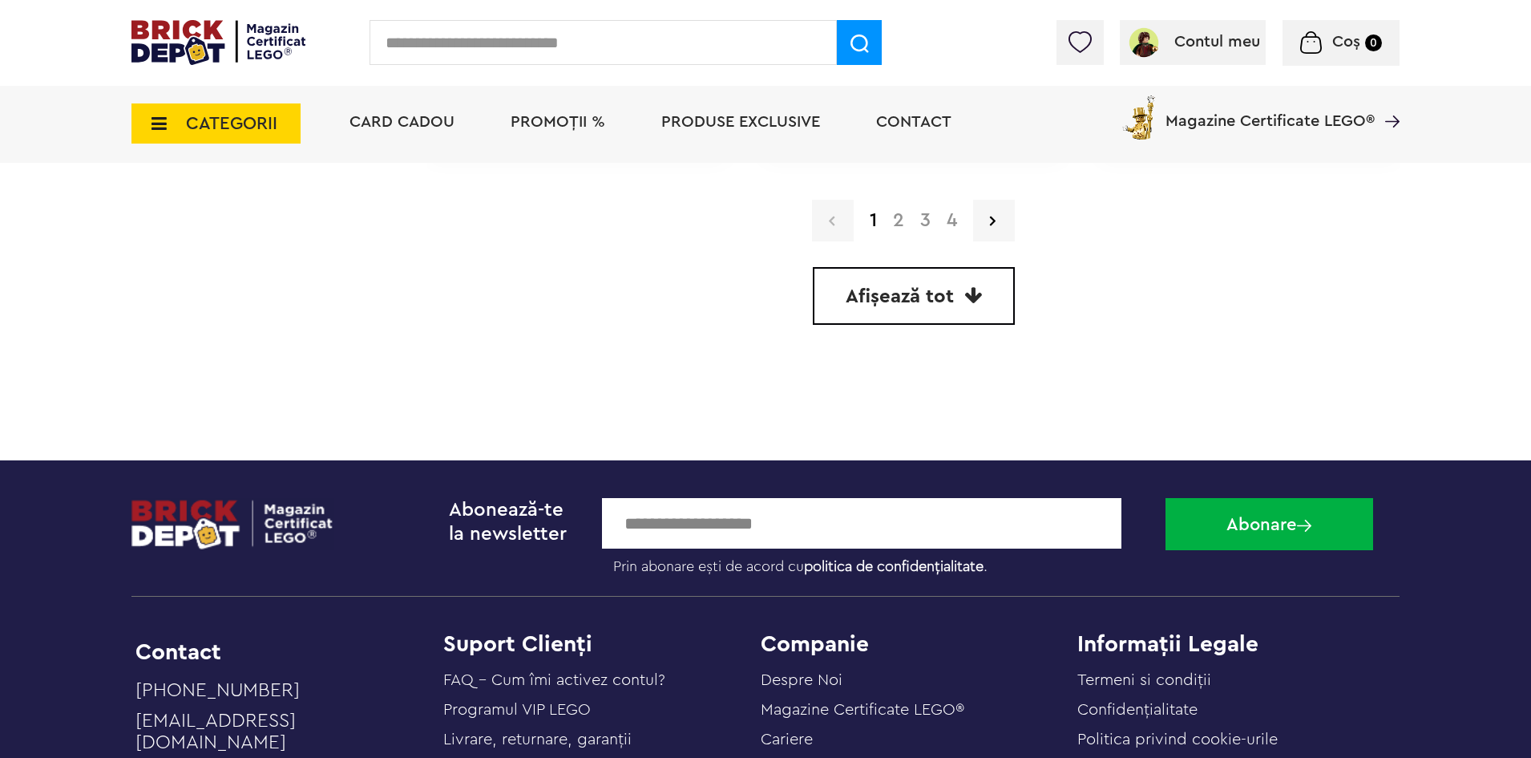
click at [944, 221] on link "4" at bounding box center [952, 220] width 26 height 19
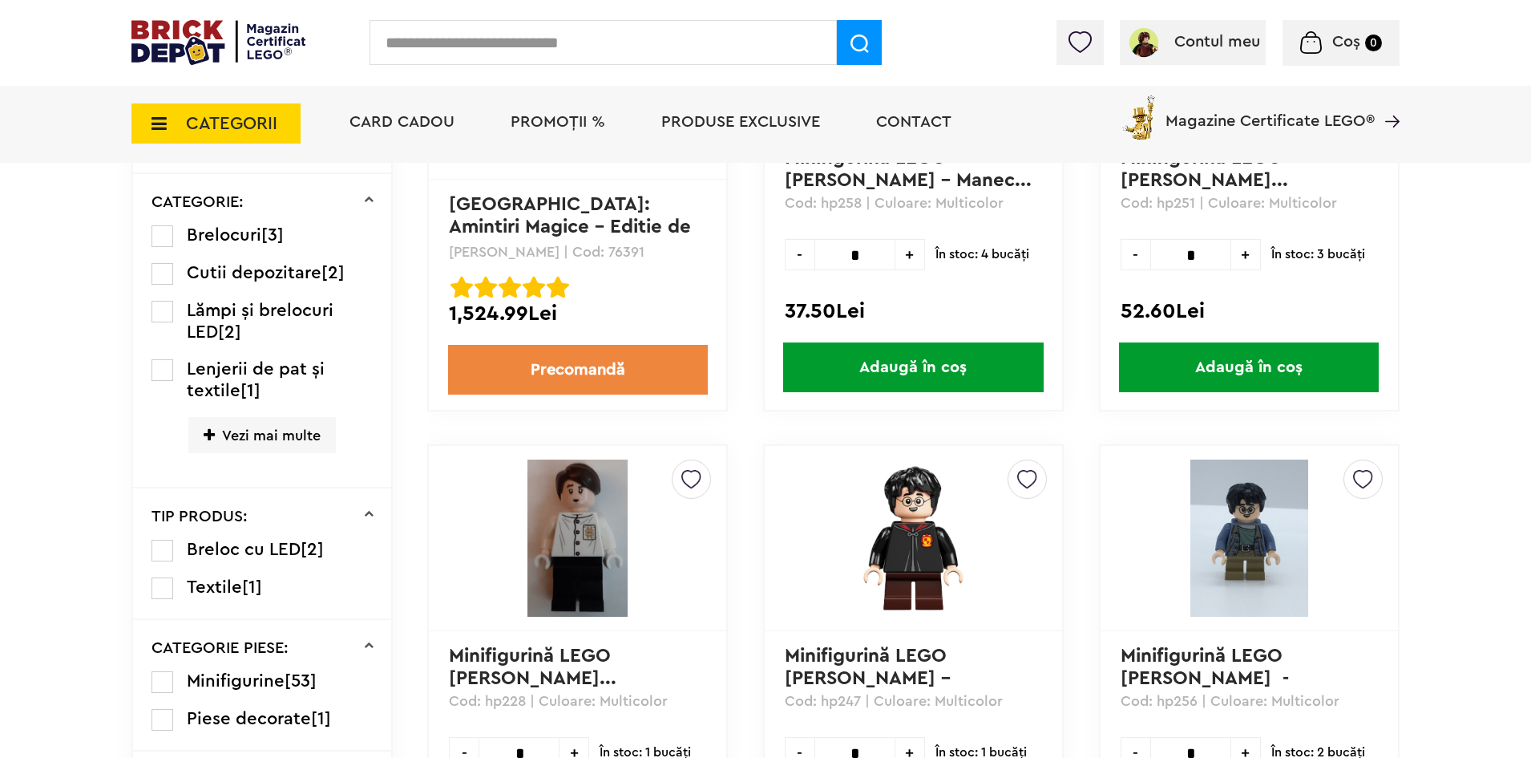
scroll to position [1203, 0]
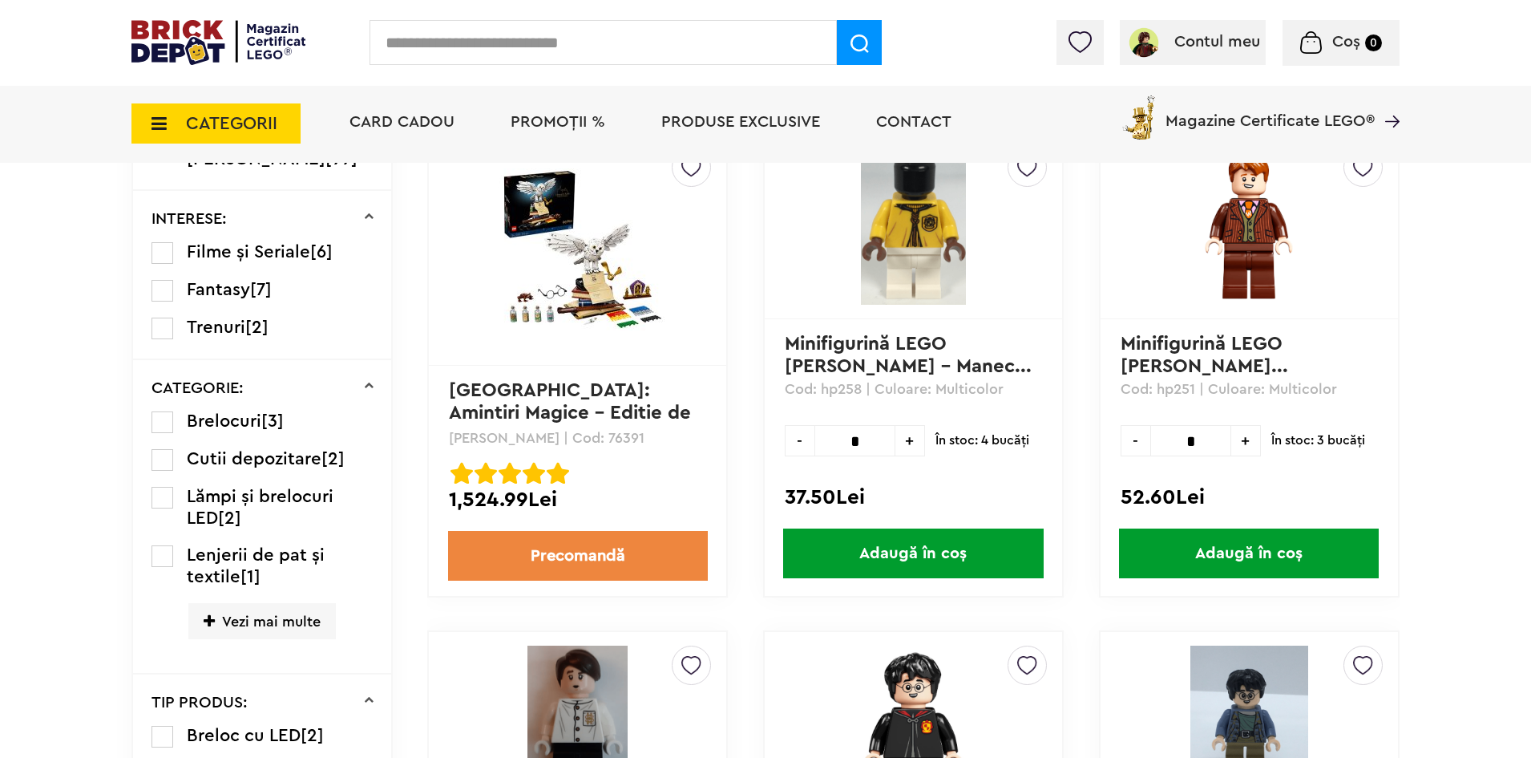
click at [641, 554] on link "Precomandă" at bounding box center [578, 556] width 260 height 50
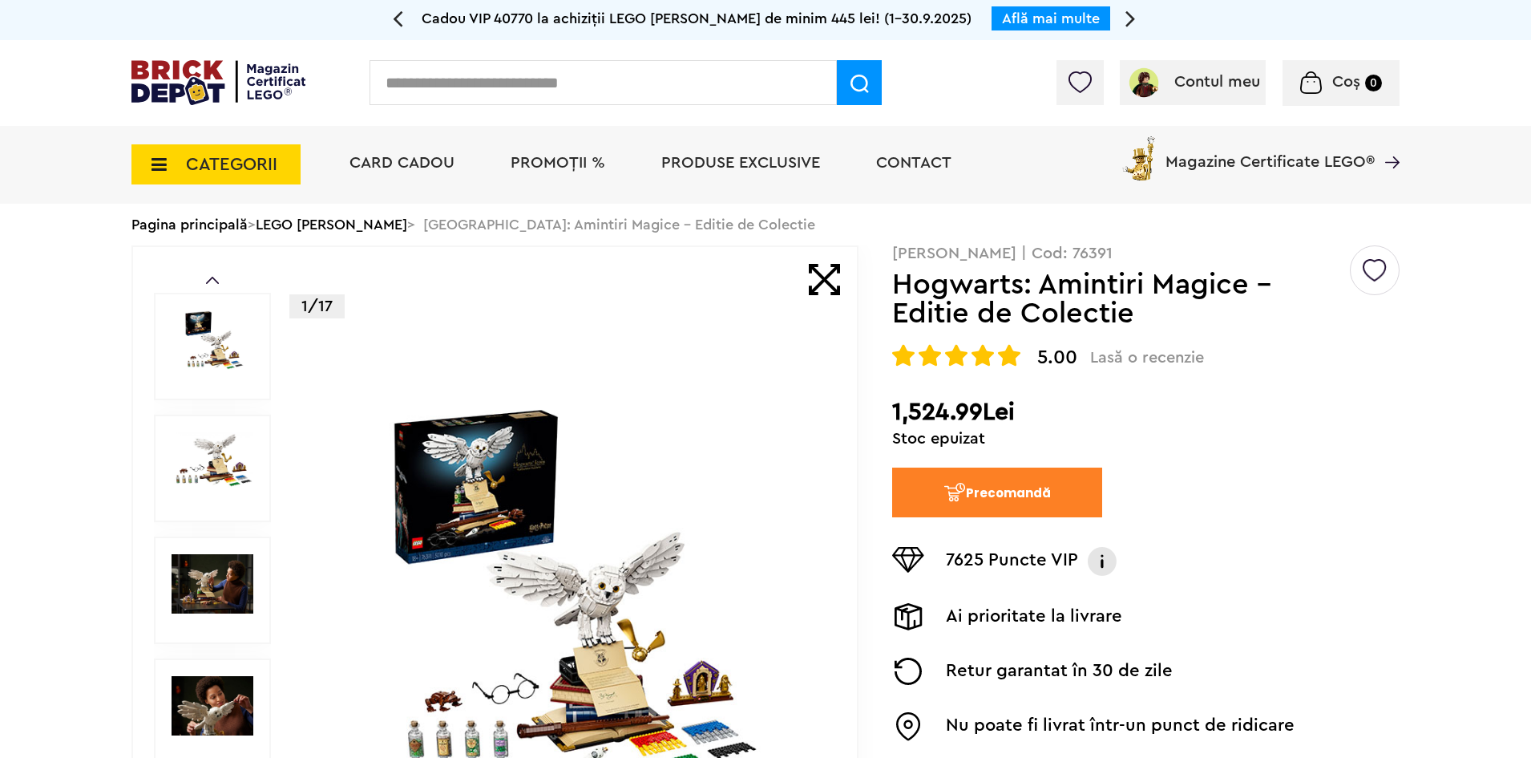
click at [987, 498] on button "Precomandă" at bounding box center [997, 492] width 210 height 50
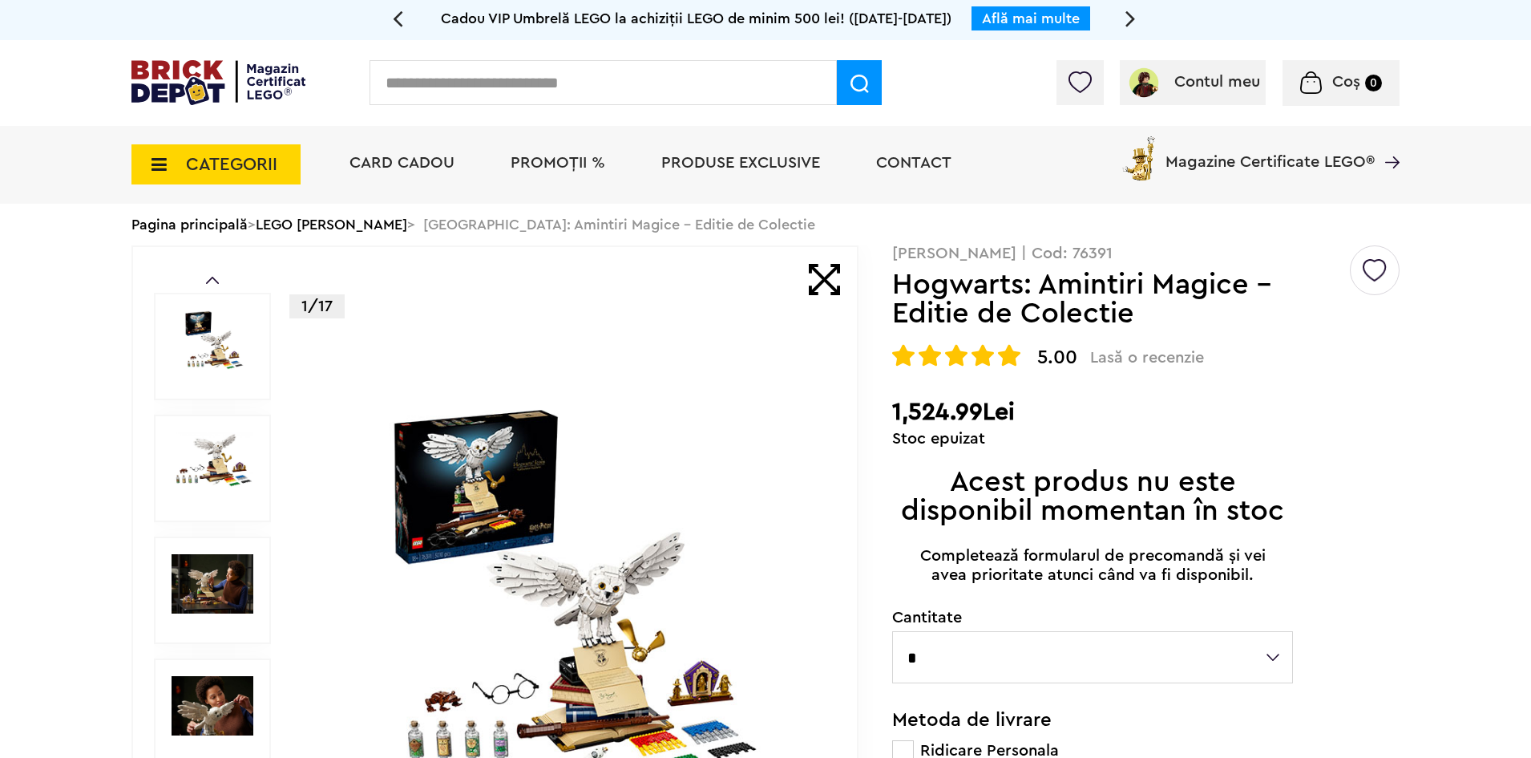
click at [216, 88] on img at bounding box center [218, 82] width 174 height 45
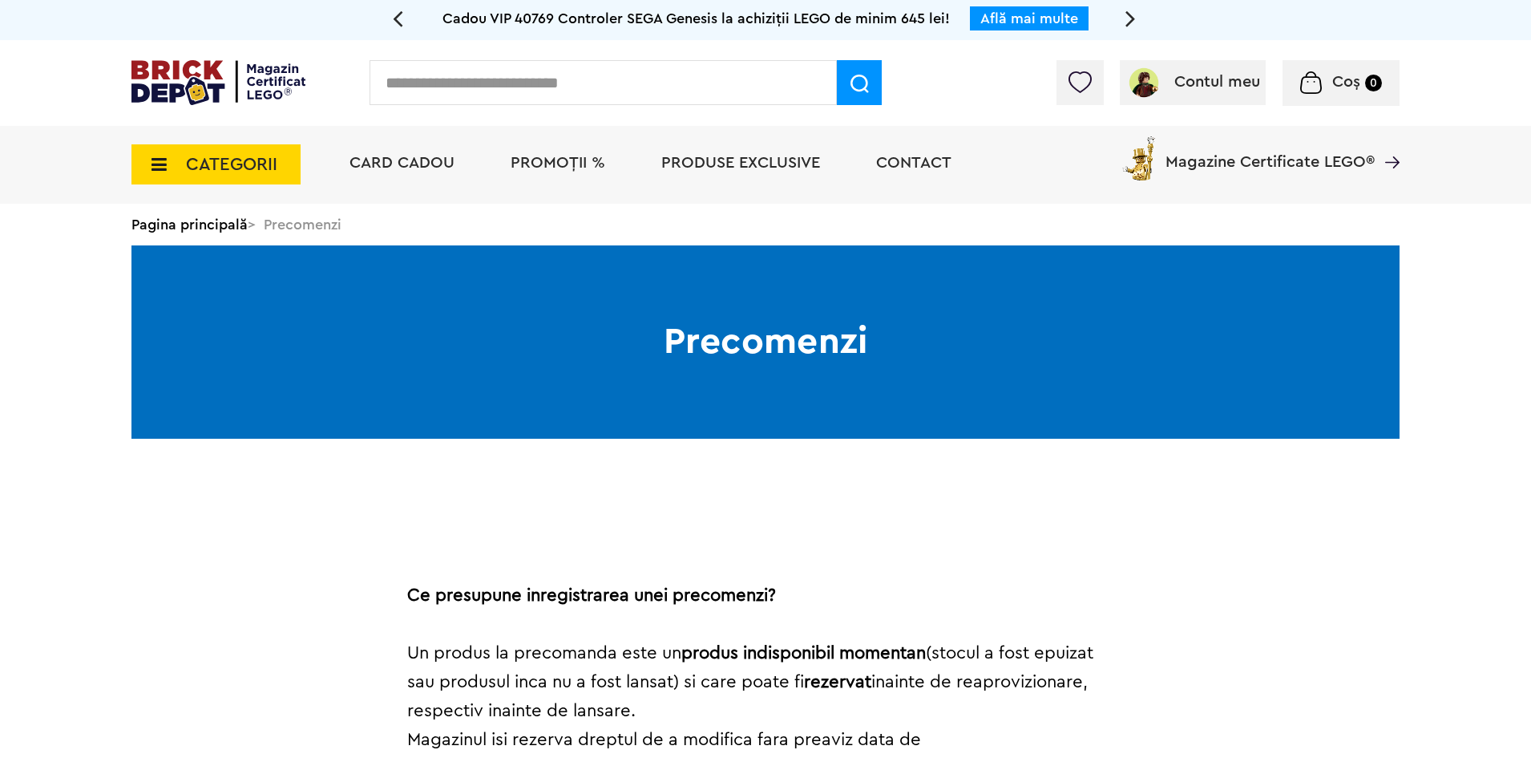
click at [247, 102] on img at bounding box center [218, 82] width 174 height 45
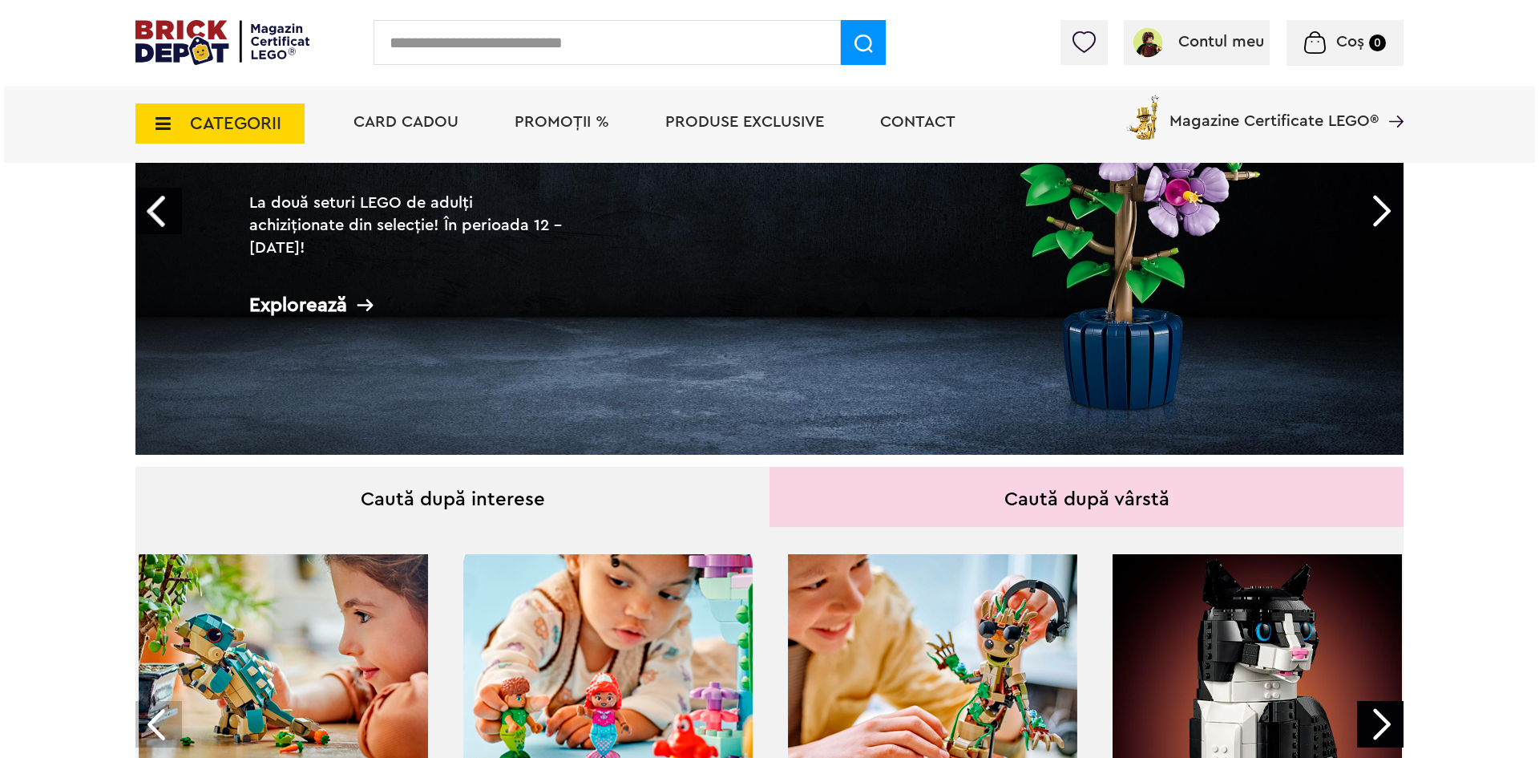
scroll to position [80, 0]
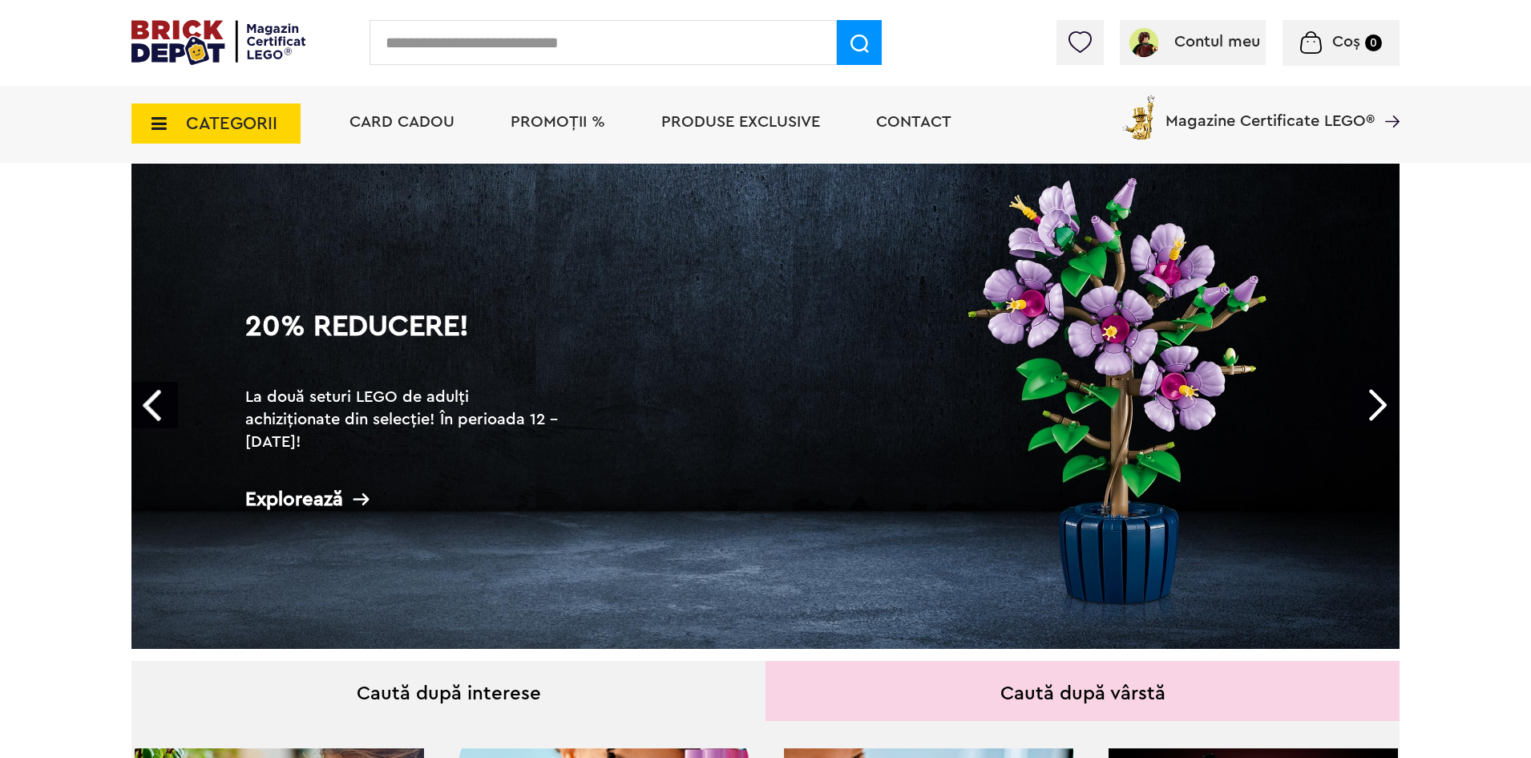
click at [620, 49] on input "text" at bounding box center [603, 42] width 467 height 45
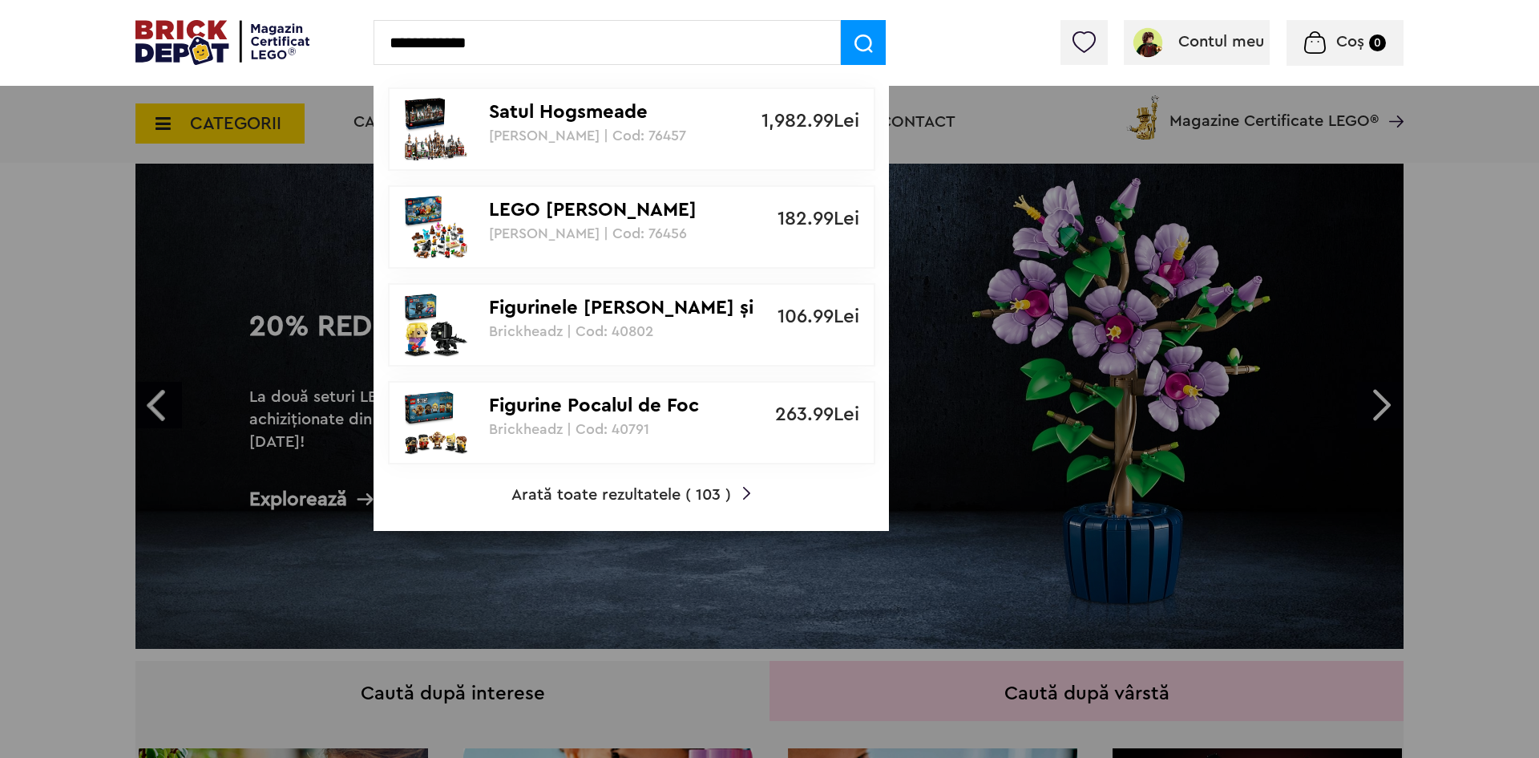
type input "**********"
click at [862, 54] on span at bounding box center [863, 42] width 45 height 45
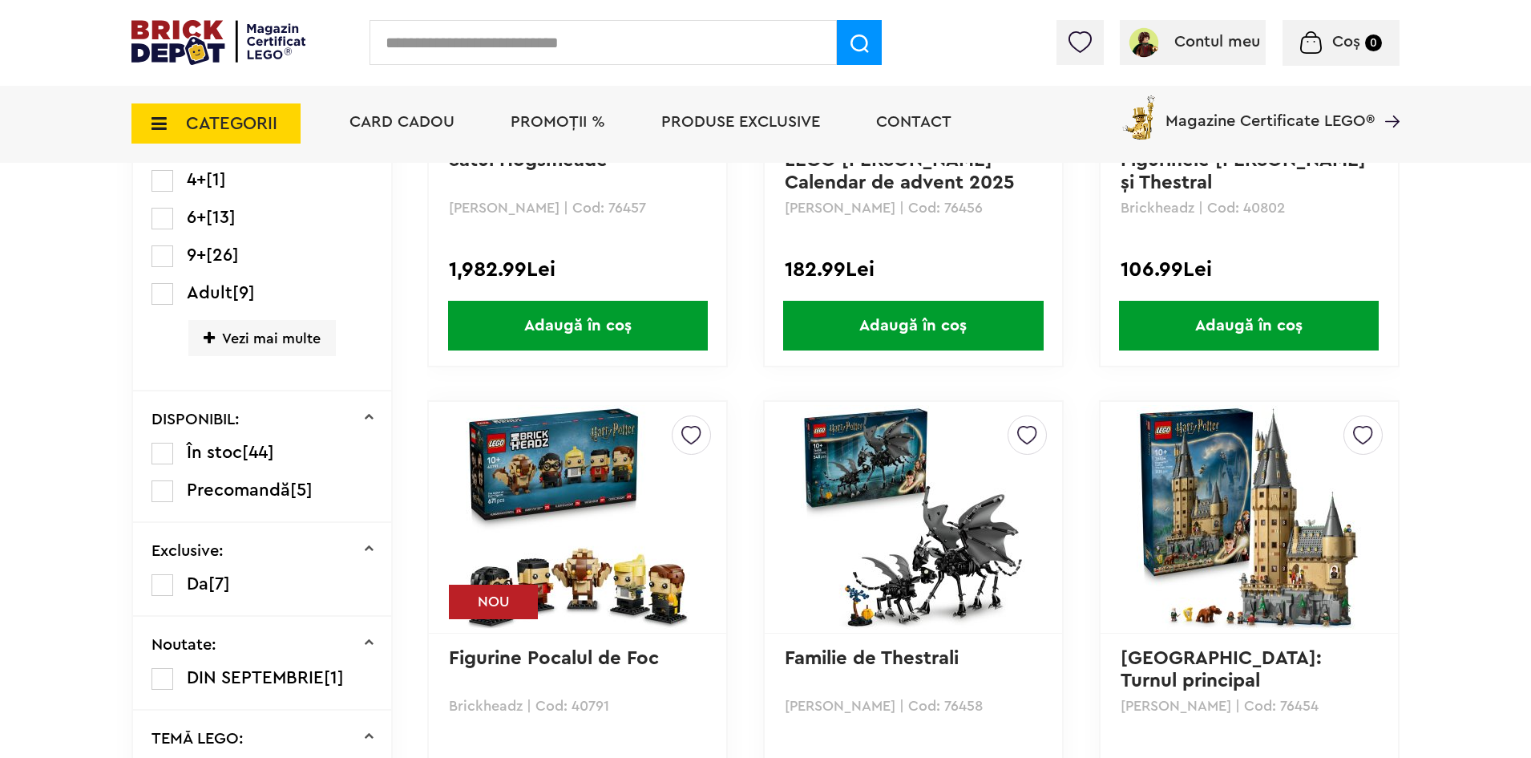
scroll to position [481, 0]
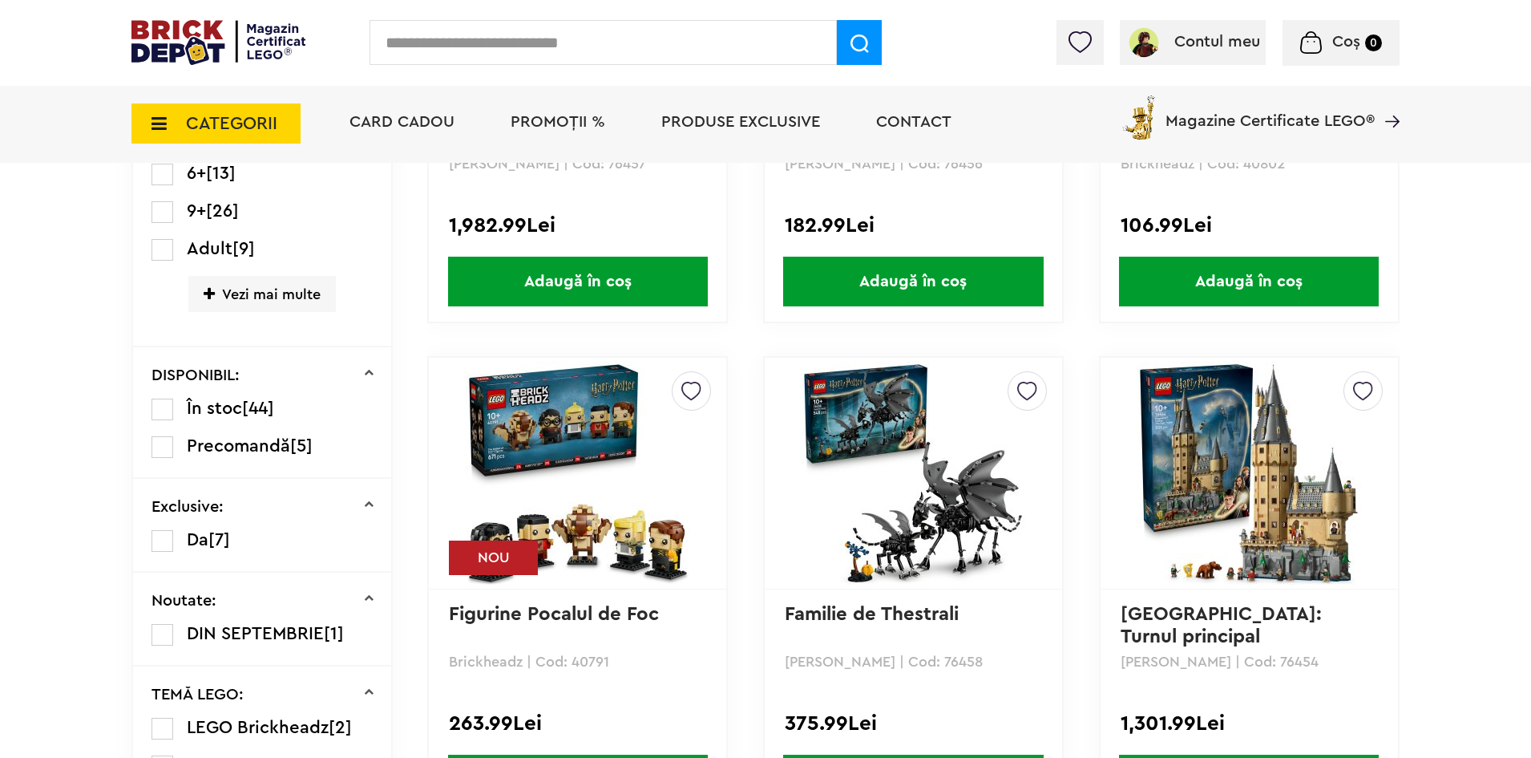
click at [247, 442] on span "Precomandă" at bounding box center [238, 446] width 103 height 18
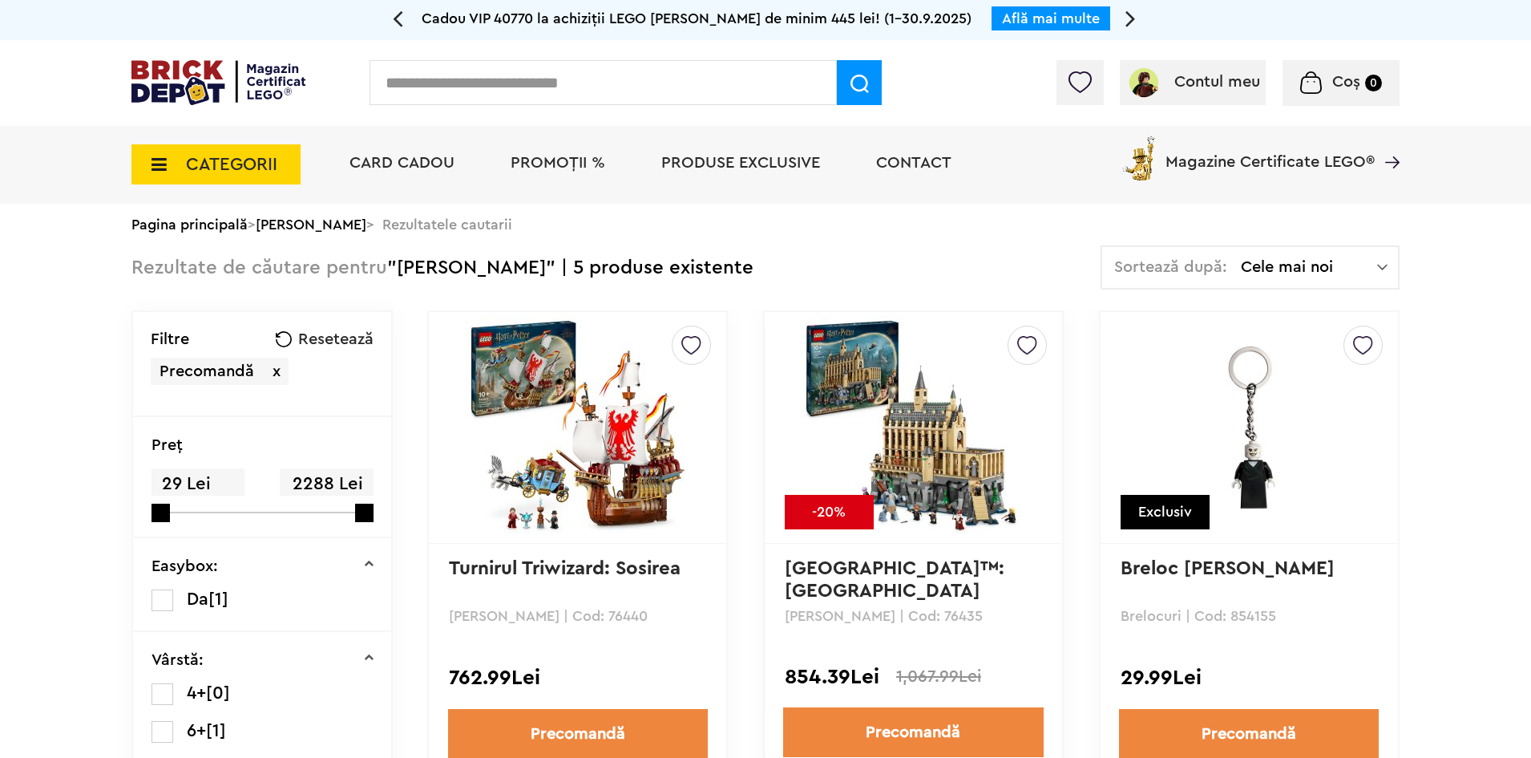
click at [631, 453] on img at bounding box center [578, 427] width 224 height 224
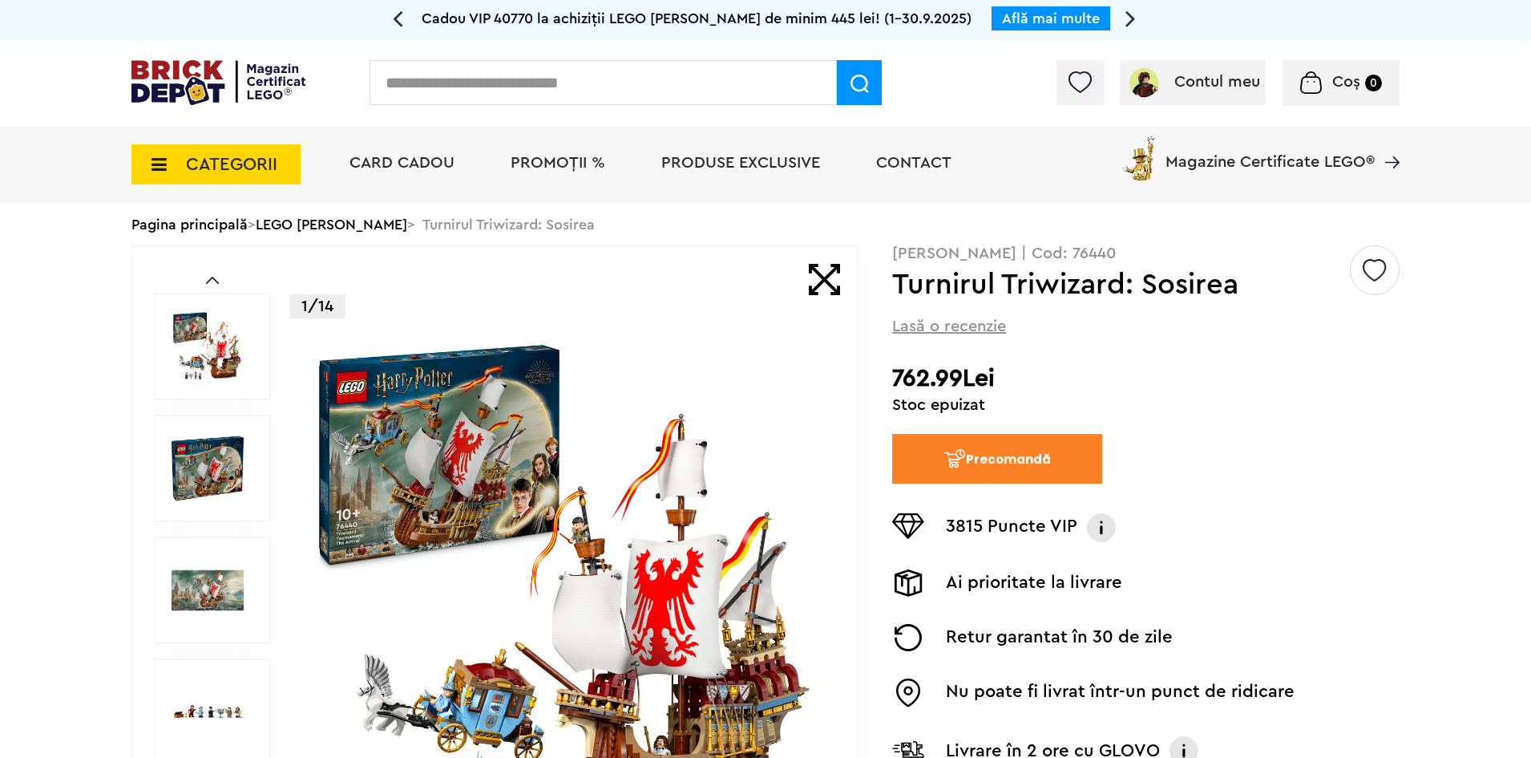
click at [647, 547] on img at bounding box center [564, 590] width 516 height 516
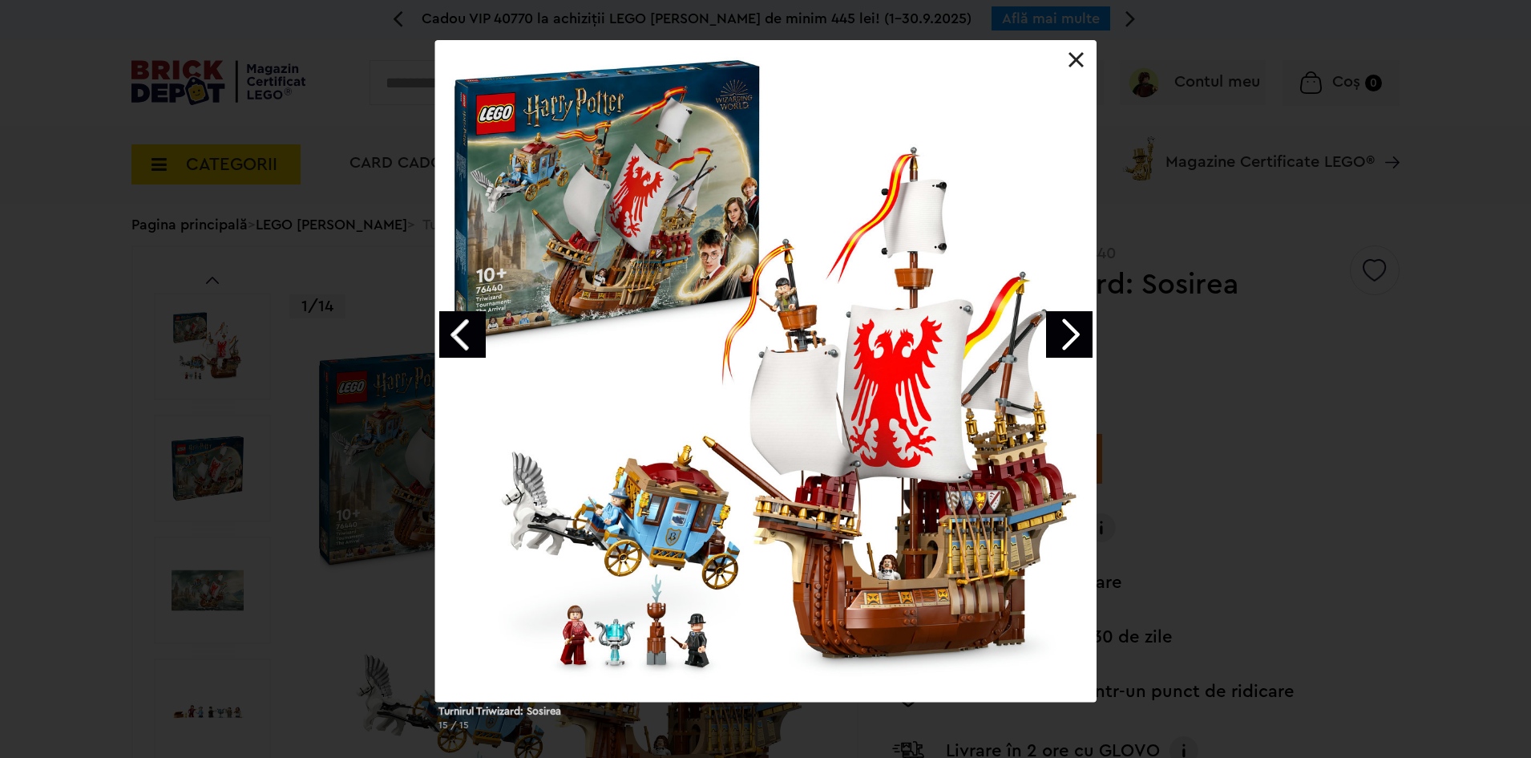
click at [1076, 336] on link "Next image" at bounding box center [1069, 334] width 46 height 46
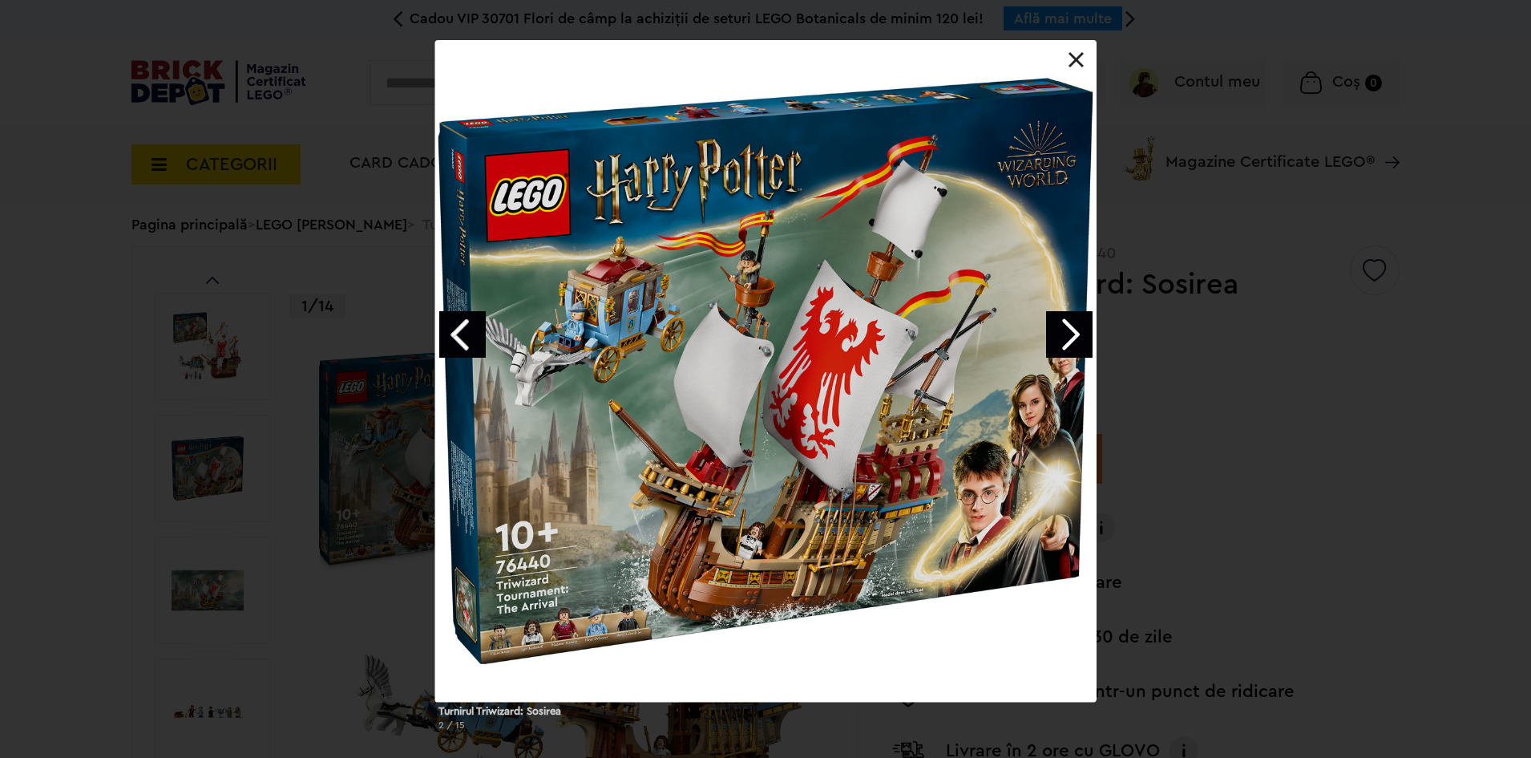
click at [1086, 51] on div at bounding box center [765, 370] width 661 height 661
click at [1076, 52] on link at bounding box center [1077, 60] width 16 height 16
